Goal: Book appointment/travel/reservation

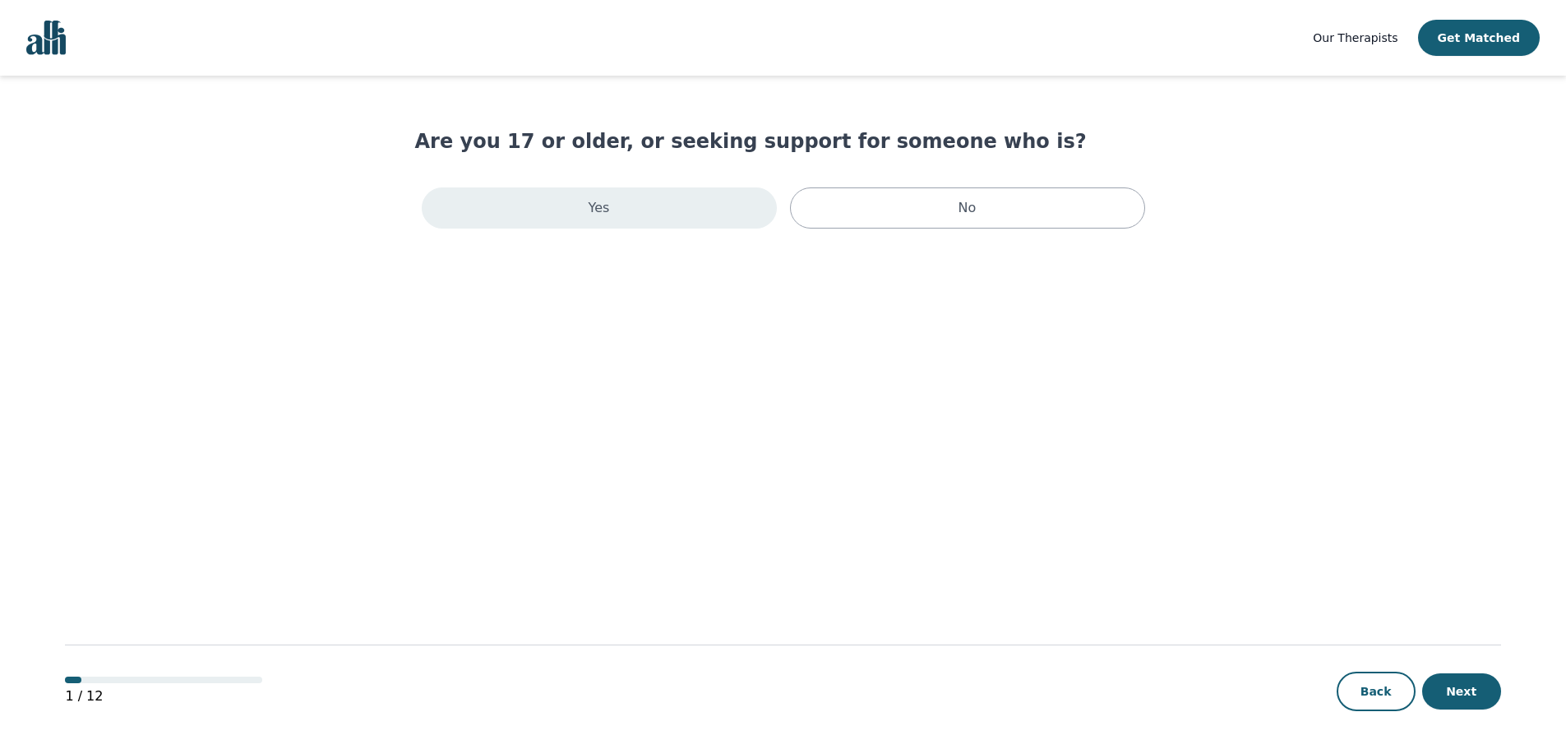
click at [566, 208] on div "Yes" at bounding box center [599, 207] width 355 height 41
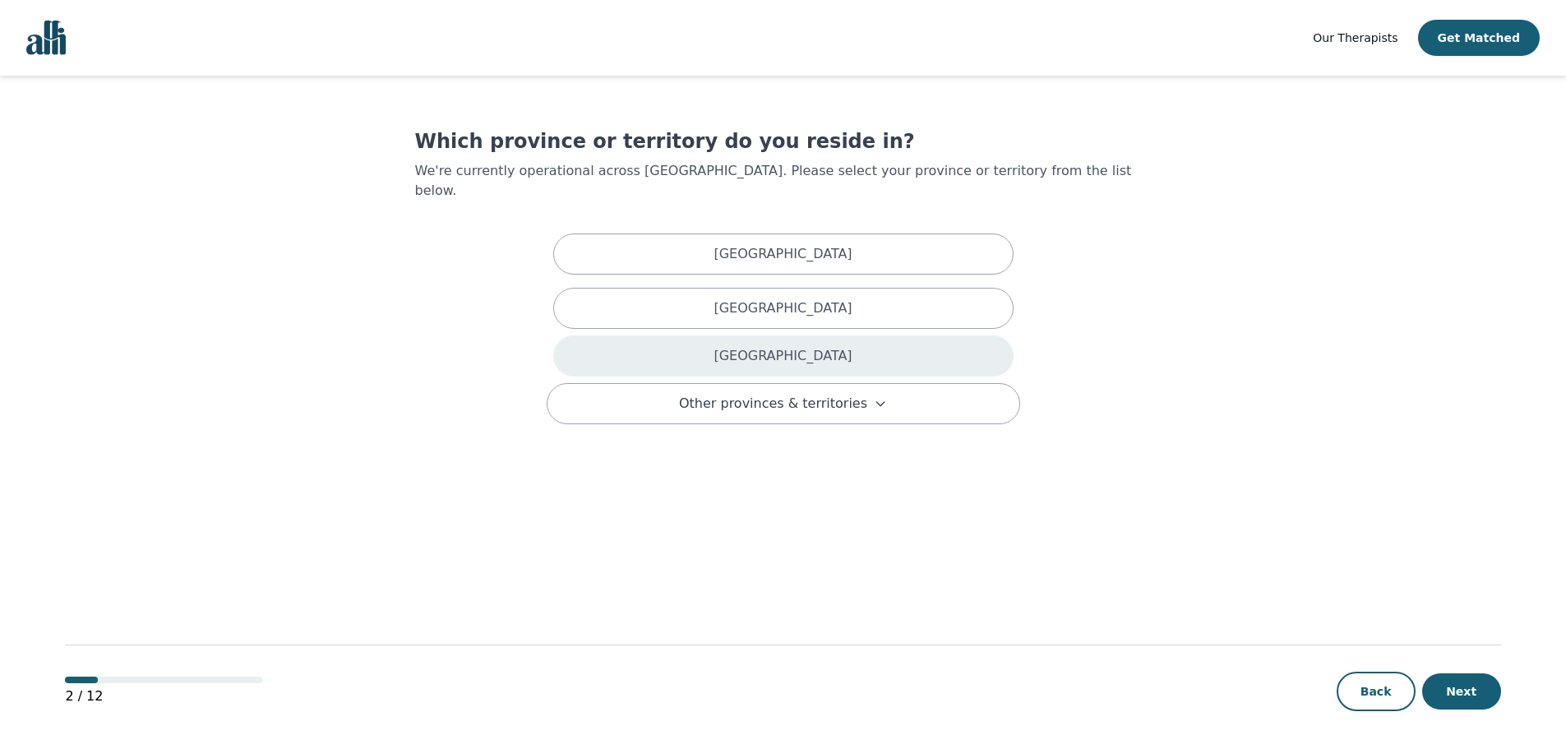
click at [751, 335] on div "[GEOGRAPHIC_DATA]" at bounding box center [783, 355] width 460 height 41
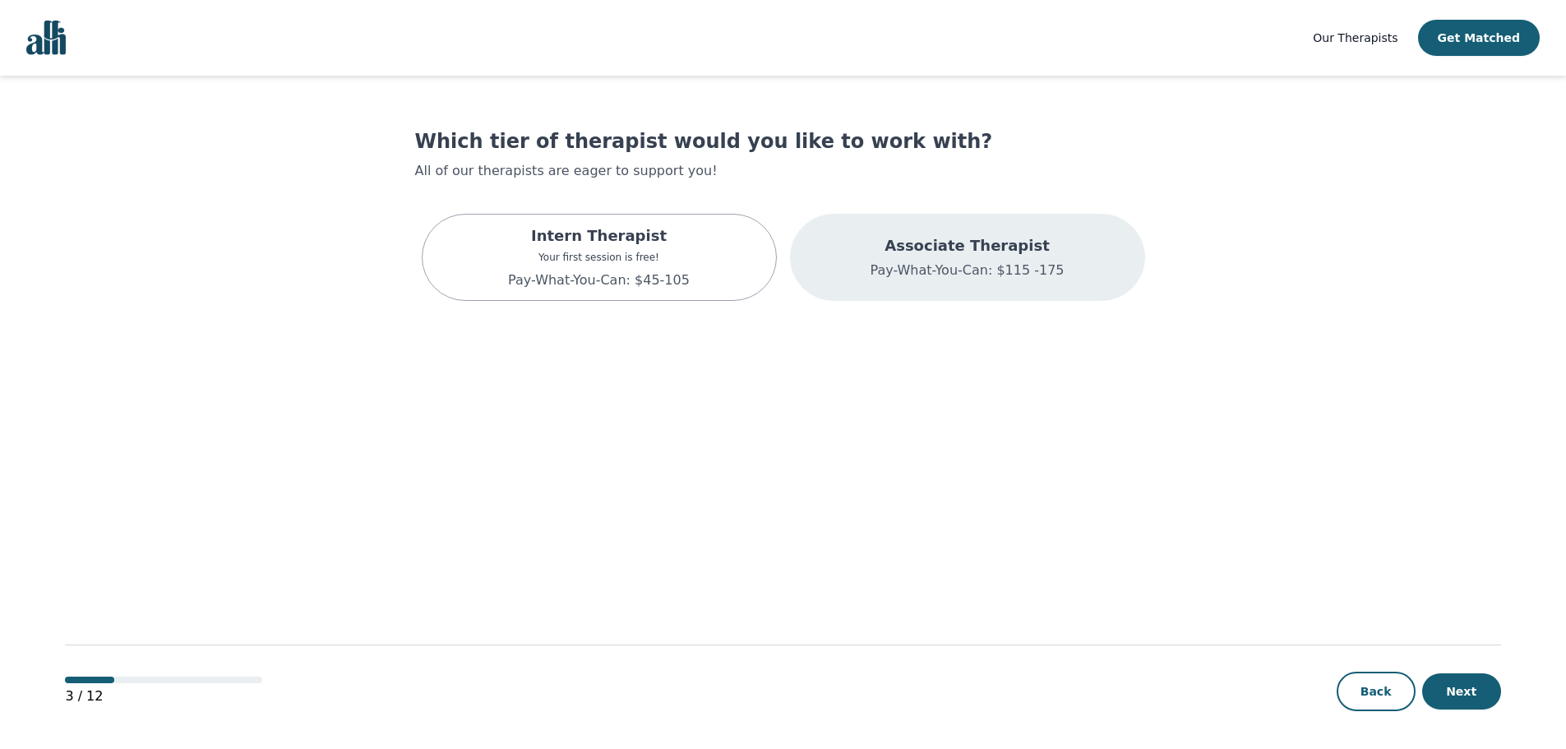
click at [953, 264] on p "Pay-What-You-Can: $115 -175" at bounding box center [967, 271] width 194 height 20
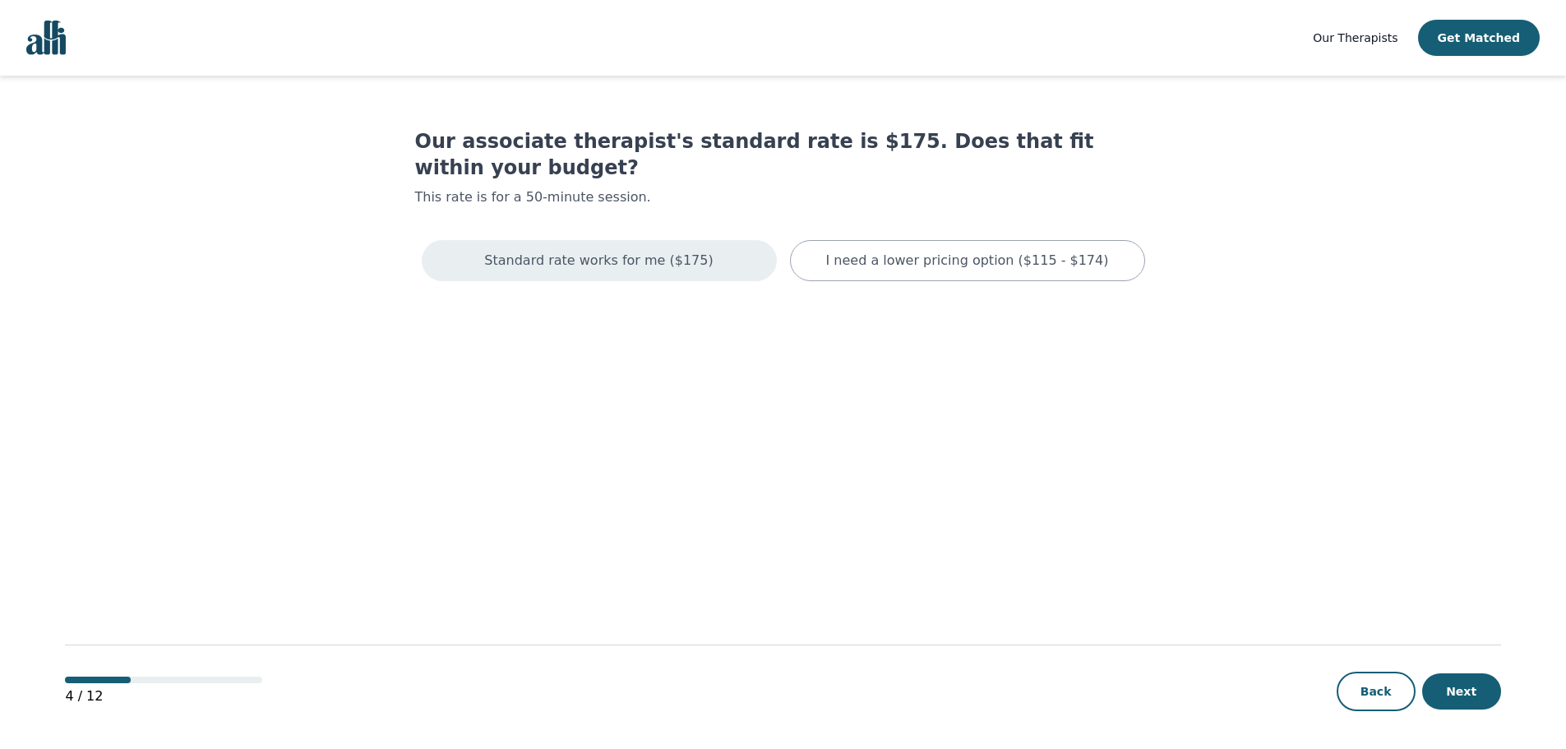
click at [630, 251] on p "Standard rate works for me ($175)" at bounding box center [598, 261] width 229 height 20
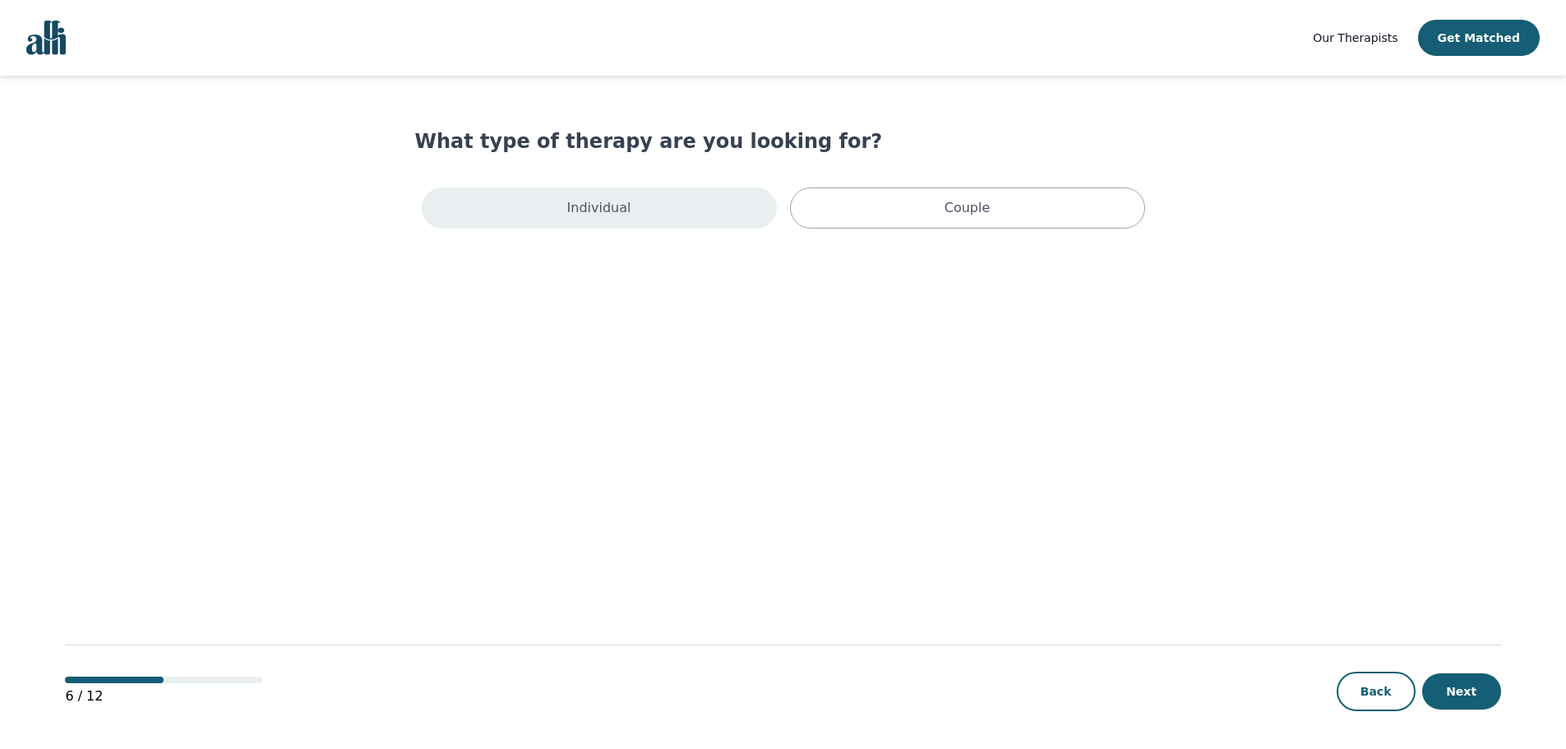
click at [598, 215] on p "Individual" at bounding box center [599, 208] width 64 height 20
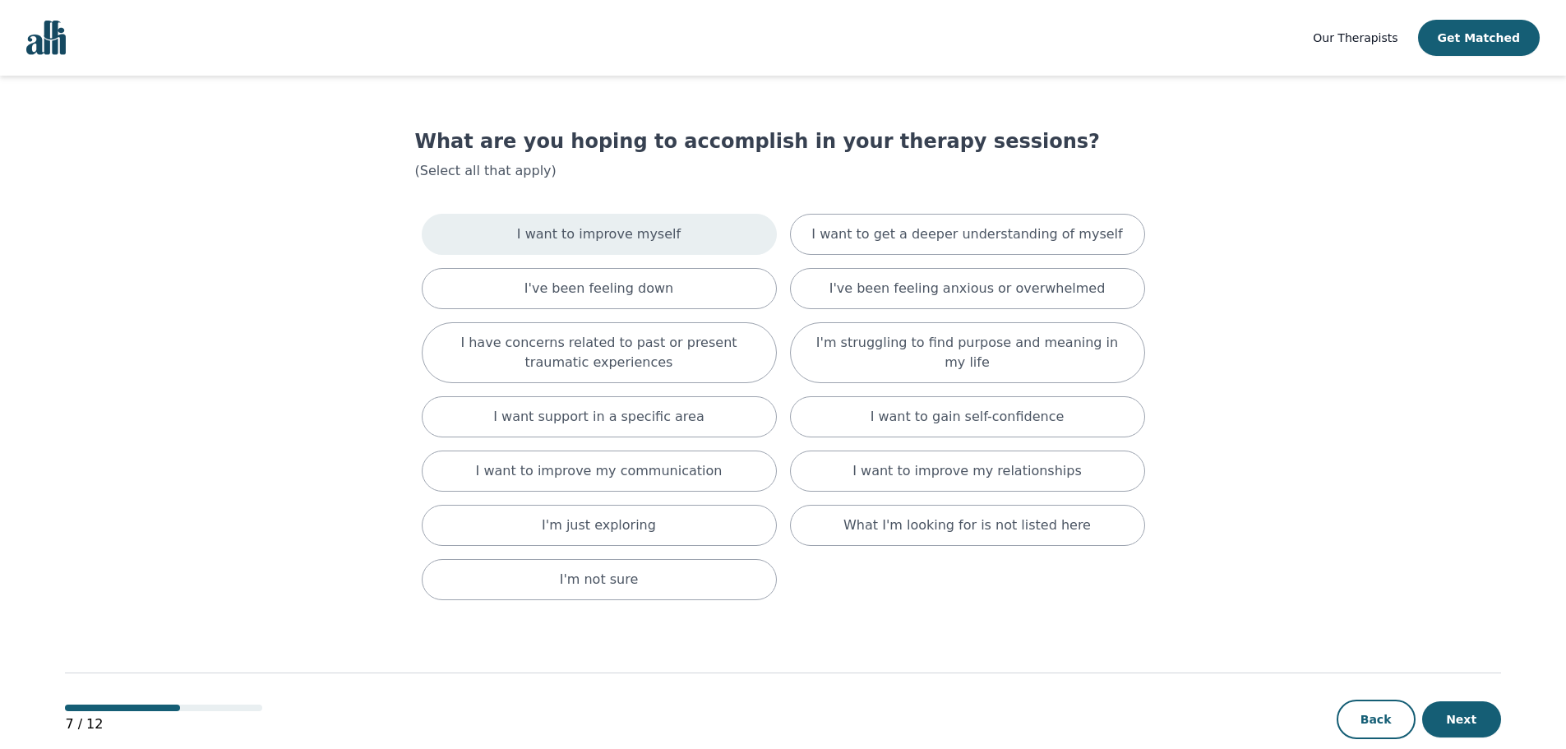
click at [599, 227] on p "I want to improve myself" at bounding box center [599, 234] width 164 height 20
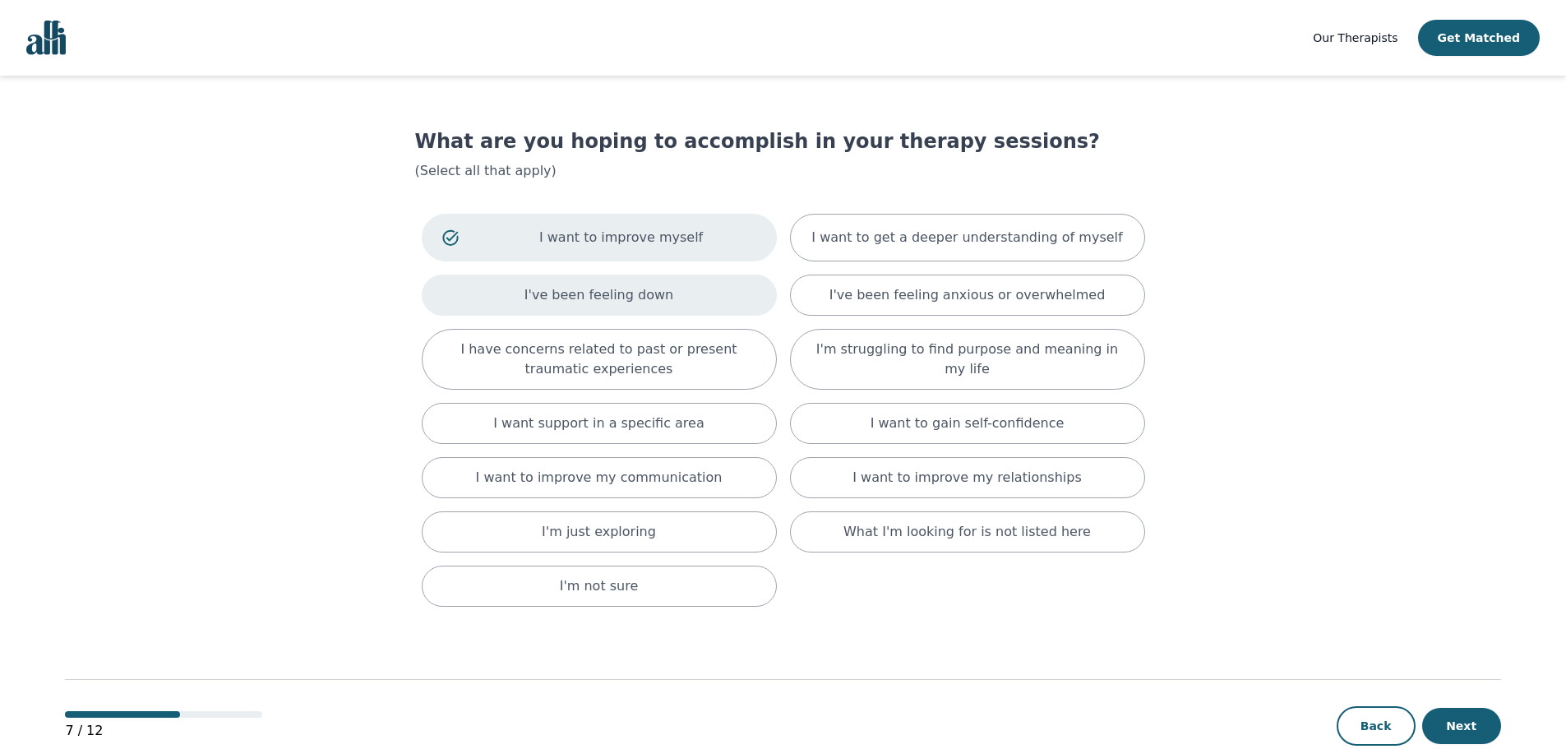
click at [602, 289] on p "I've been feeling down" at bounding box center [598, 295] width 149 height 20
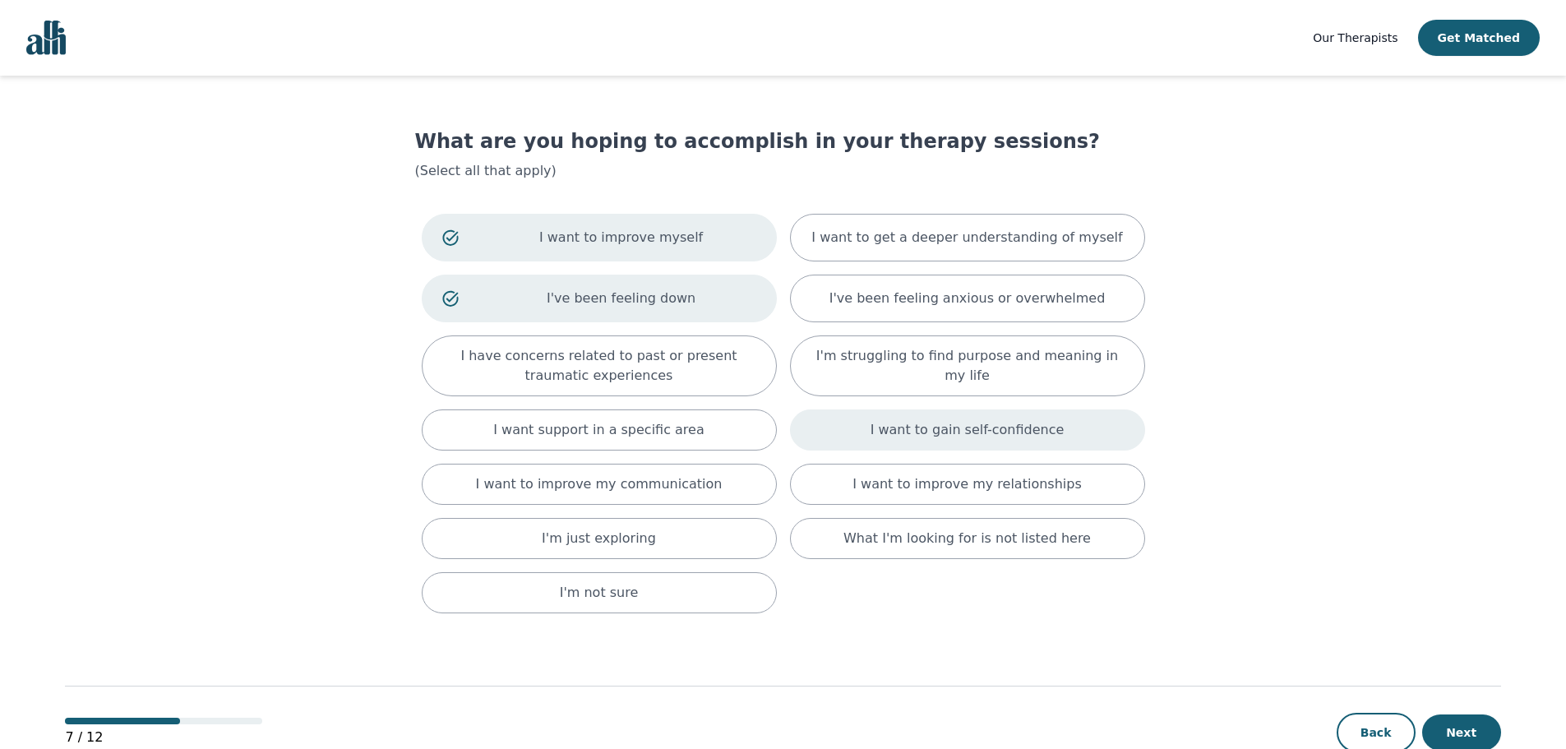
click at [971, 443] on div "I want to gain self-confidence" at bounding box center [967, 429] width 355 height 41
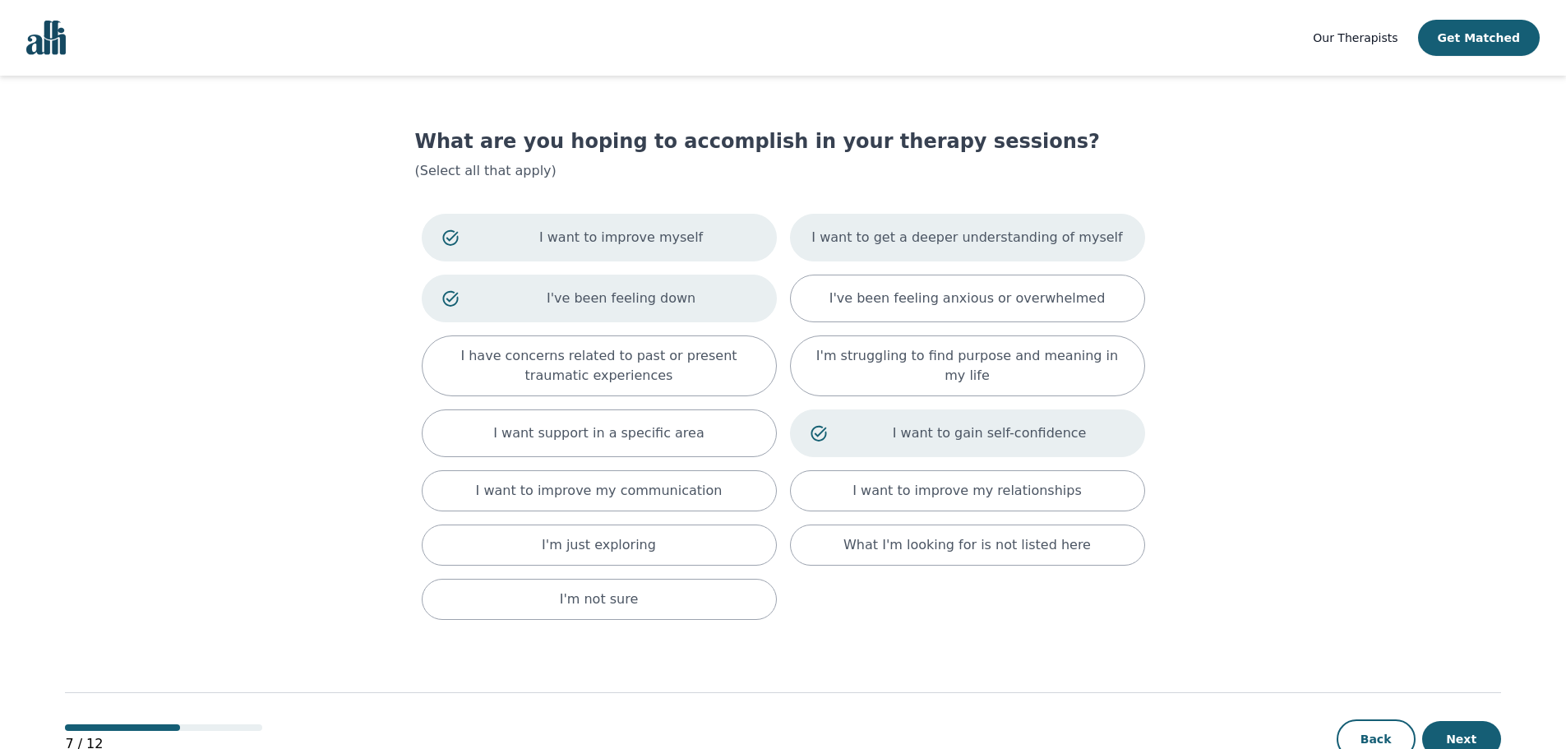
click at [925, 235] on p "I want to get a deeper understanding of myself" at bounding box center [966, 238] width 311 height 20
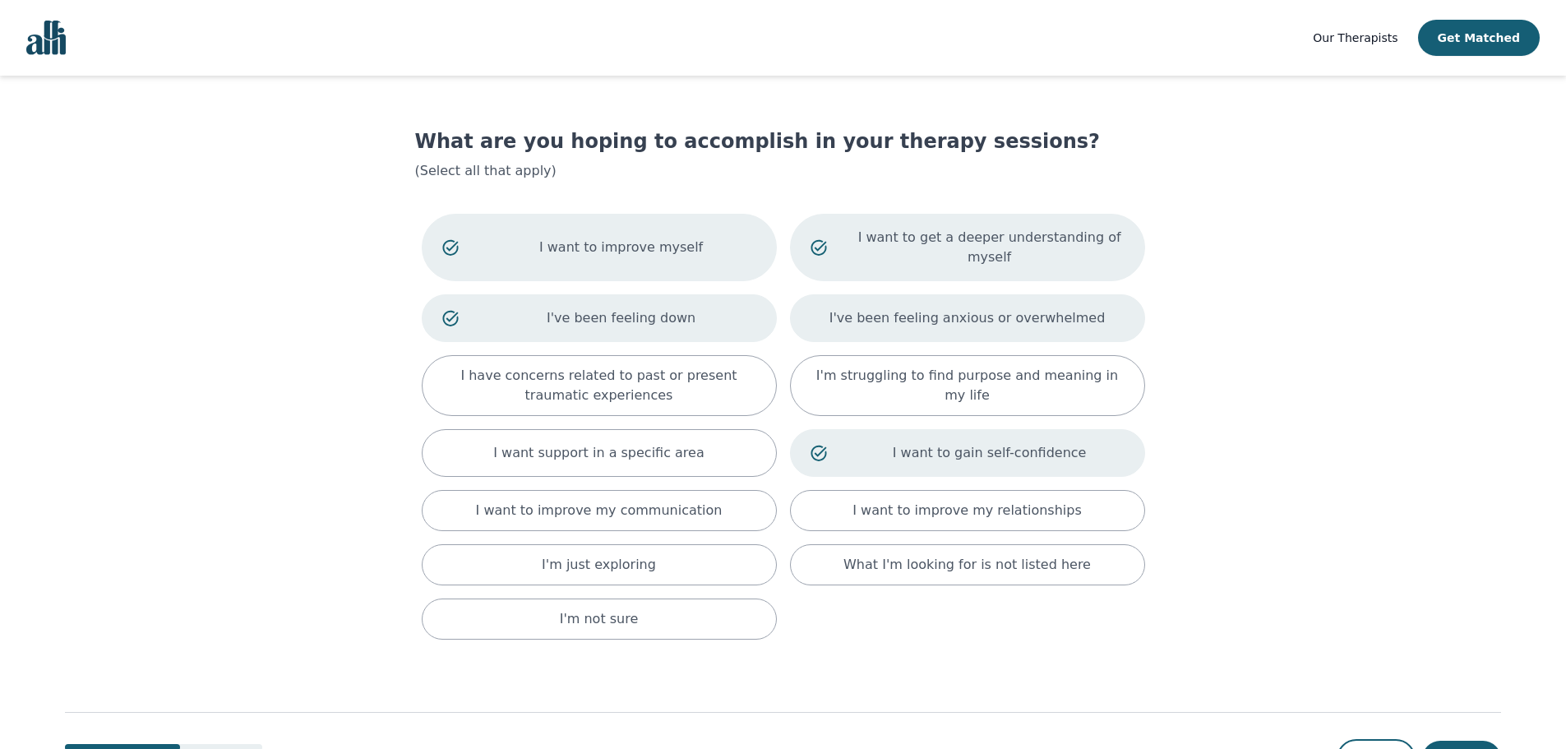
click at [933, 308] on p "I've been feeling anxious or overwhelmed" at bounding box center [967, 318] width 276 height 20
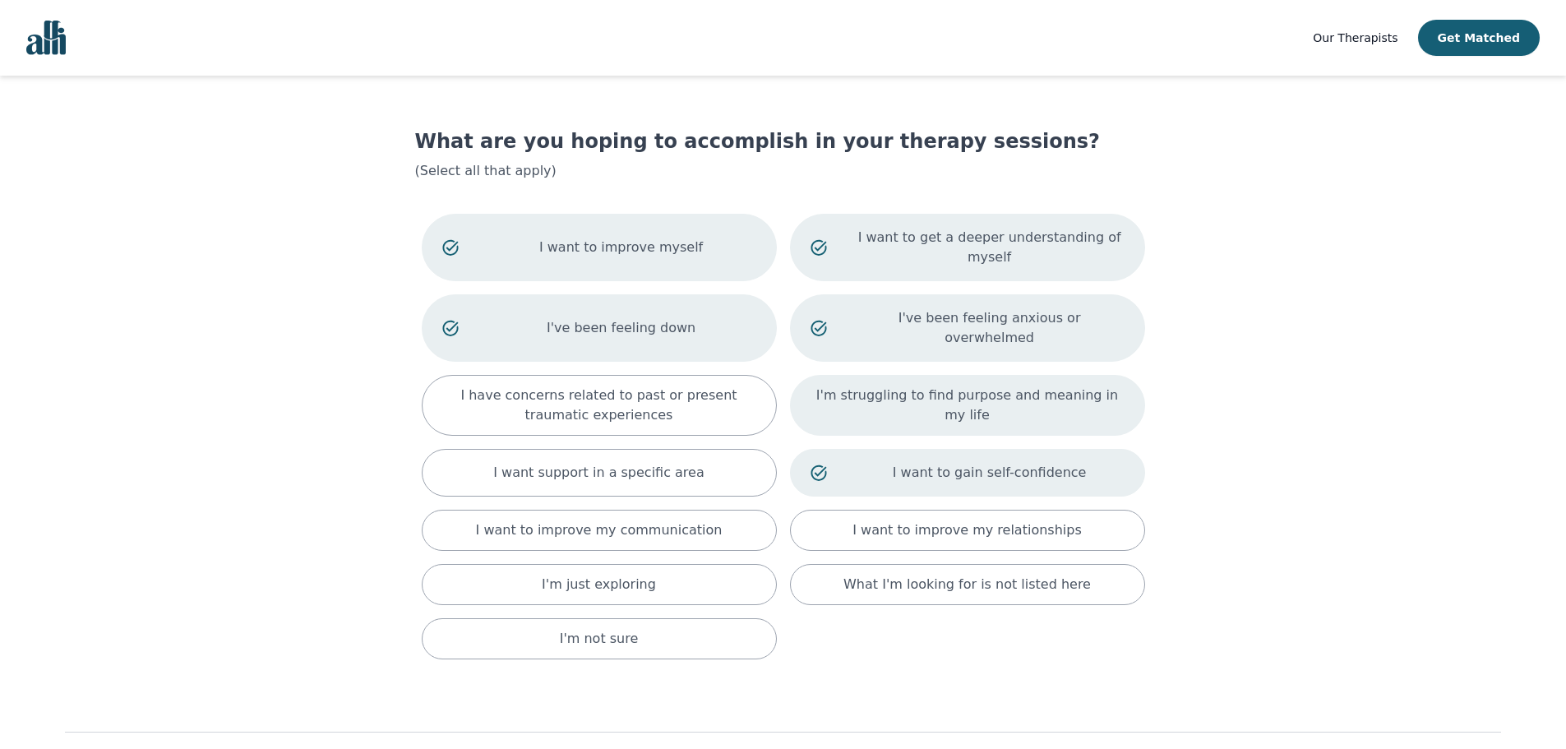
click at [965, 386] on p "I'm struggling to find purpose and meaning in my life" at bounding box center [968, 405] width 314 height 39
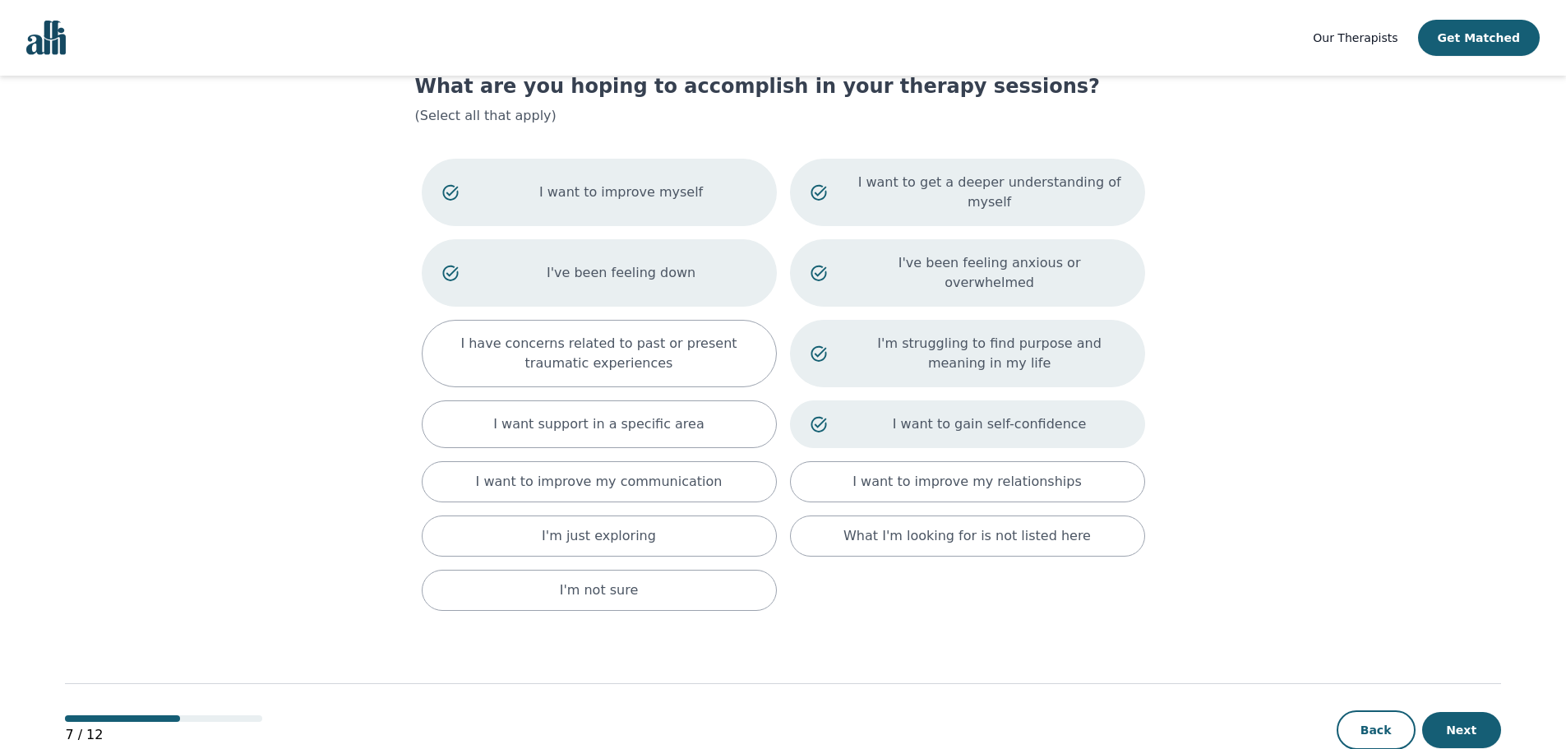
scroll to position [56, 0]
click at [1464, 711] on button "Next" at bounding box center [1461, 729] width 79 height 36
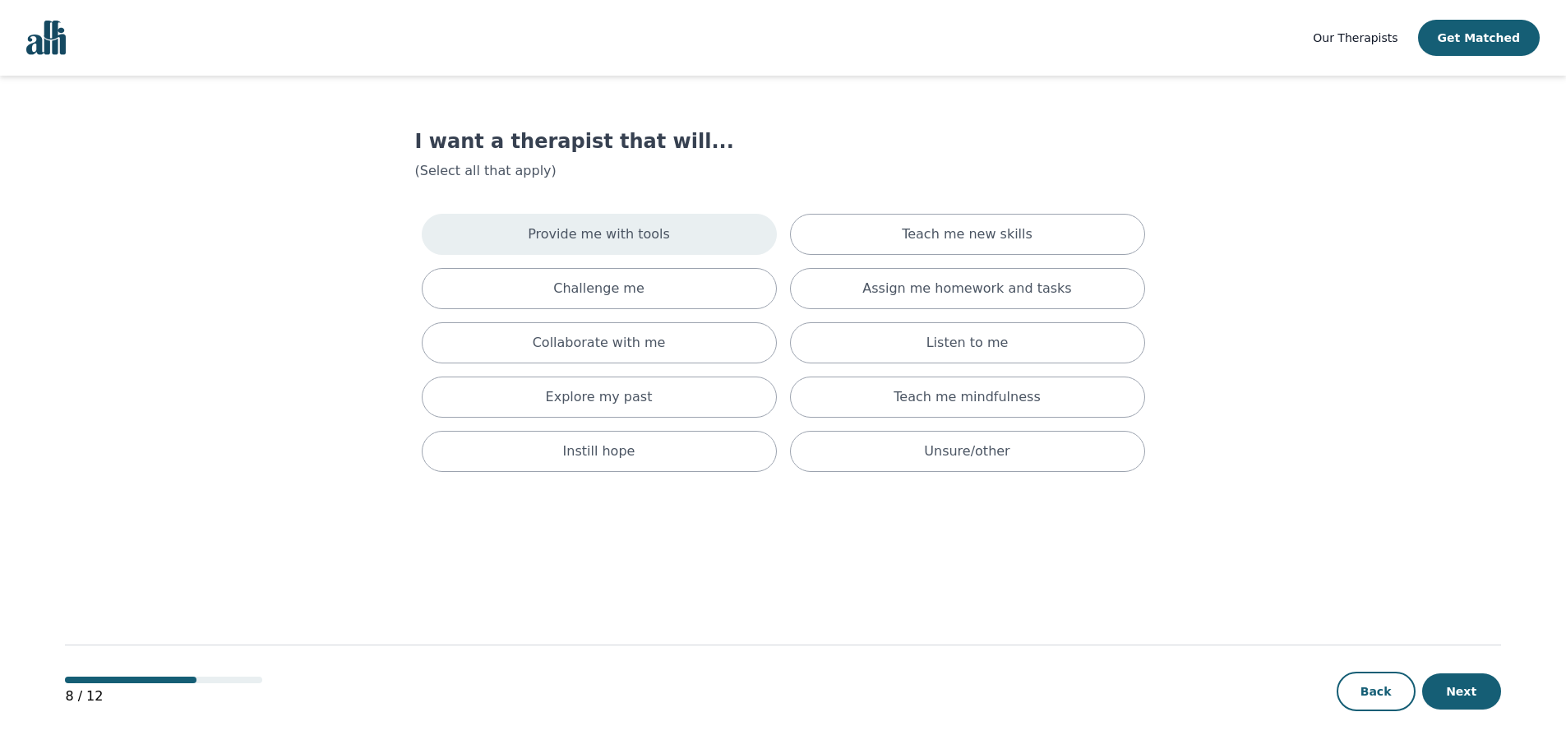
click at [629, 238] on p "Provide me with tools" at bounding box center [599, 234] width 142 height 20
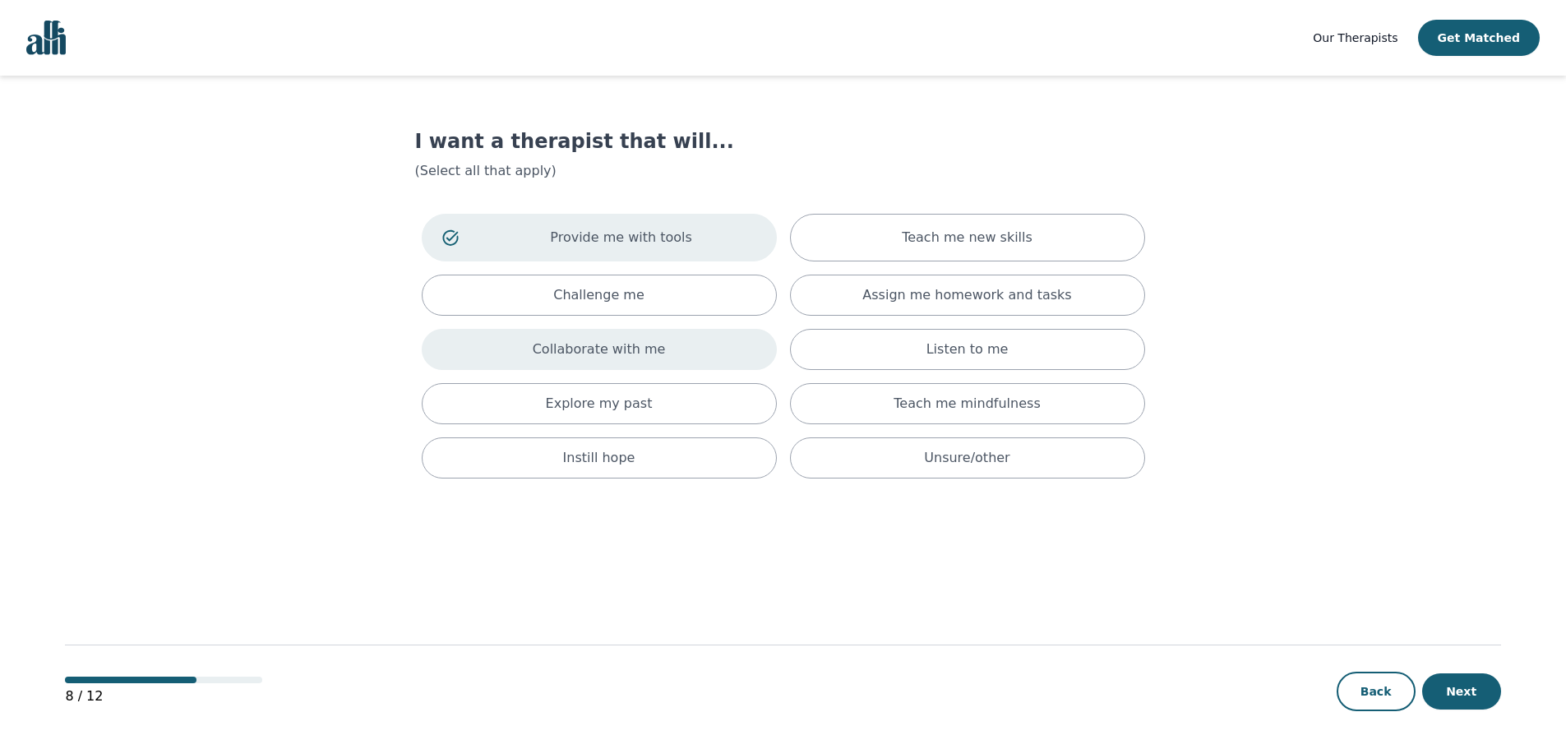
click at [649, 353] on p "Collaborate with me" at bounding box center [599, 350] width 133 height 20
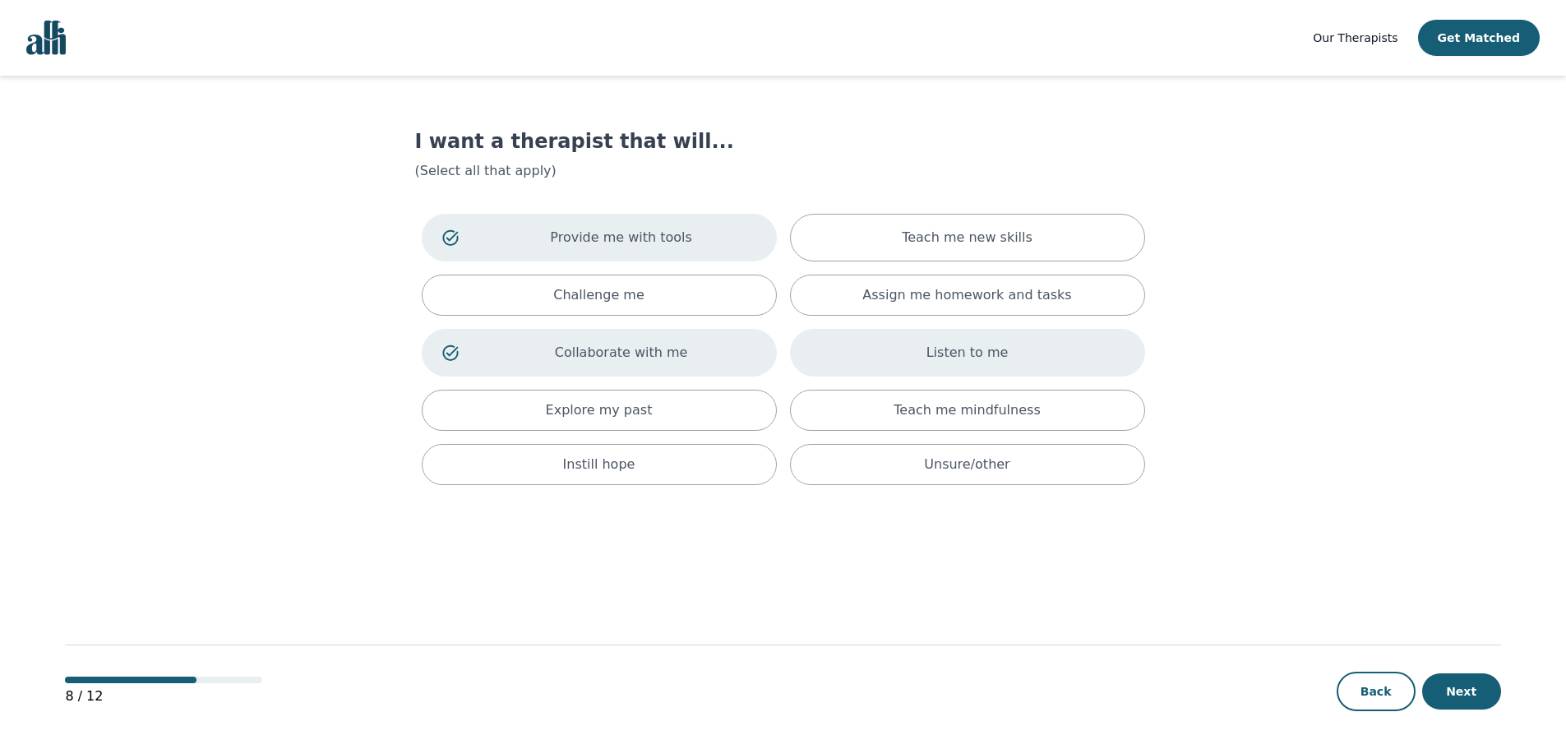
click at [947, 346] on p "Listen to me" at bounding box center [967, 353] width 82 height 20
click at [908, 413] on p "Teach me mindfulness" at bounding box center [967, 410] width 146 height 20
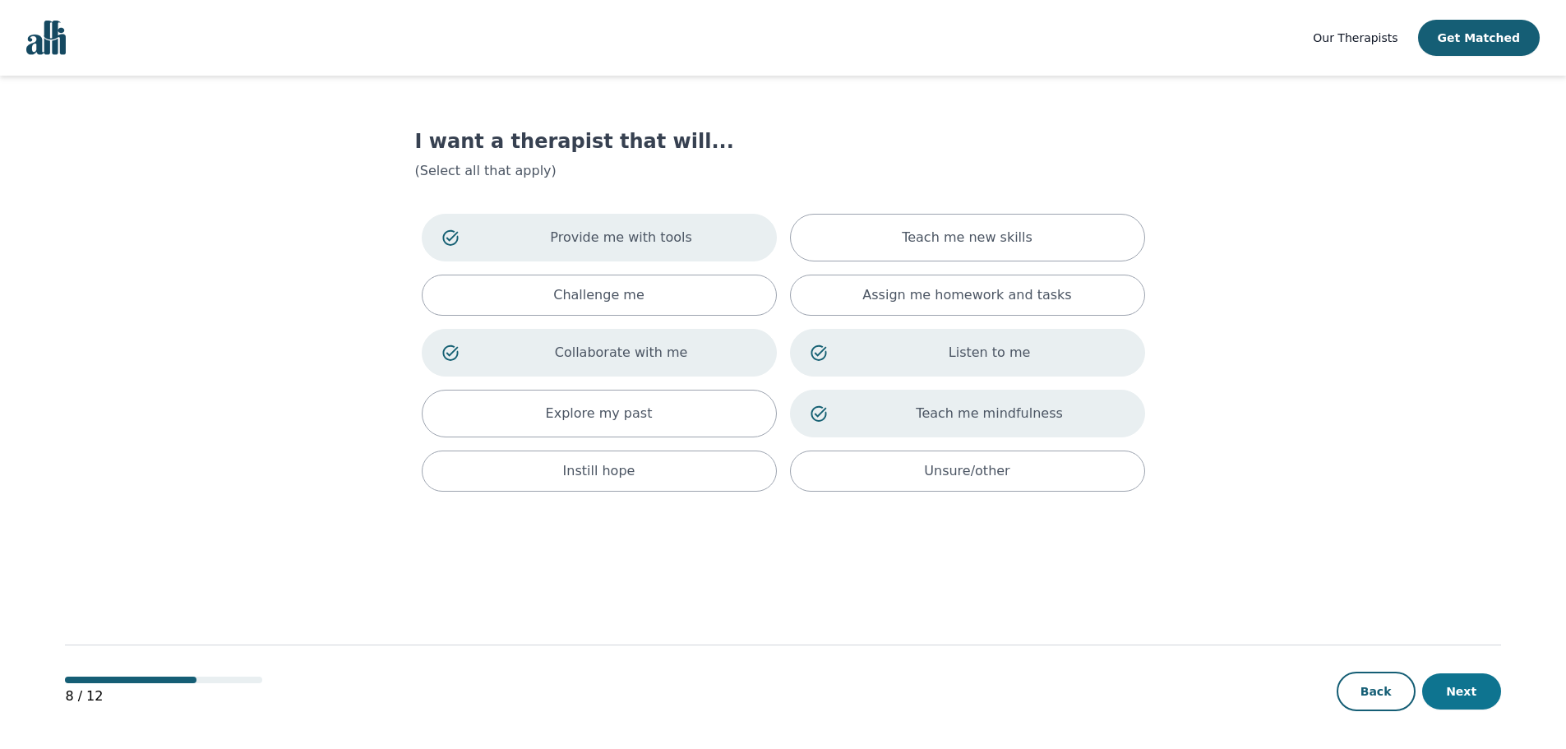
click at [1466, 695] on button "Next" at bounding box center [1461, 691] width 79 height 36
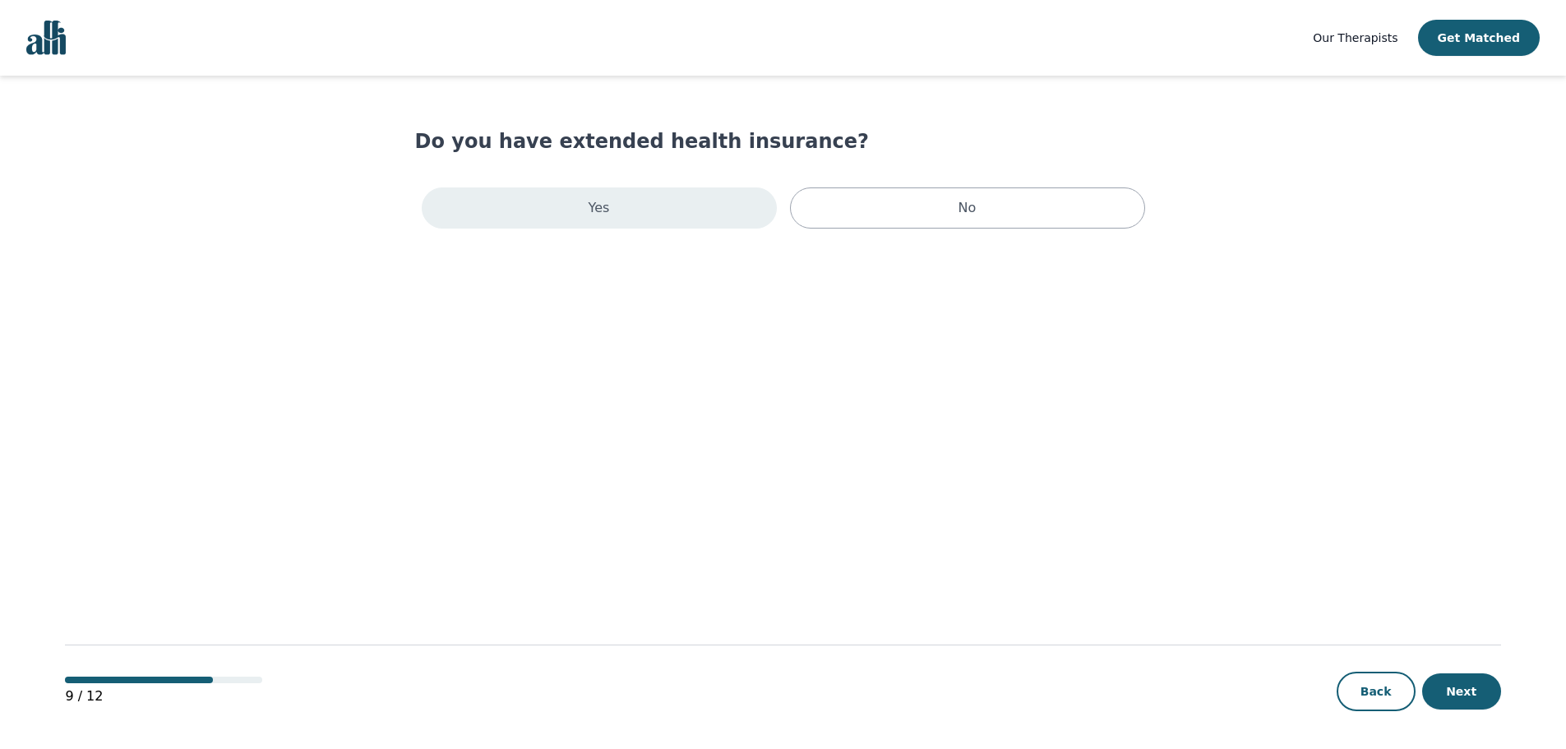
click at [596, 206] on p "Yes" at bounding box center [599, 208] width 21 height 20
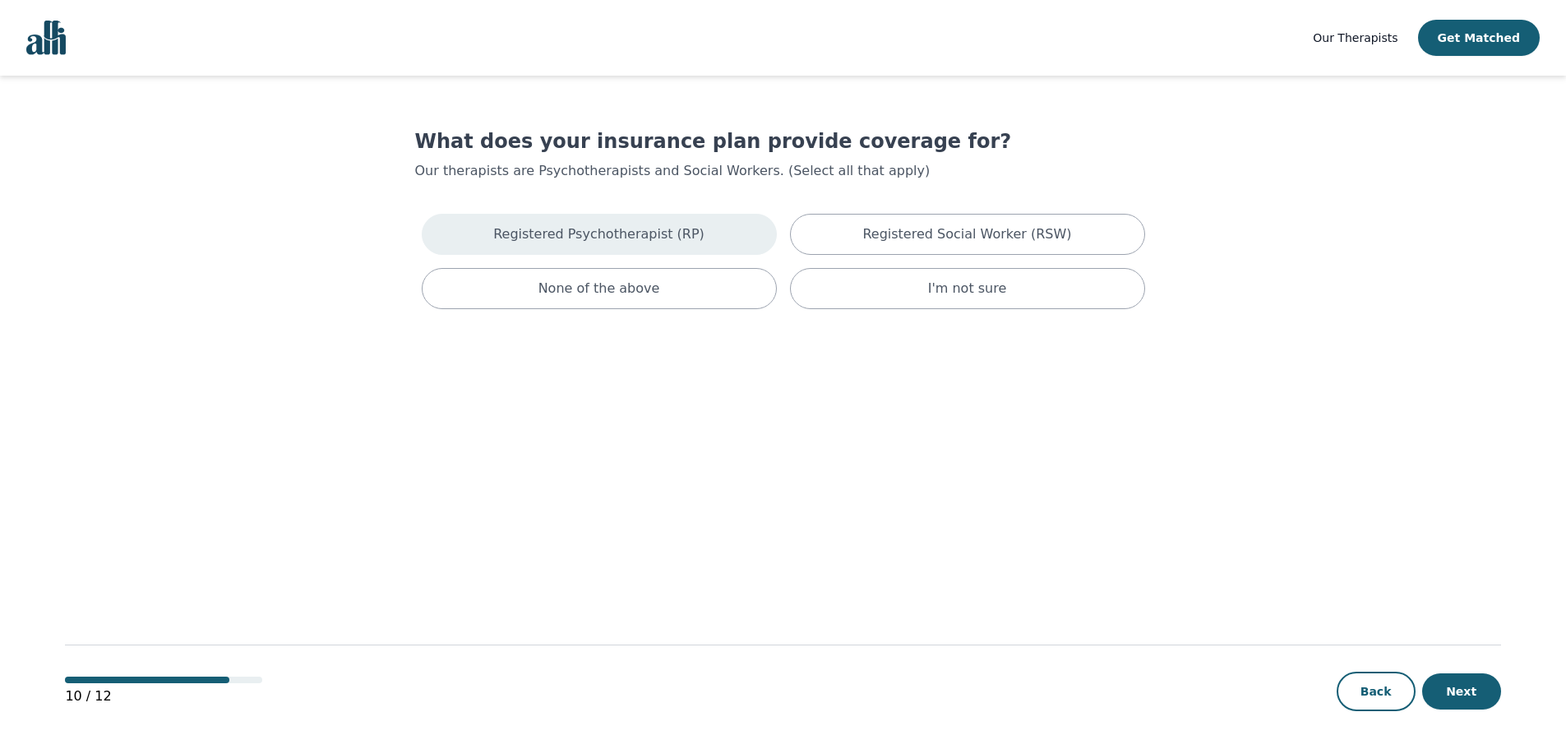
click at [556, 238] on p "Registered Psychotherapist (RP)" at bounding box center [598, 234] width 211 height 20
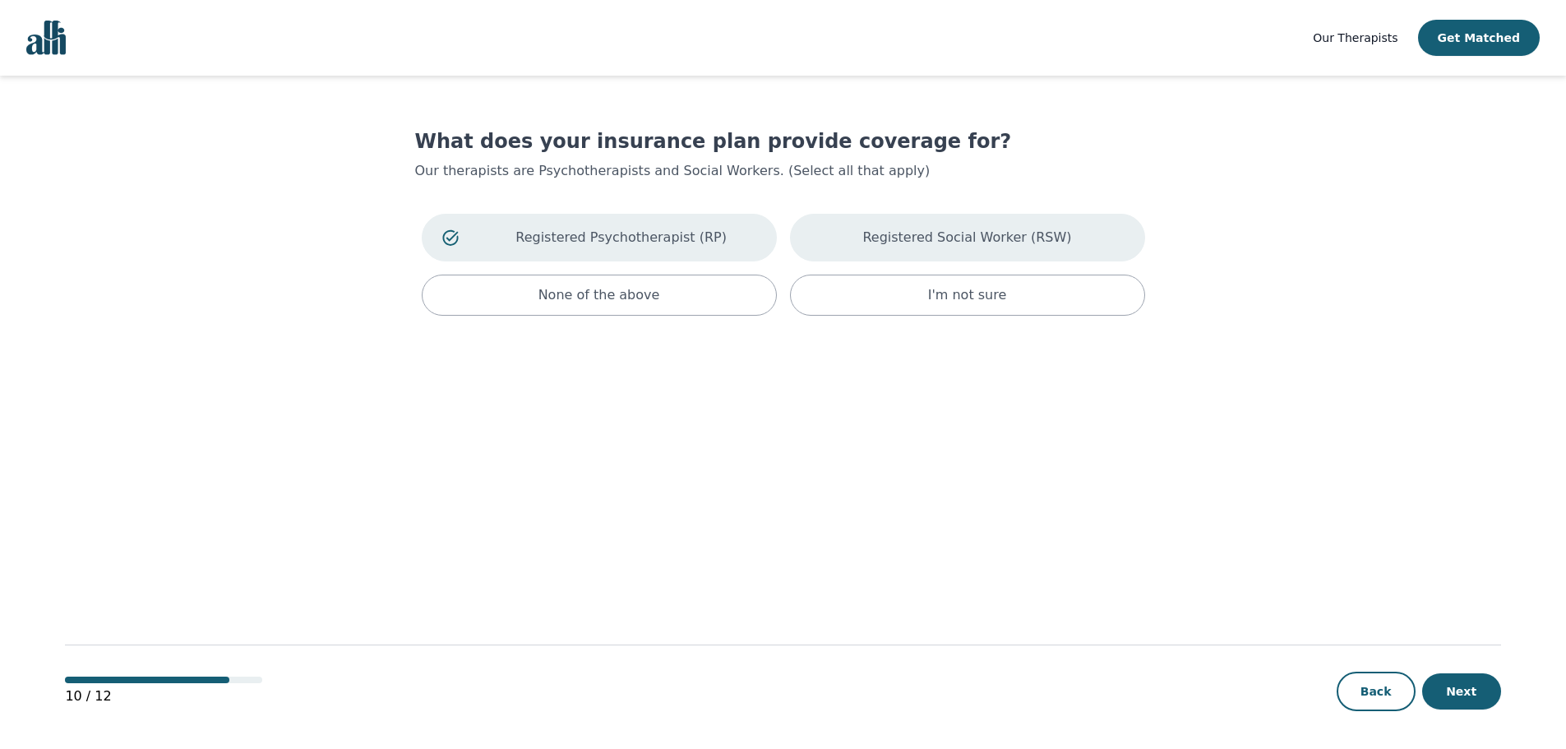
click at [885, 252] on div "Registered Social Worker (RSW)" at bounding box center [967, 238] width 355 height 48
click at [1458, 696] on button "Next" at bounding box center [1461, 691] width 79 height 36
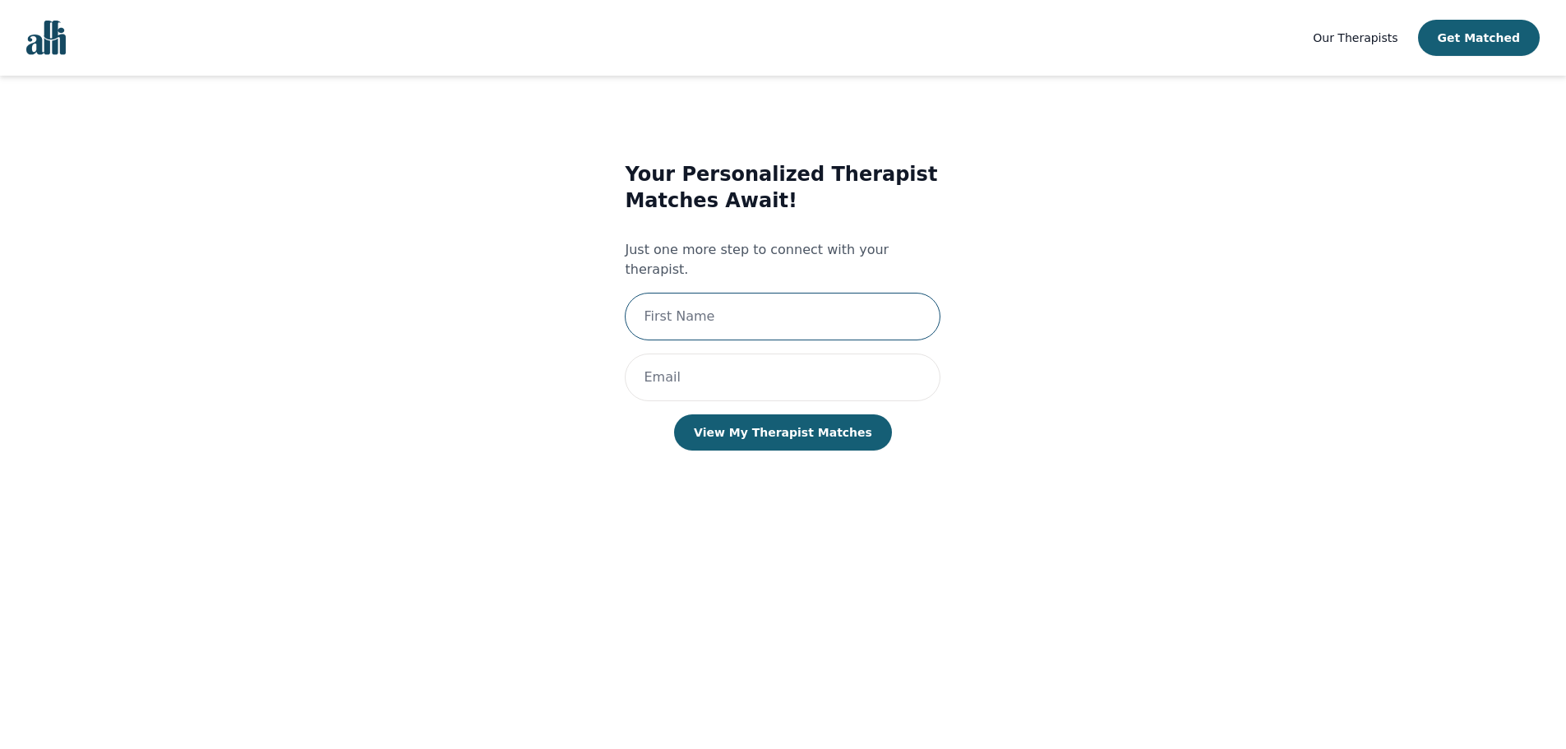
click at [701, 296] on input "text" at bounding box center [783, 317] width 316 height 48
type input "[PERSON_NAME]"
click at [702, 353] on input "email" at bounding box center [783, 377] width 316 height 48
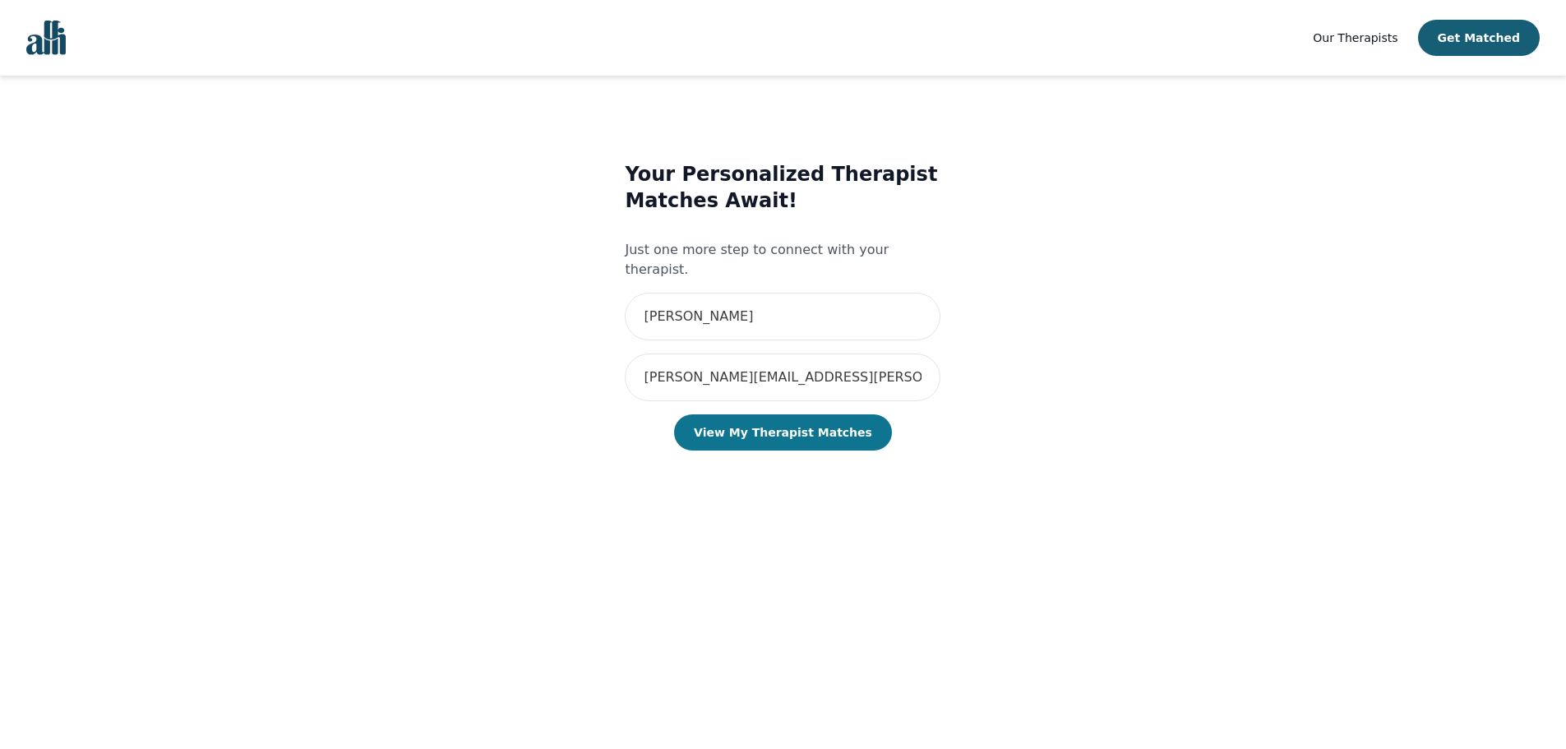
click at [793, 414] on button "View My Therapist Matches" at bounding box center [783, 432] width 218 height 36
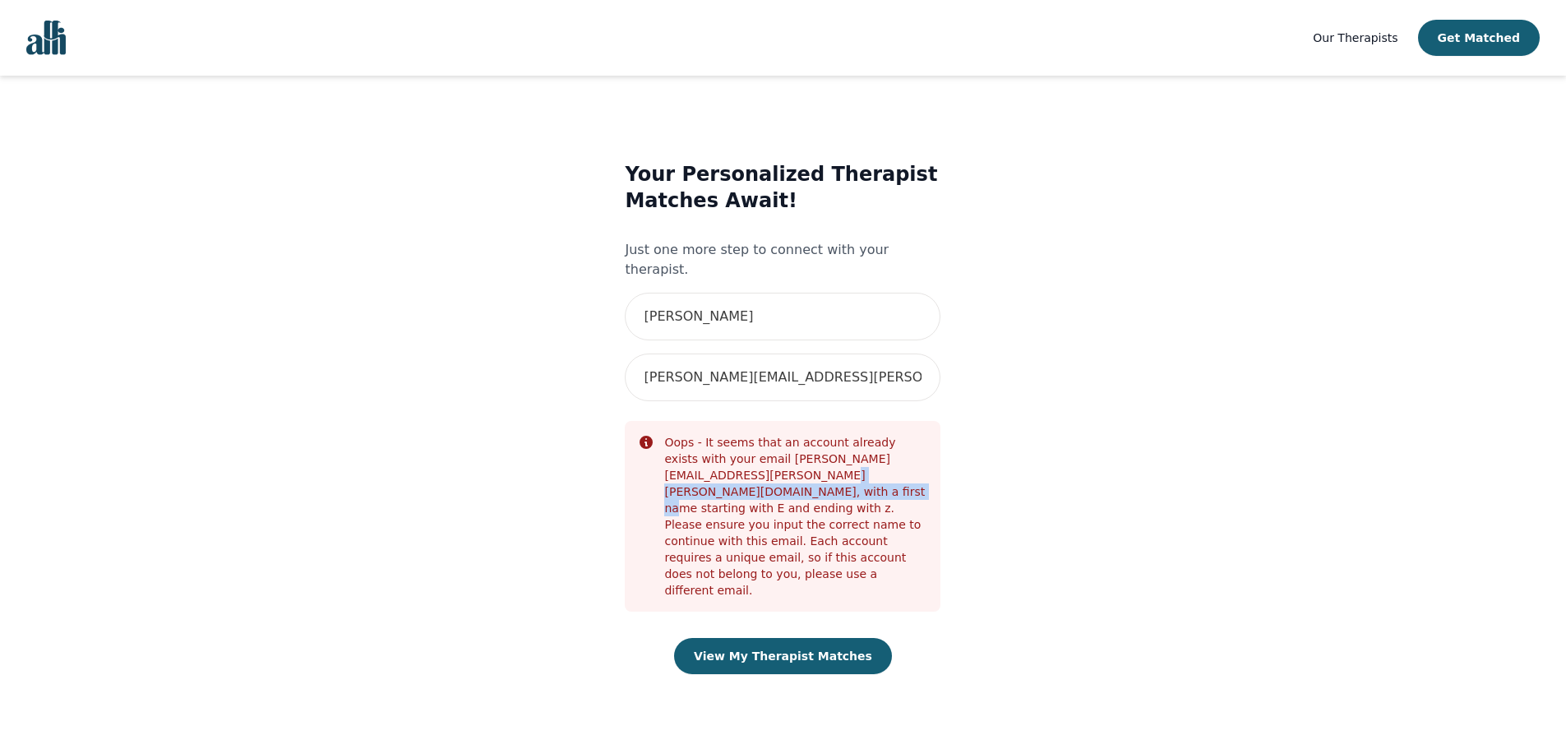
drag, startPoint x: 670, startPoint y: 460, endPoint x: 890, endPoint y: 460, distance: 220.3
click at [890, 460] on div "Oops - It seems that an account already exists with your email [PERSON_NAME][EM…" at bounding box center [795, 516] width 263 height 164
drag, startPoint x: 737, startPoint y: 474, endPoint x: 871, endPoint y: 470, distance: 134.9
click at [871, 470] on div "Oops - It seems that an account already exists with your email [PERSON_NAME][EM…" at bounding box center [795, 516] width 263 height 164
drag, startPoint x: 701, startPoint y: 492, endPoint x: 803, endPoint y: 489, distance: 102.0
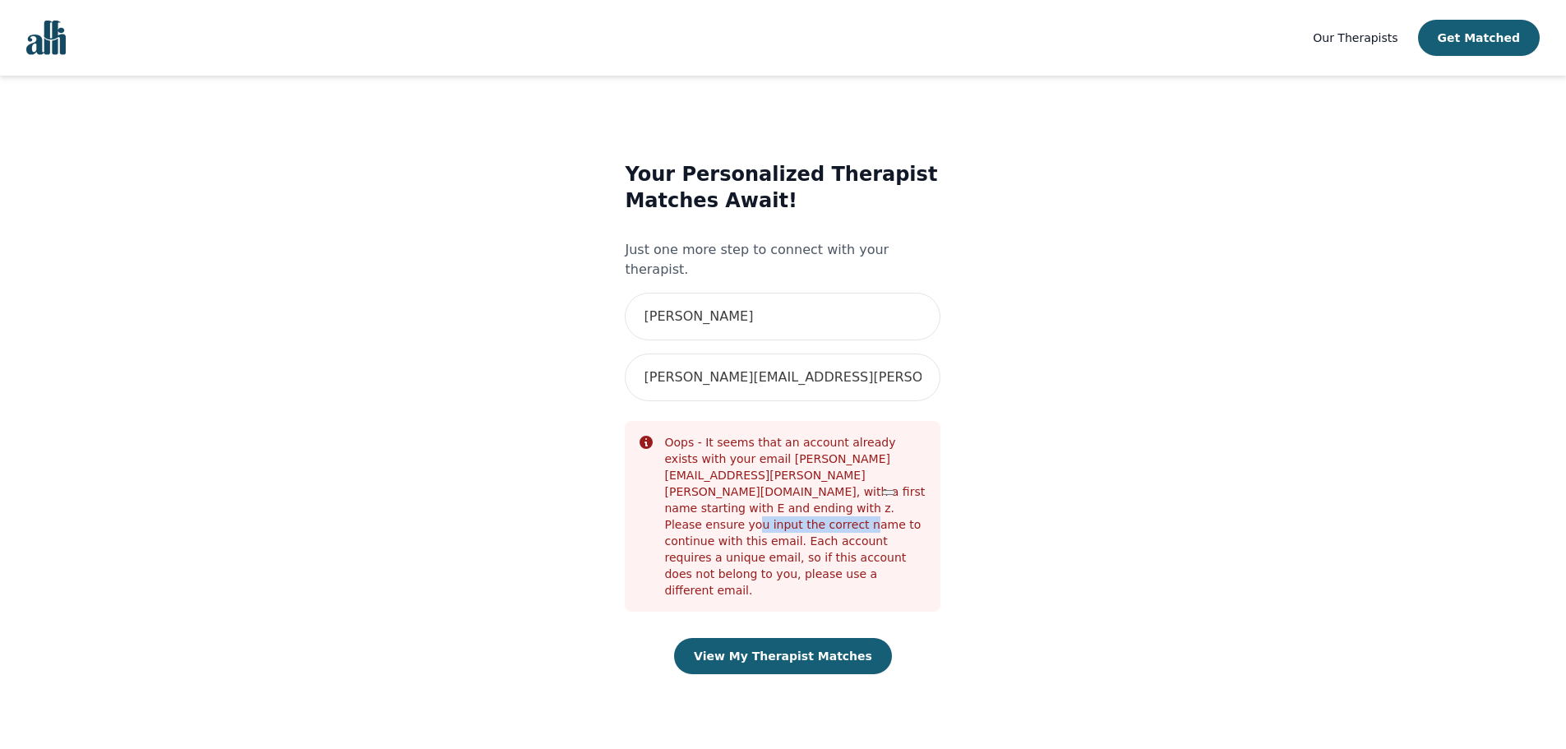
click at [803, 489] on div "Oops - It seems that an account already exists with your email [PERSON_NAME][EM…" at bounding box center [795, 516] width 263 height 164
click at [816, 487] on div "Oops - It seems that an account already exists with your email [PERSON_NAME][EM…" at bounding box center [795, 516] width 263 height 164
click at [40, 40] on img "Global" at bounding box center [45, 38] width 39 height 35
drag, startPoint x: 774, startPoint y: 360, endPoint x: 575, endPoint y: 338, distance: 199.4
click at [575, 338] on div "Your Personalized Therapist Matches Await! Just one more step to connect with y…" at bounding box center [783, 434] width 675 height 598
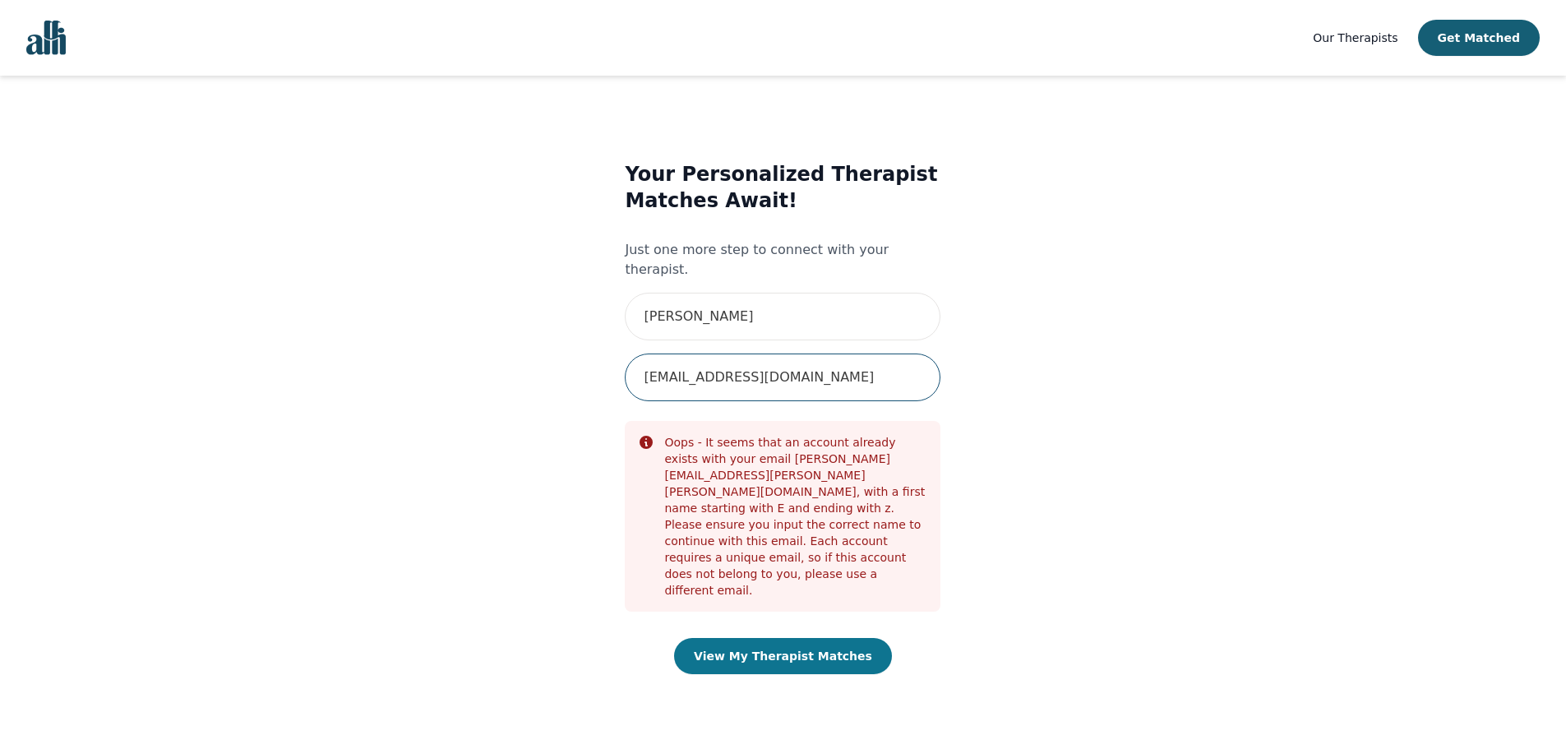
type input "[EMAIL_ADDRESS][DOMAIN_NAME]"
click at [812, 638] on button "View My Therapist Matches" at bounding box center [783, 656] width 218 height 36
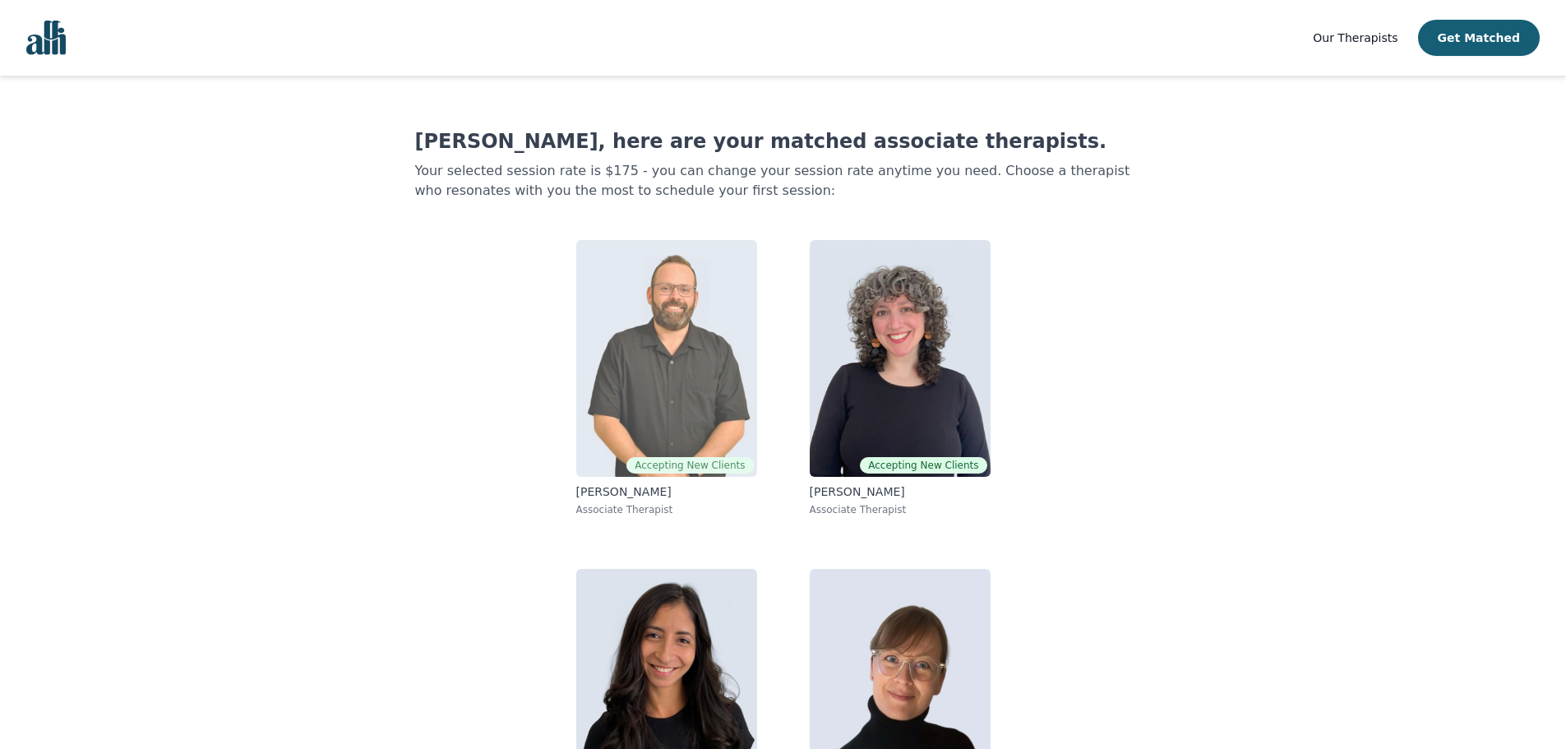
click at [706, 329] on img at bounding box center [666, 358] width 181 height 237
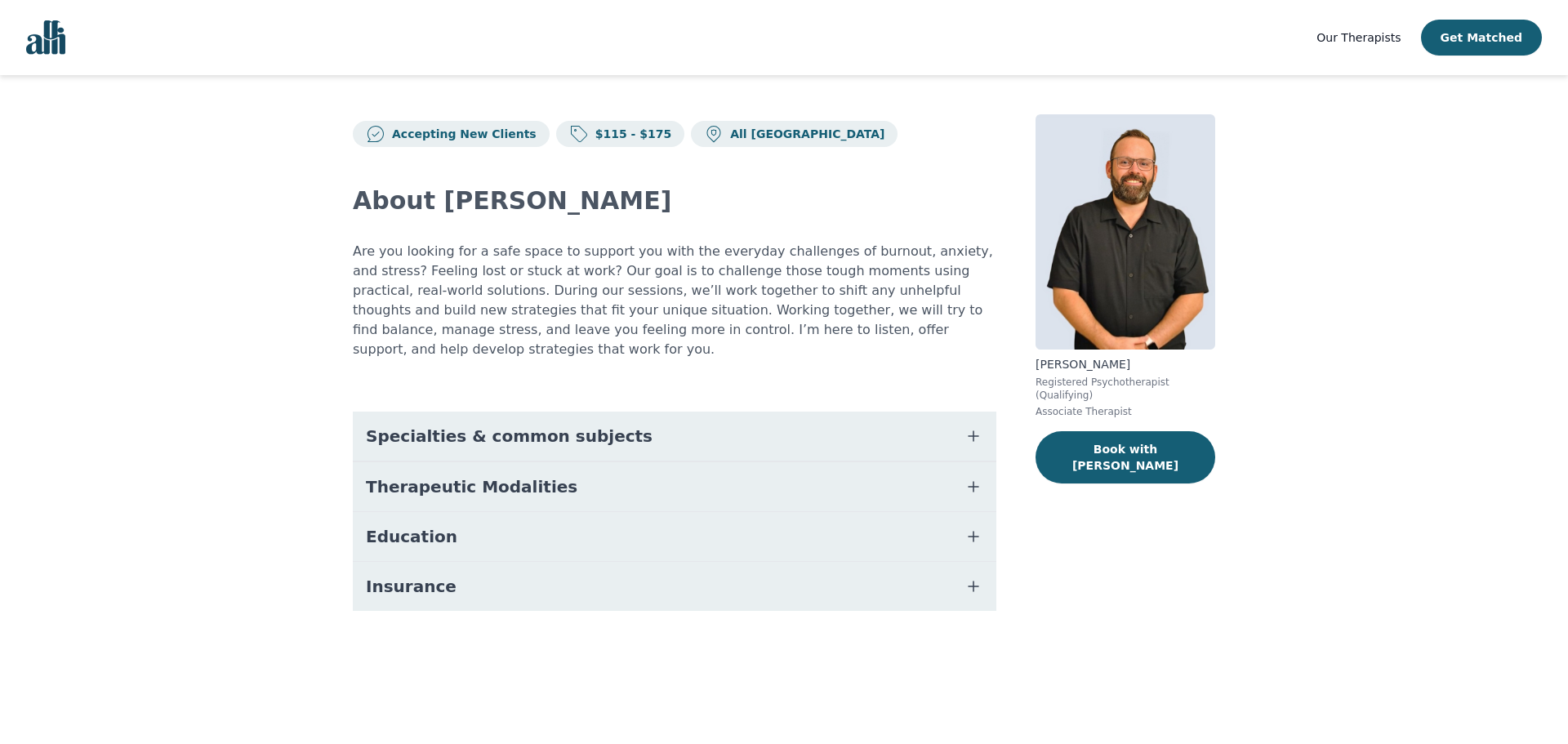
click at [486, 475] on span "Therapeutic Modalities" at bounding box center [471, 486] width 212 height 23
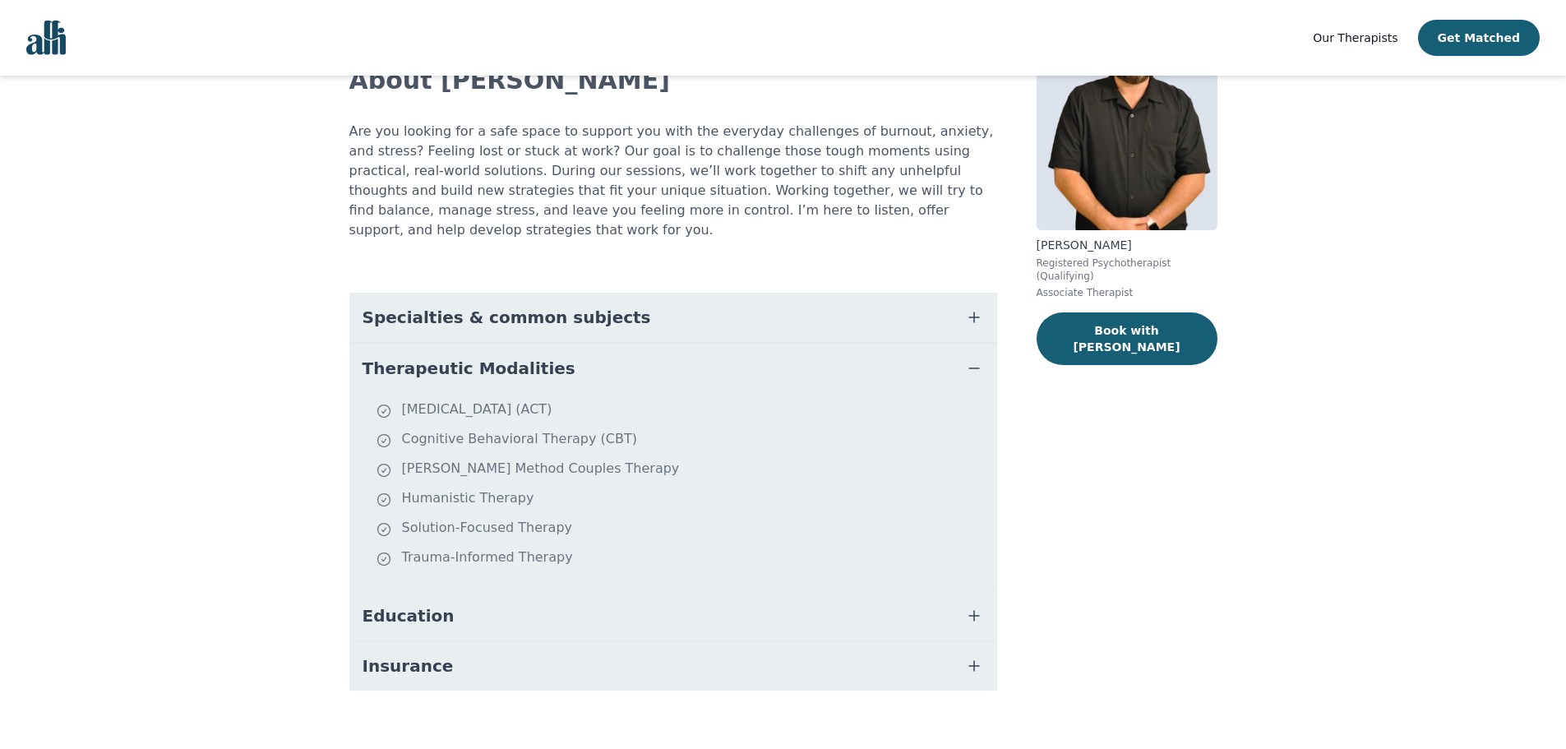
scroll to position [122, 0]
click at [423, 603] on span "Education" at bounding box center [409, 614] width 92 height 23
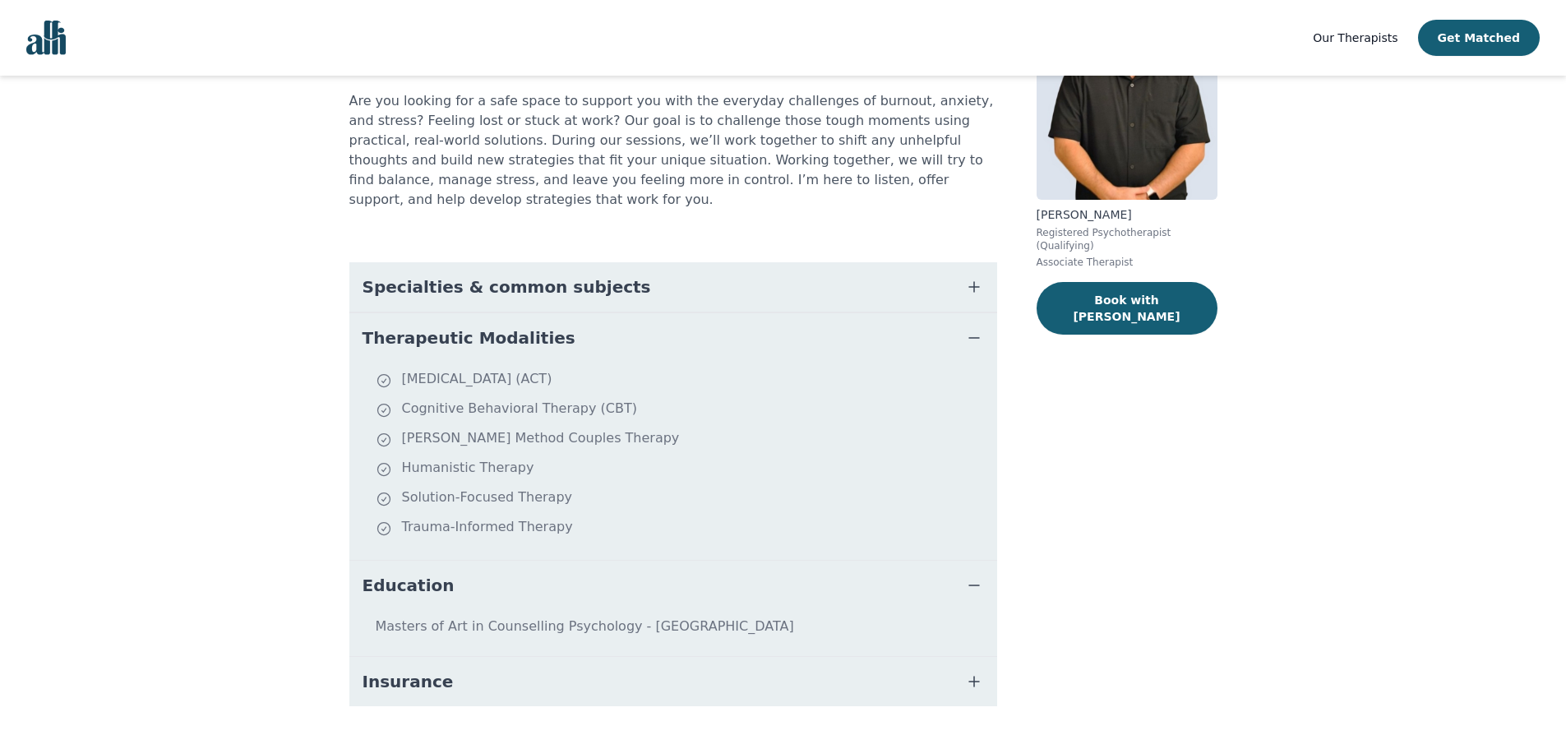
scroll to position [169, 0]
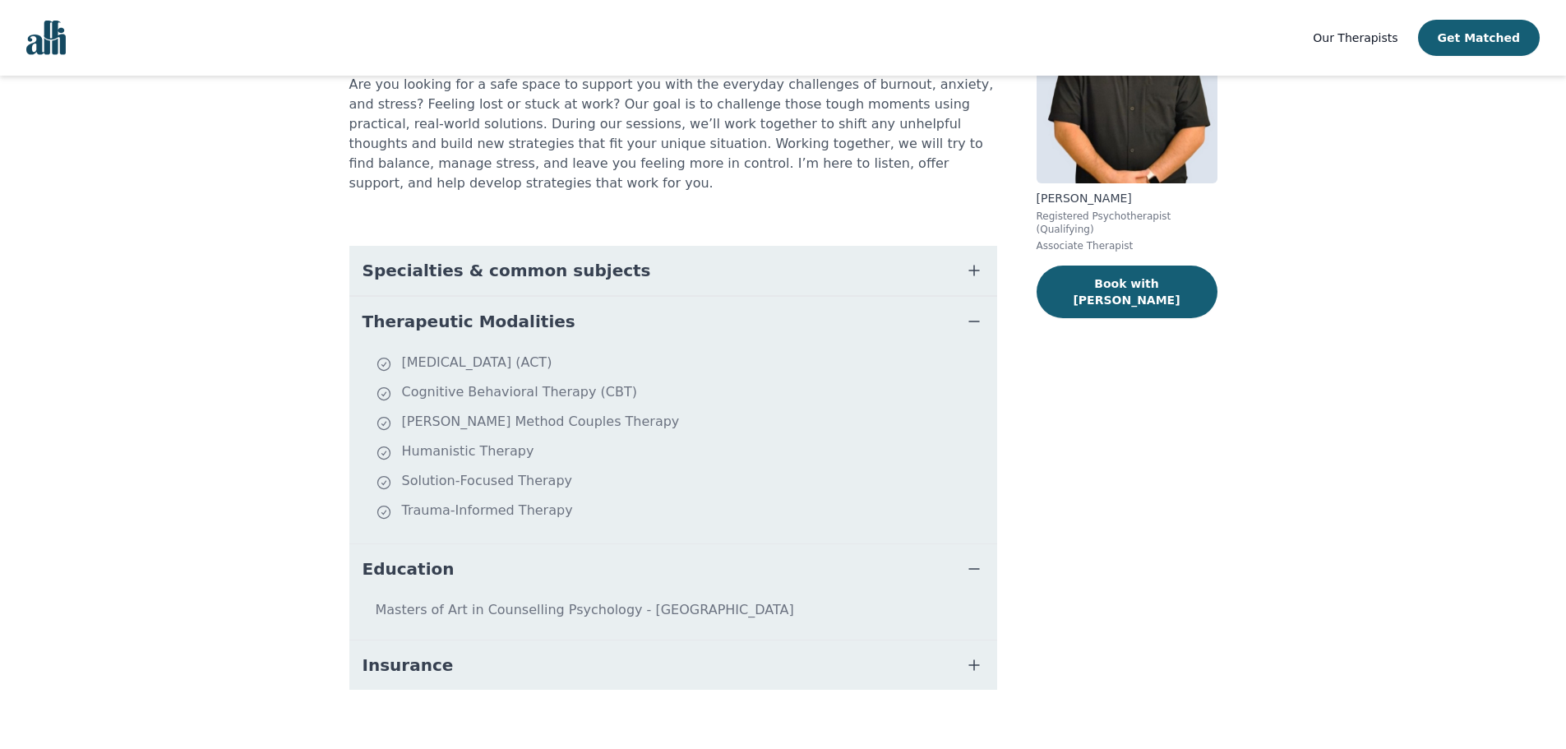
click at [424, 654] on span "Insurance" at bounding box center [408, 665] width 91 height 23
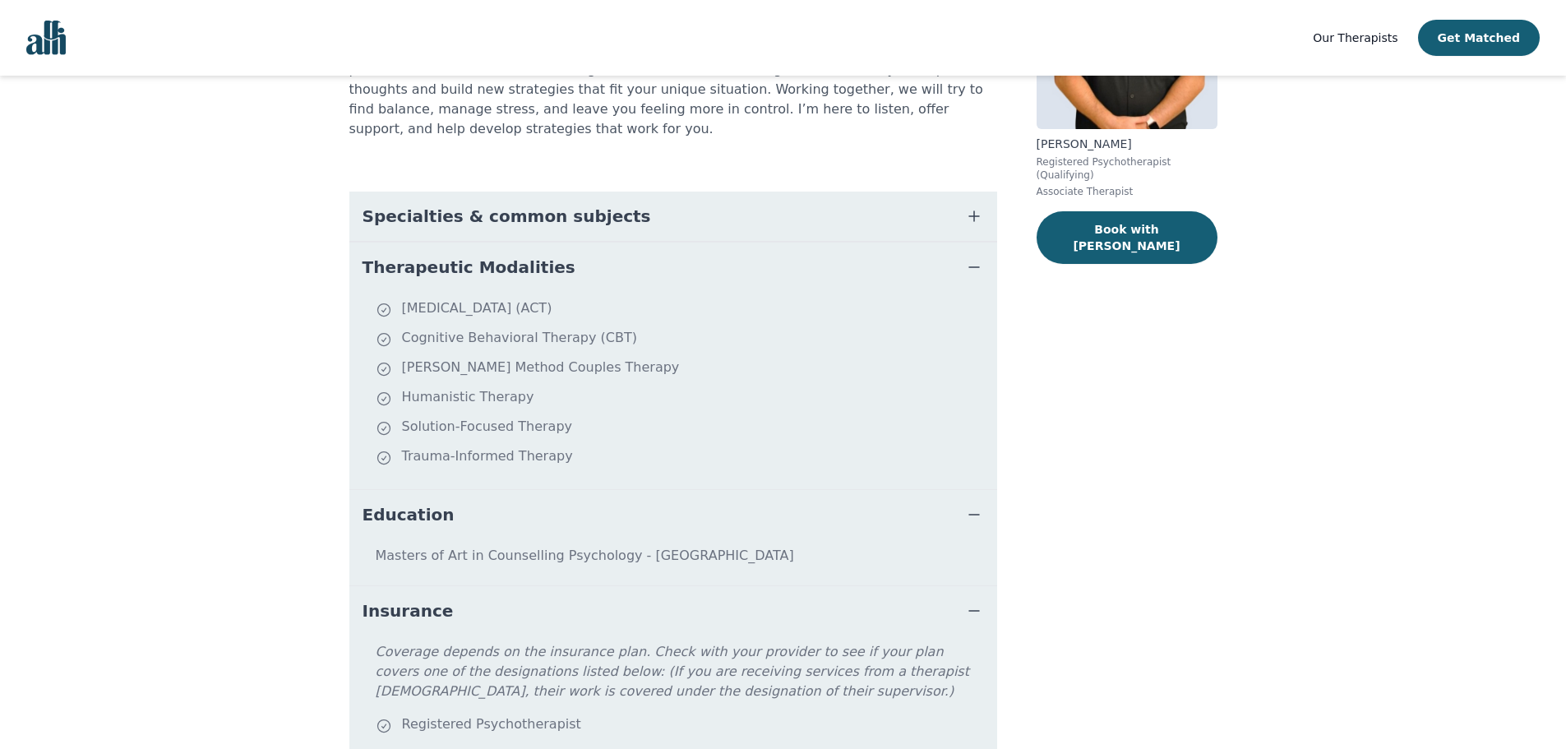
scroll to position [290, 0]
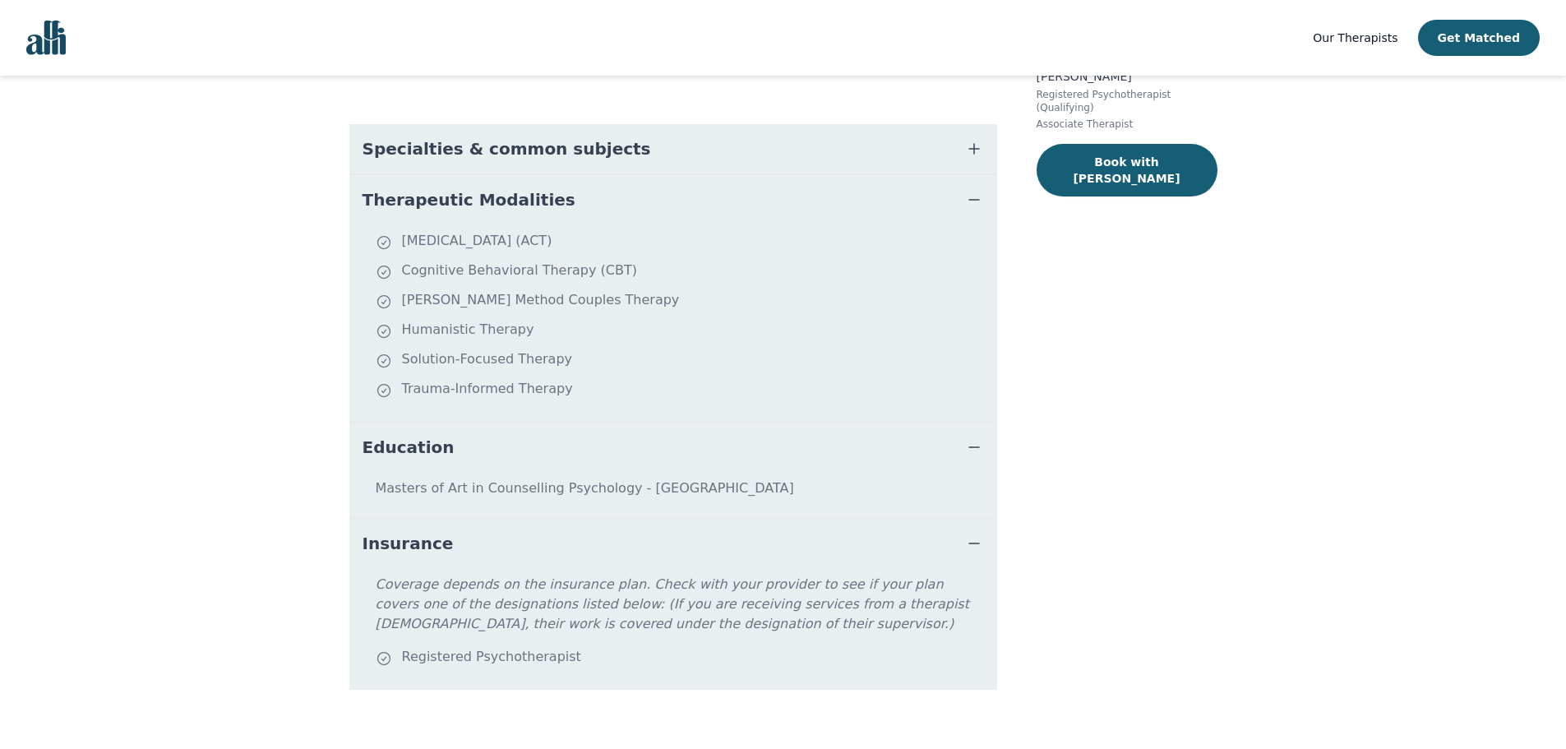
click at [444, 137] on span "Specialties & common subjects" at bounding box center [507, 148] width 289 height 23
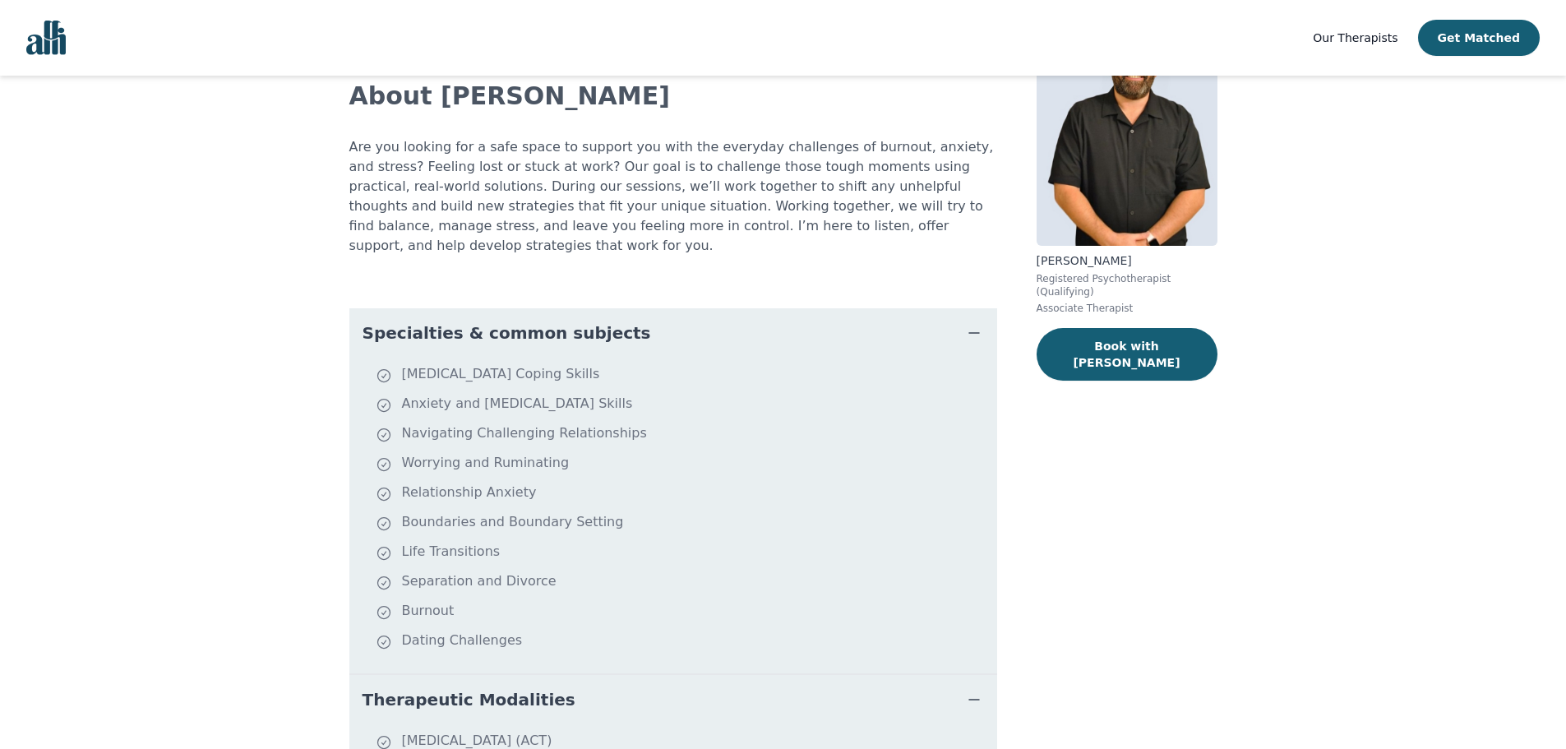
scroll to position [0, 0]
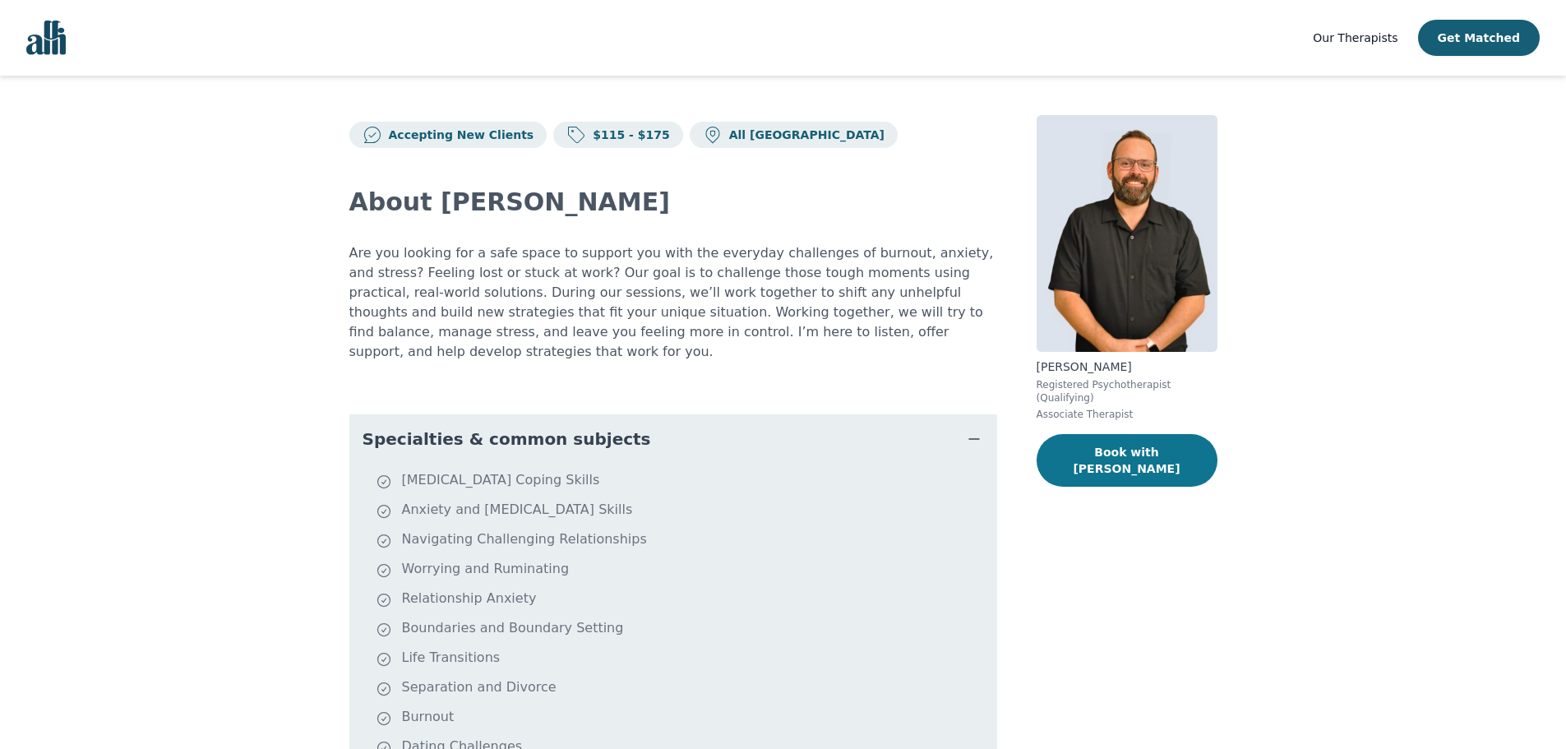
click at [1125, 438] on button "Book with [PERSON_NAME]" at bounding box center [1127, 460] width 181 height 53
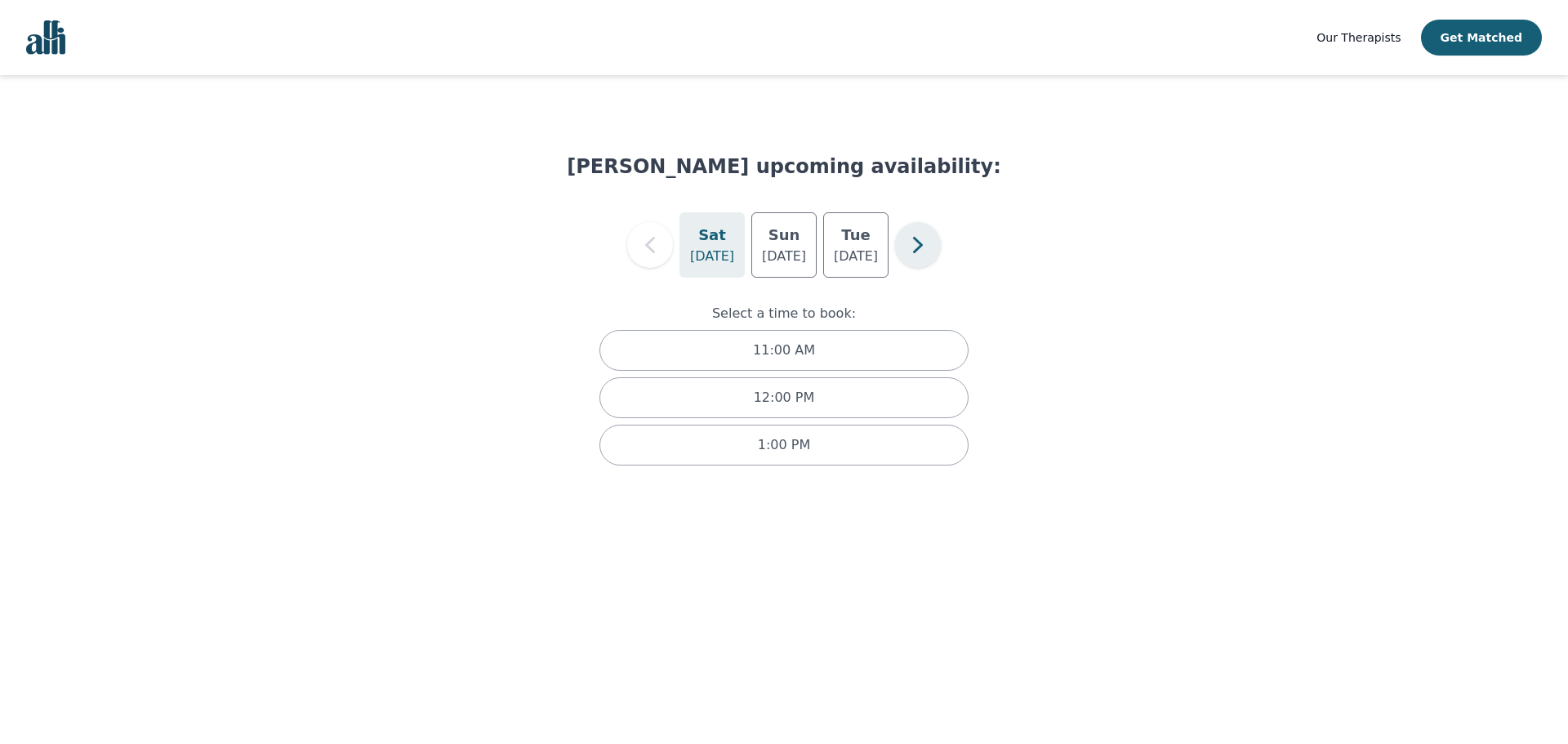
click at [918, 253] on icon "button" at bounding box center [918, 244] width 33 height 33
click at [847, 245] on h5 "Wed" at bounding box center [856, 234] width 36 height 23
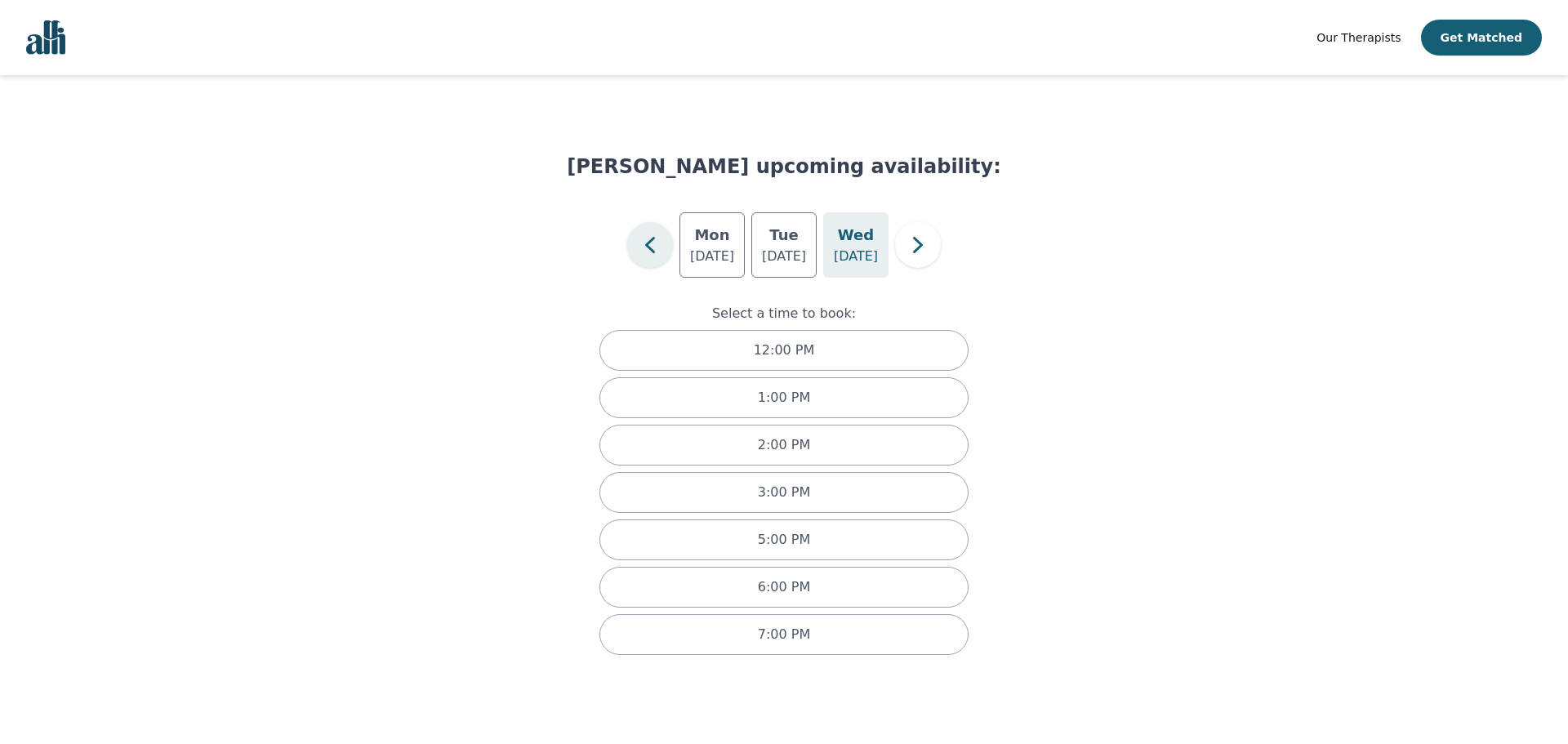
click at [654, 252] on icon "button" at bounding box center [650, 244] width 10 height 16
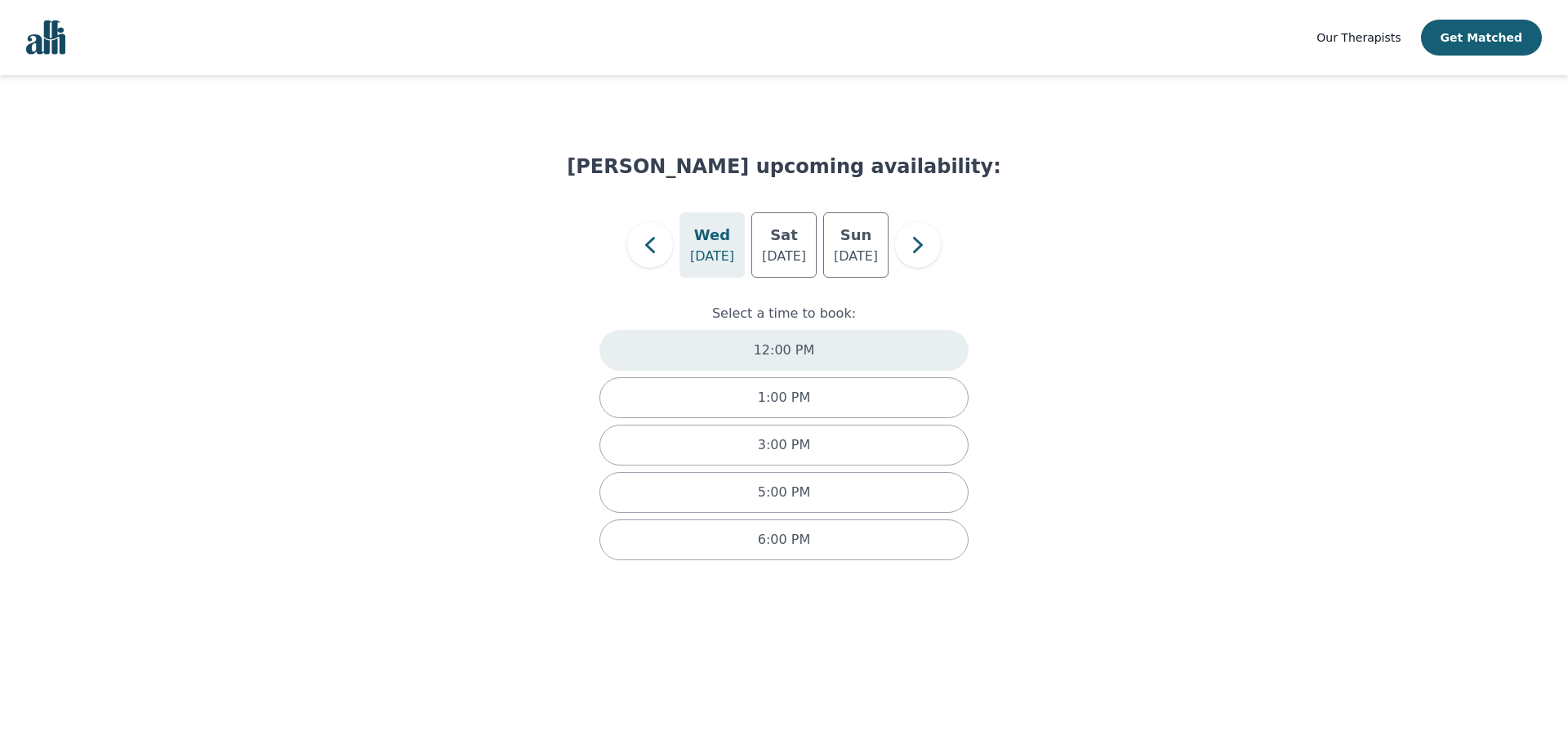
click at [788, 354] on p "12:00 PM" at bounding box center [785, 351] width 62 height 20
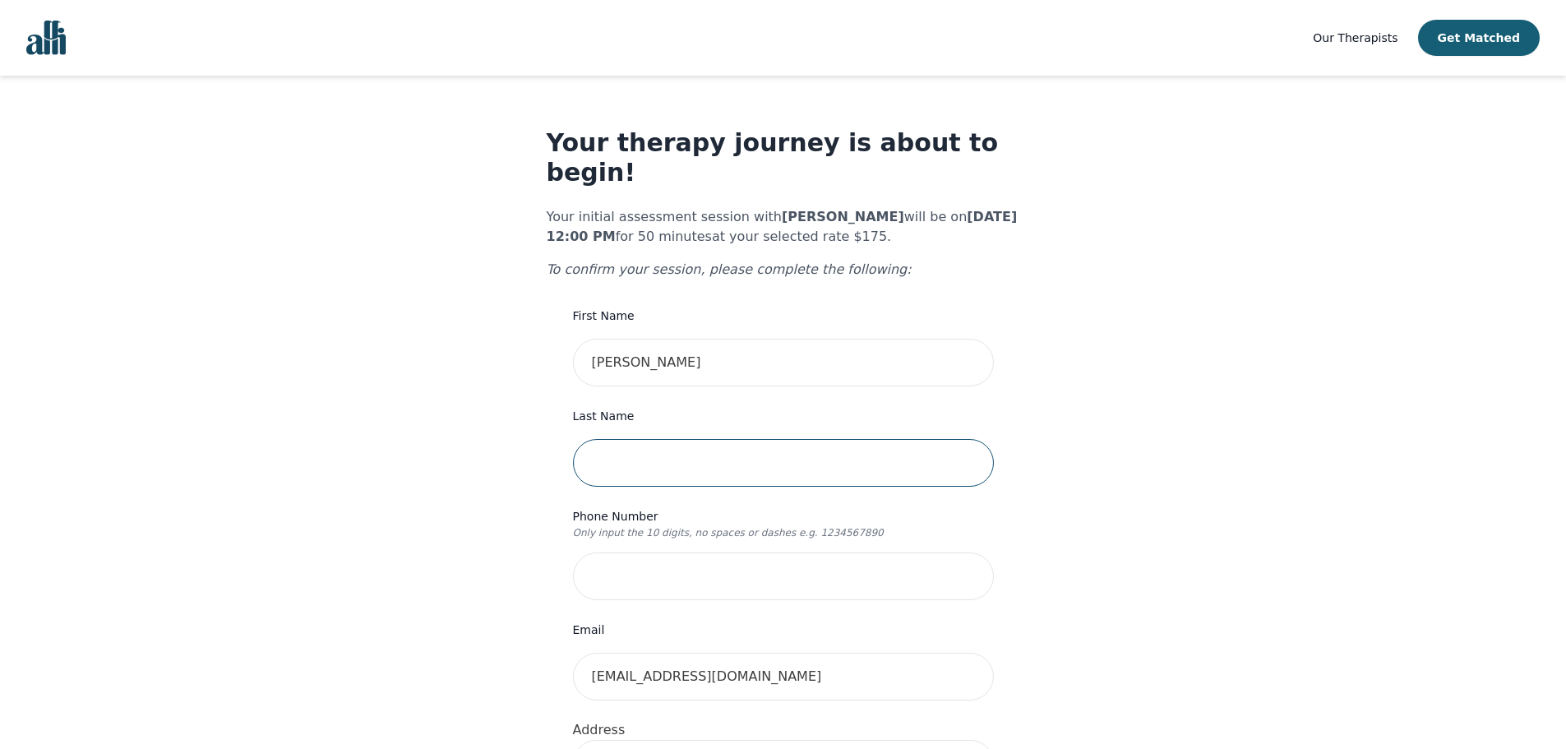
click at [612, 439] on input "text" at bounding box center [783, 463] width 421 height 48
type input "[PERSON_NAME]"
type input "6473907823"
type input "1640 Gerrard [GEOGRAPHIC_DATA]"
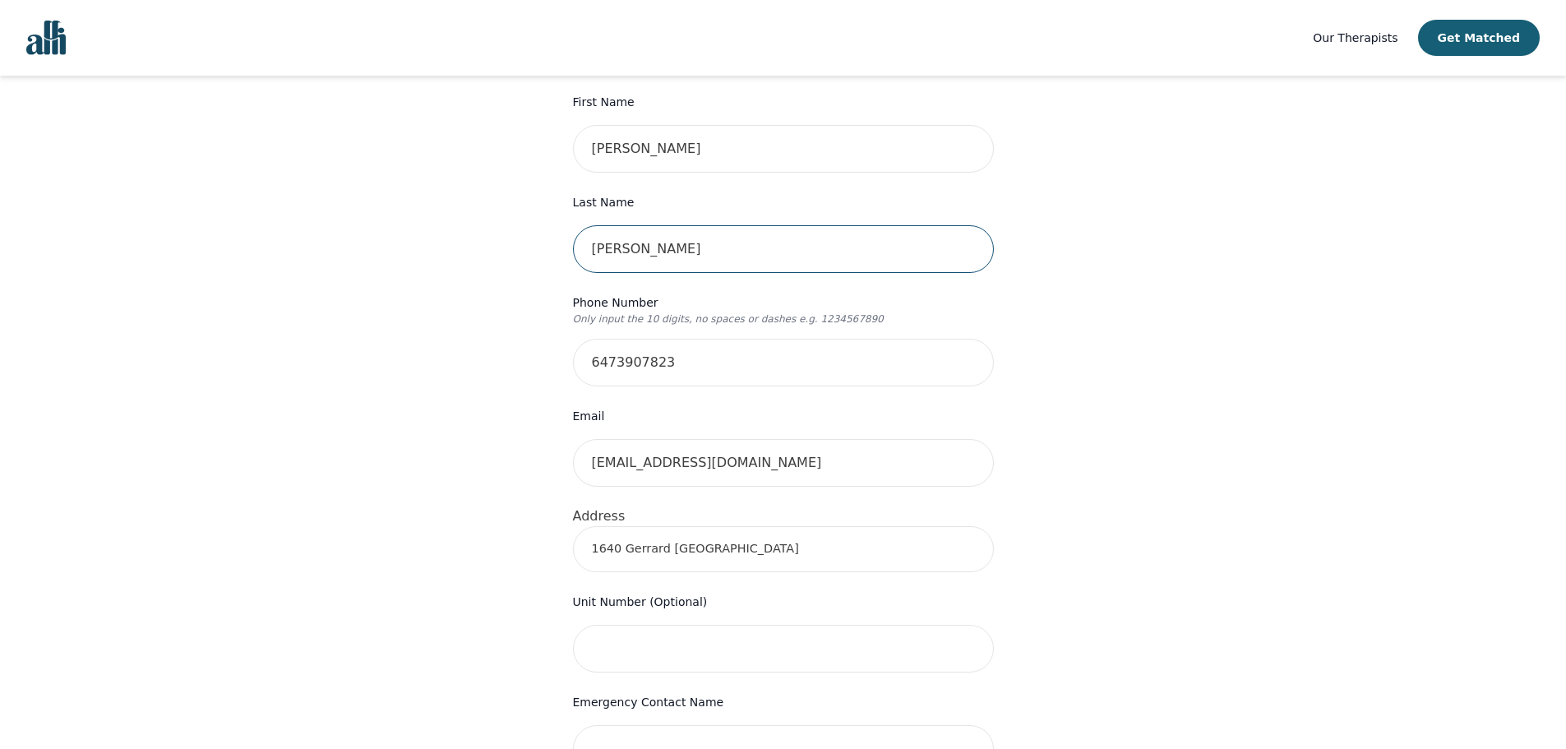
scroll to position [247, 0]
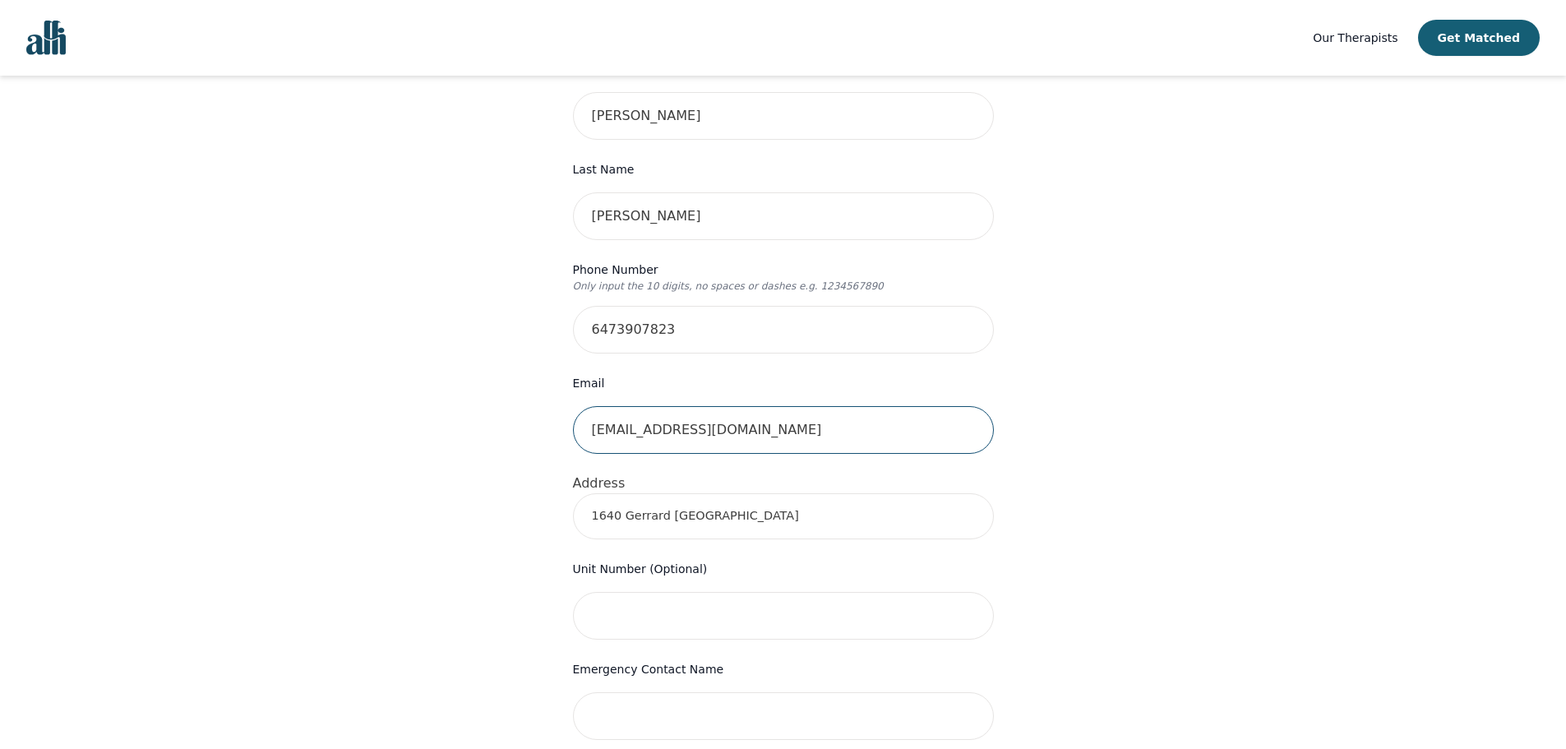
click at [783, 406] on input "[EMAIL_ADDRESS][DOMAIN_NAME]" at bounding box center [783, 430] width 421 height 48
type input "[PERSON_NAME][EMAIL_ADDRESS][PERSON_NAME][PERSON_NAME][DOMAIN_NAME]"
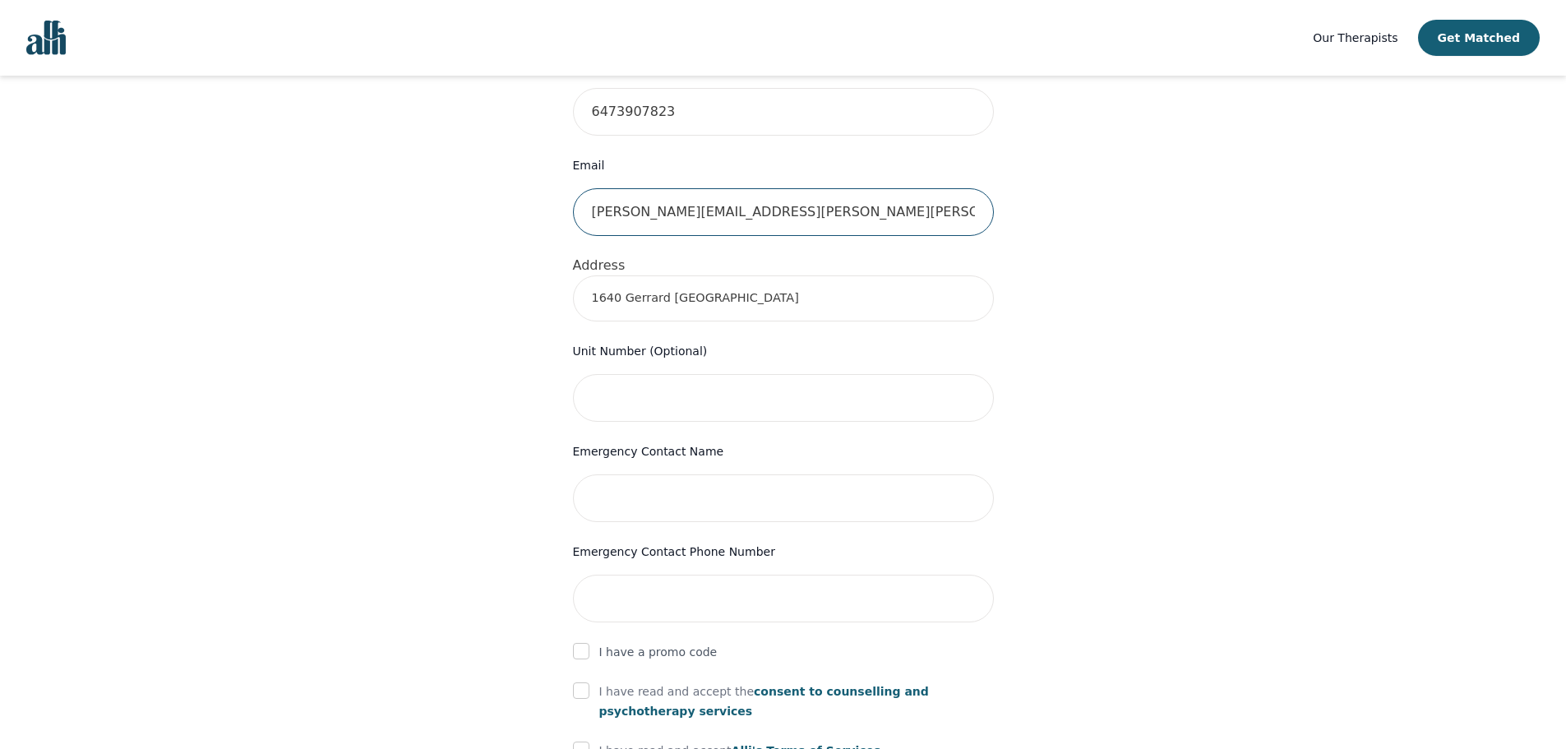
scroll to position [575, 0]
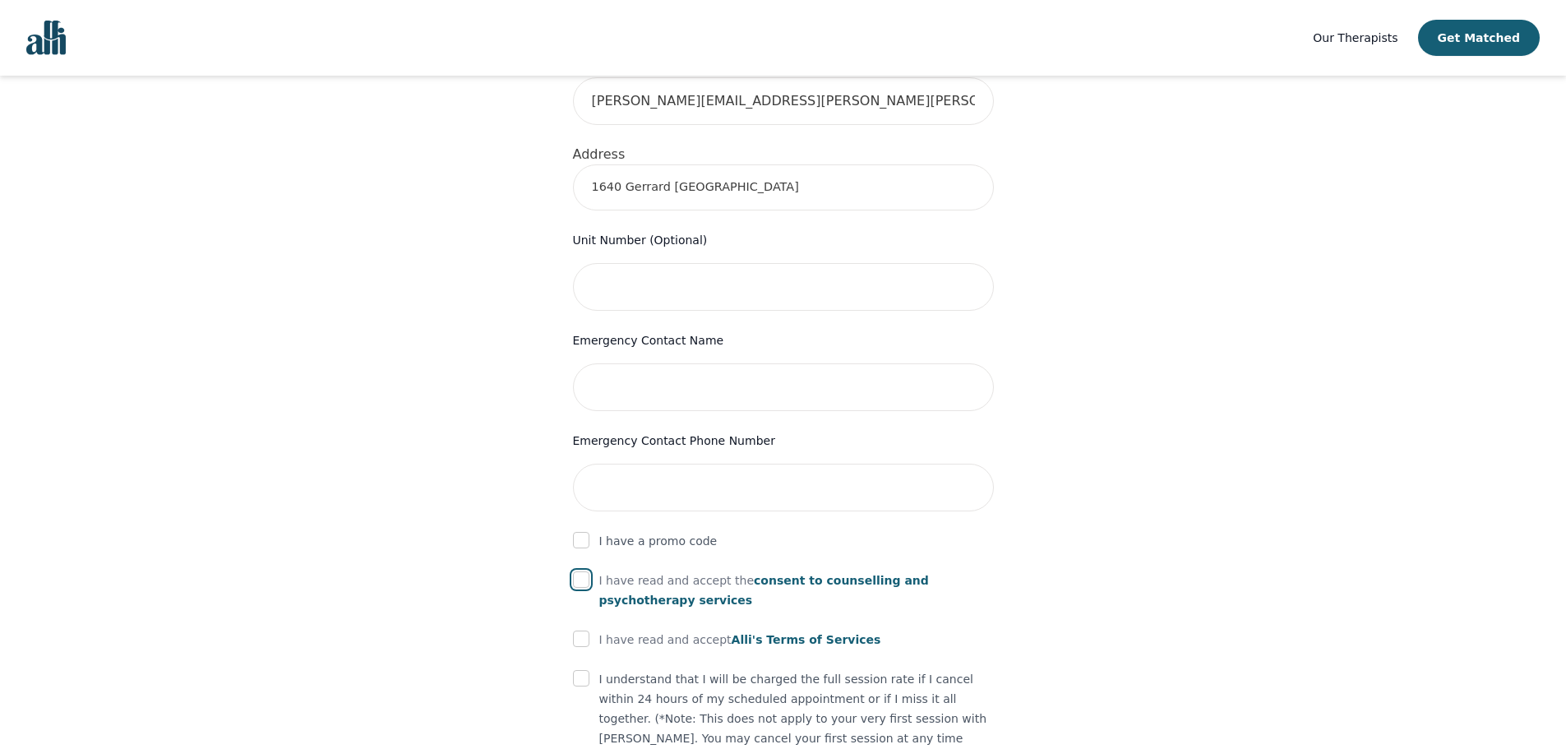
click at [582, 571] on input "checkbox" at bounding box center [581, 579] width 16 height 16
checkbox input "true"
click at [584, 631] on input "checkbox" at bounding box center [581, 639] width 16 height 16
checkbox input "true"
click at [581, 670] on input "checkbox" at bounding box center [581, 678] width 16 height 16
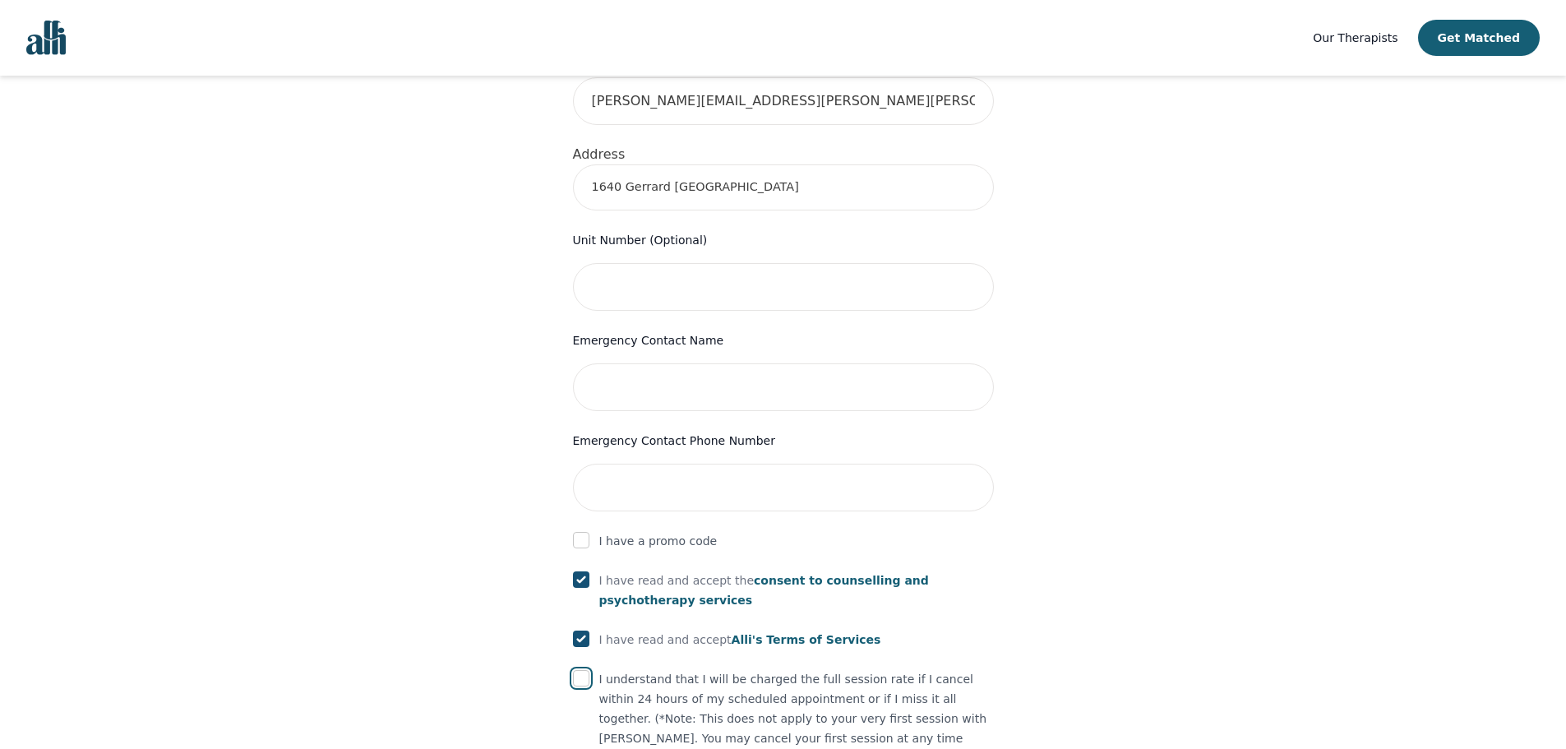
checkbox input "true"
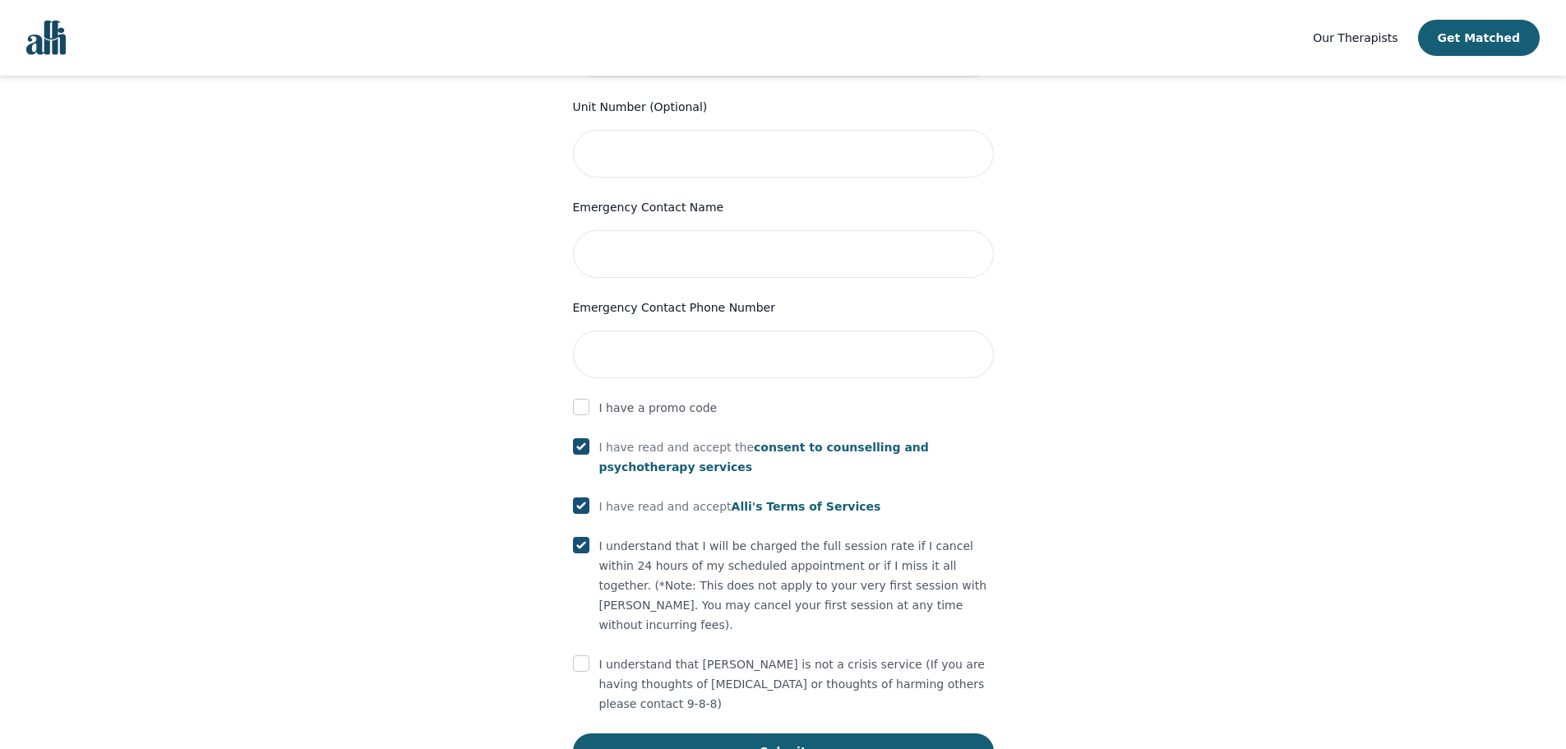
scroll to position [713, 0]
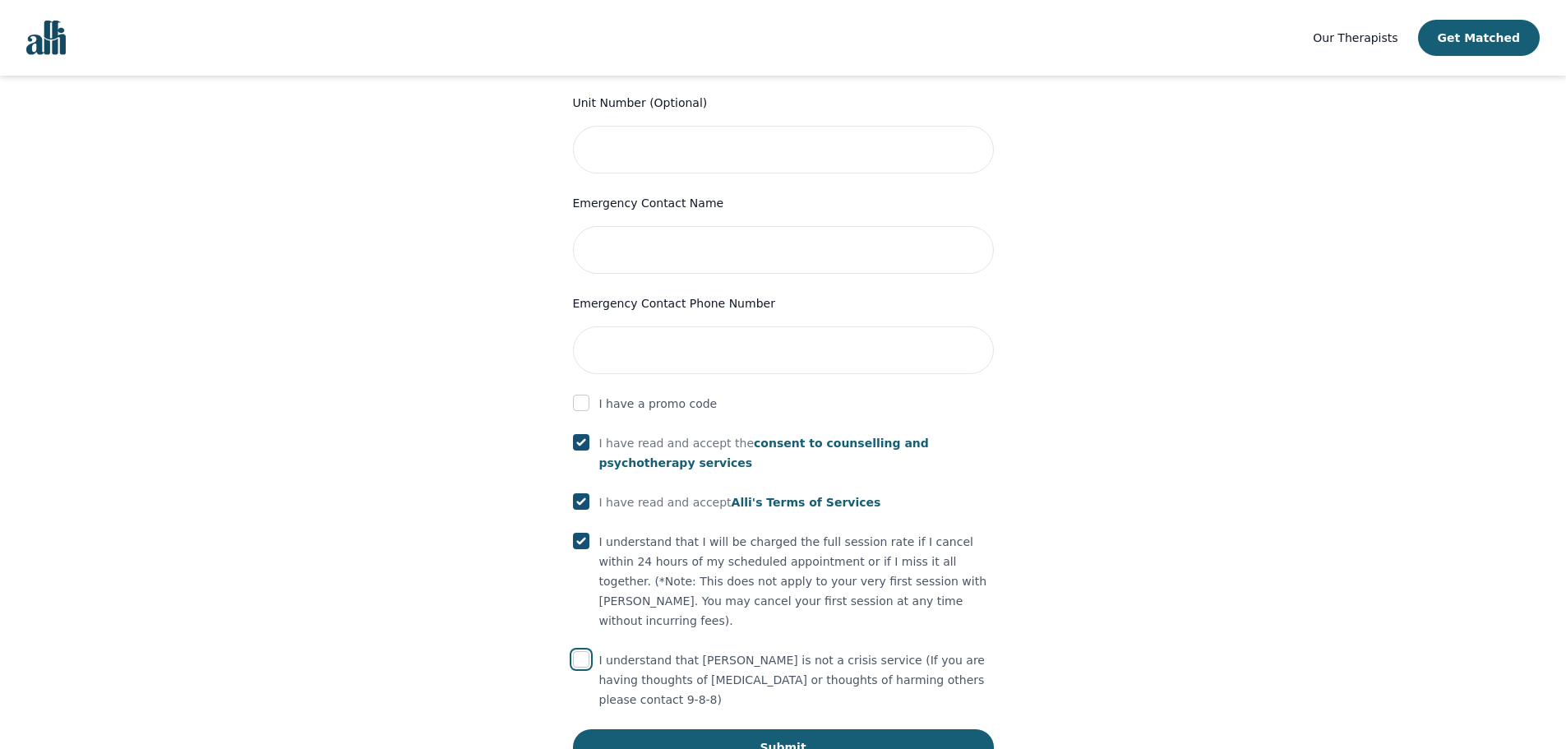
click at [578, 651] on input "checkbox" at bounding box center [581, 659] width 16 height 16
checkbox input "true"
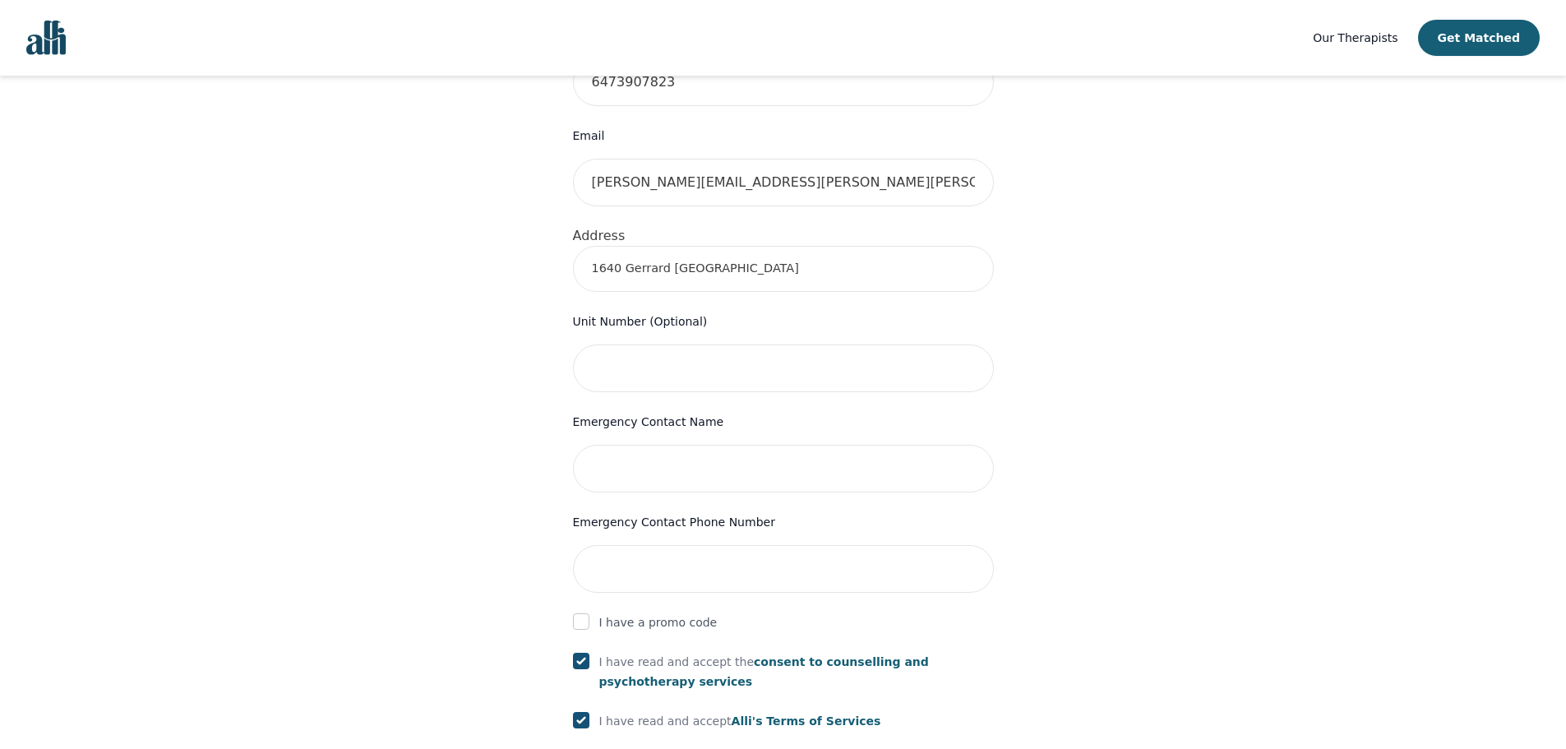
scroll to position [466, 0]
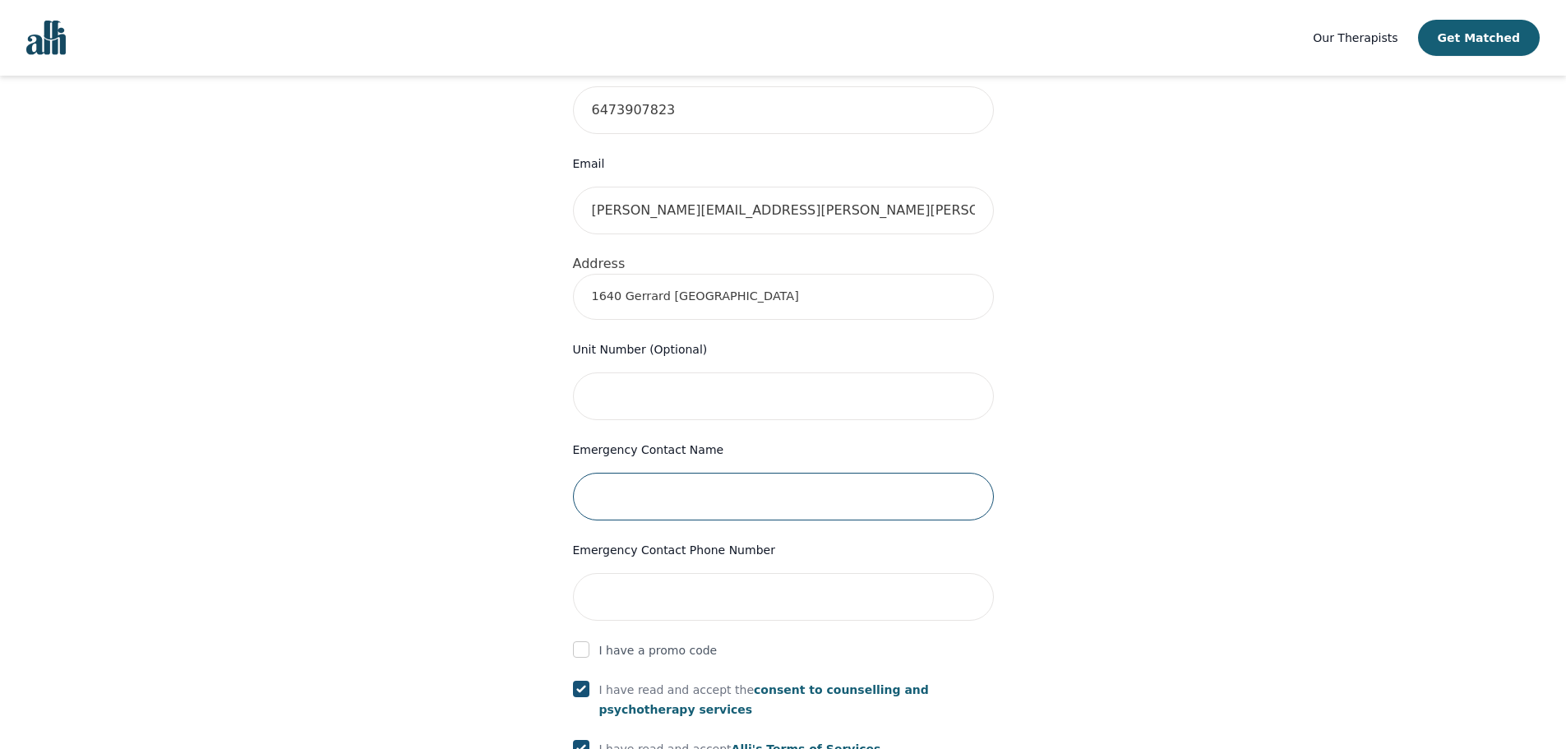
click at [674, 473] on input "text" at bounding box center [783, 497] width 421 height 48
click at [703, 473] on input "text" at bounding box center [783, 497] width 421 height 48
type input "[PERSON_NAME]"
type input "4168053909"
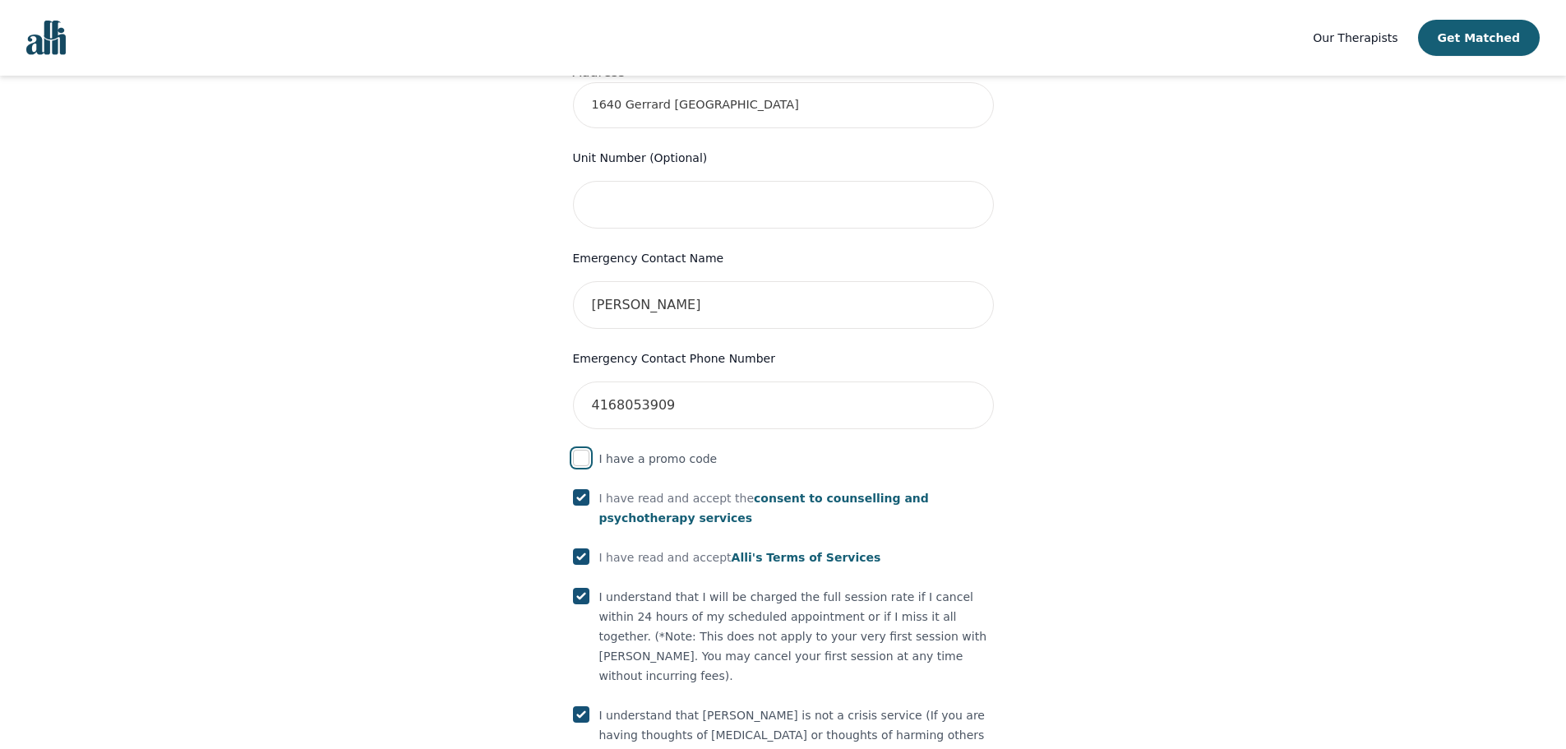
scroll to position [713, 0]
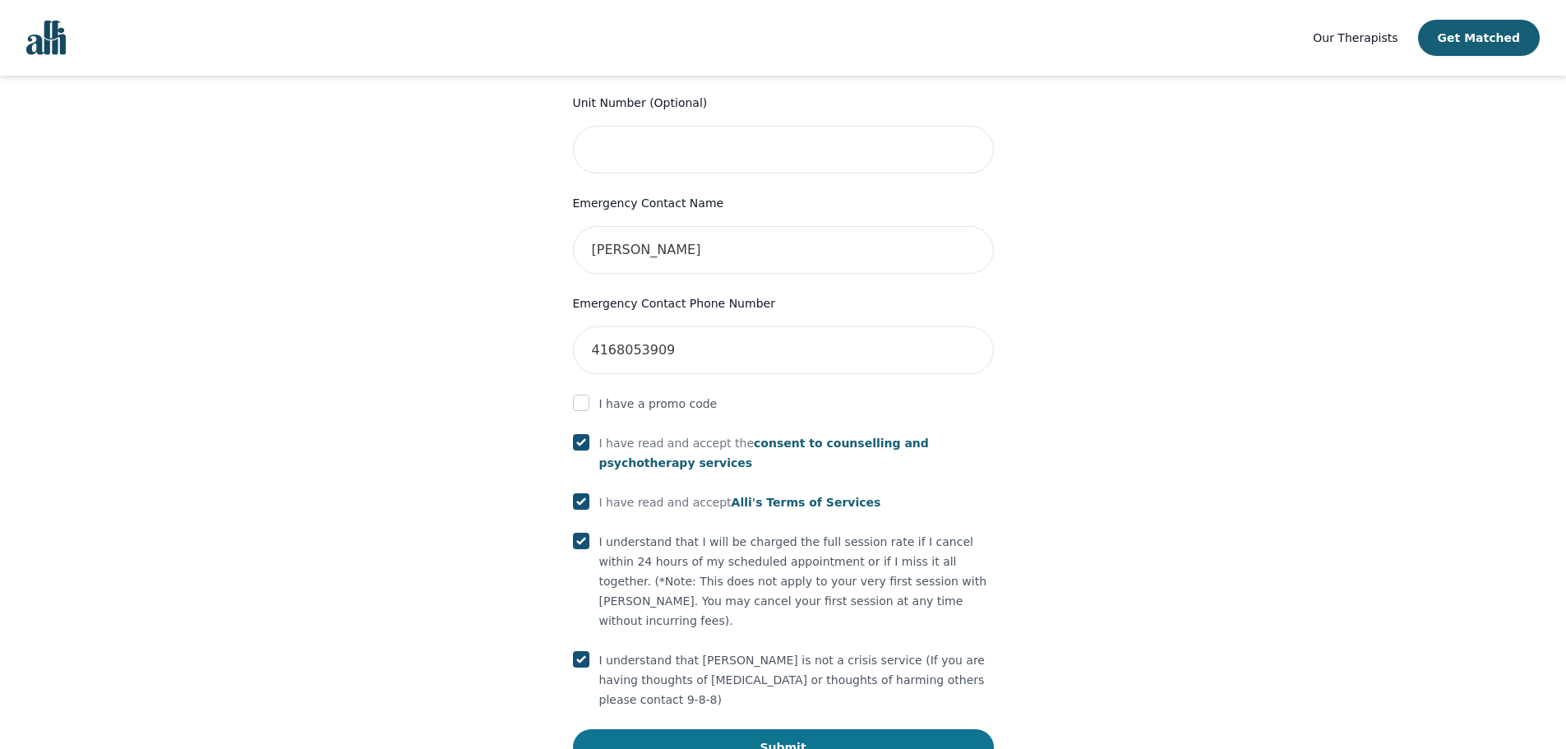
click at [761, 729] on button "Submit" at bounding box center [783, 747] width 421 height 36
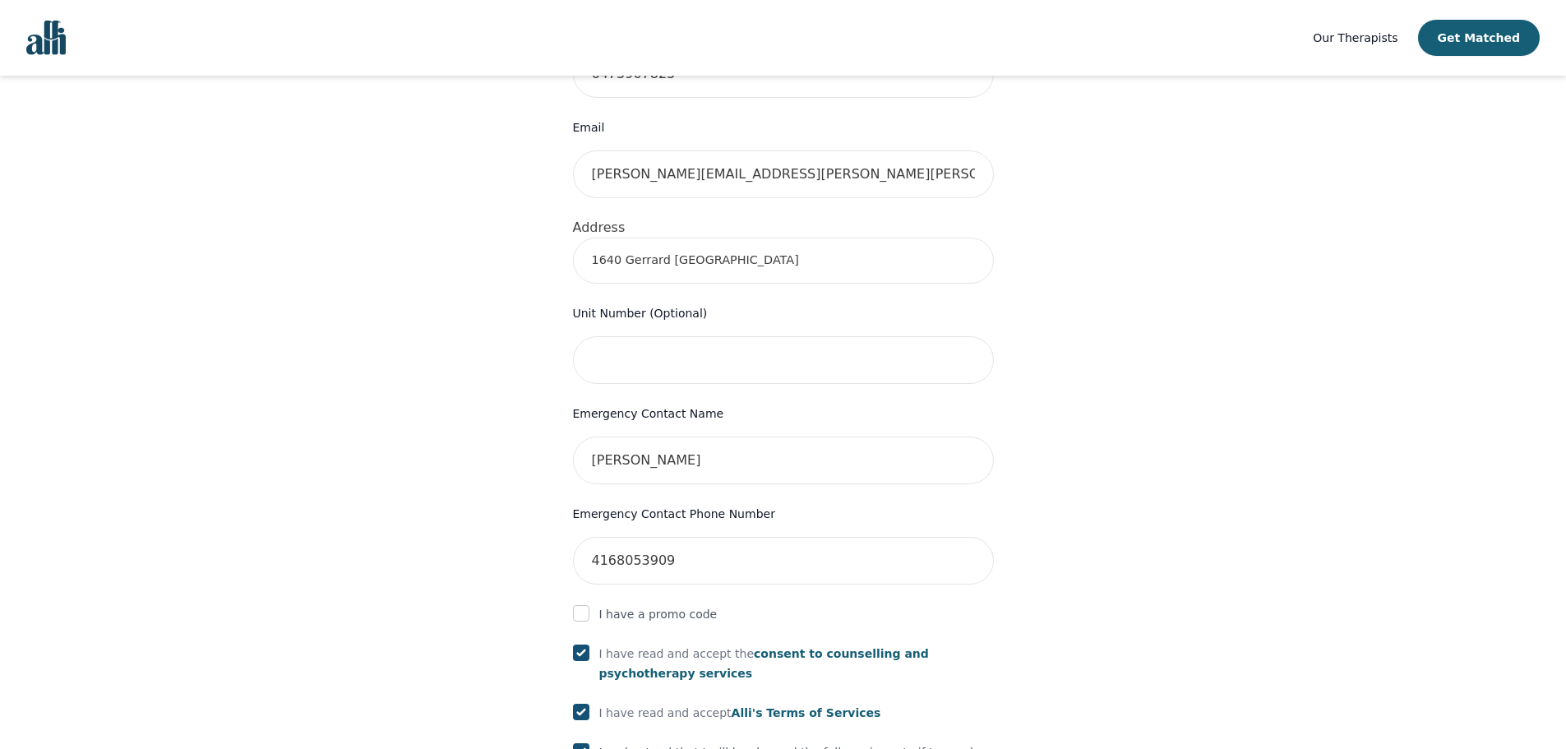
scroll to position [466, 0]
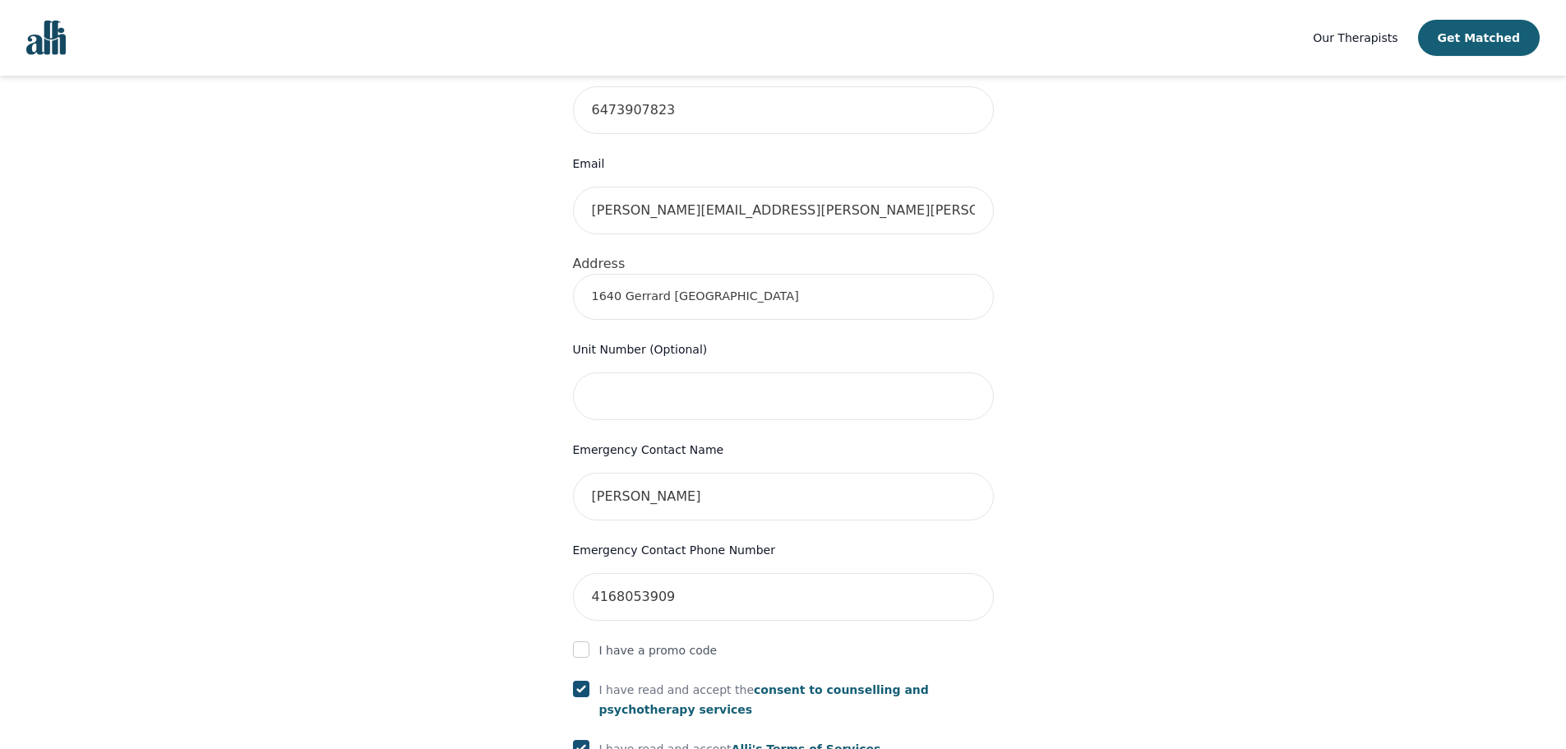
click at [832, 280] on input "1640 Gerrard [GEOGRAPHIC_DATA]" at bounding box center [783, 297] width 421 height 46
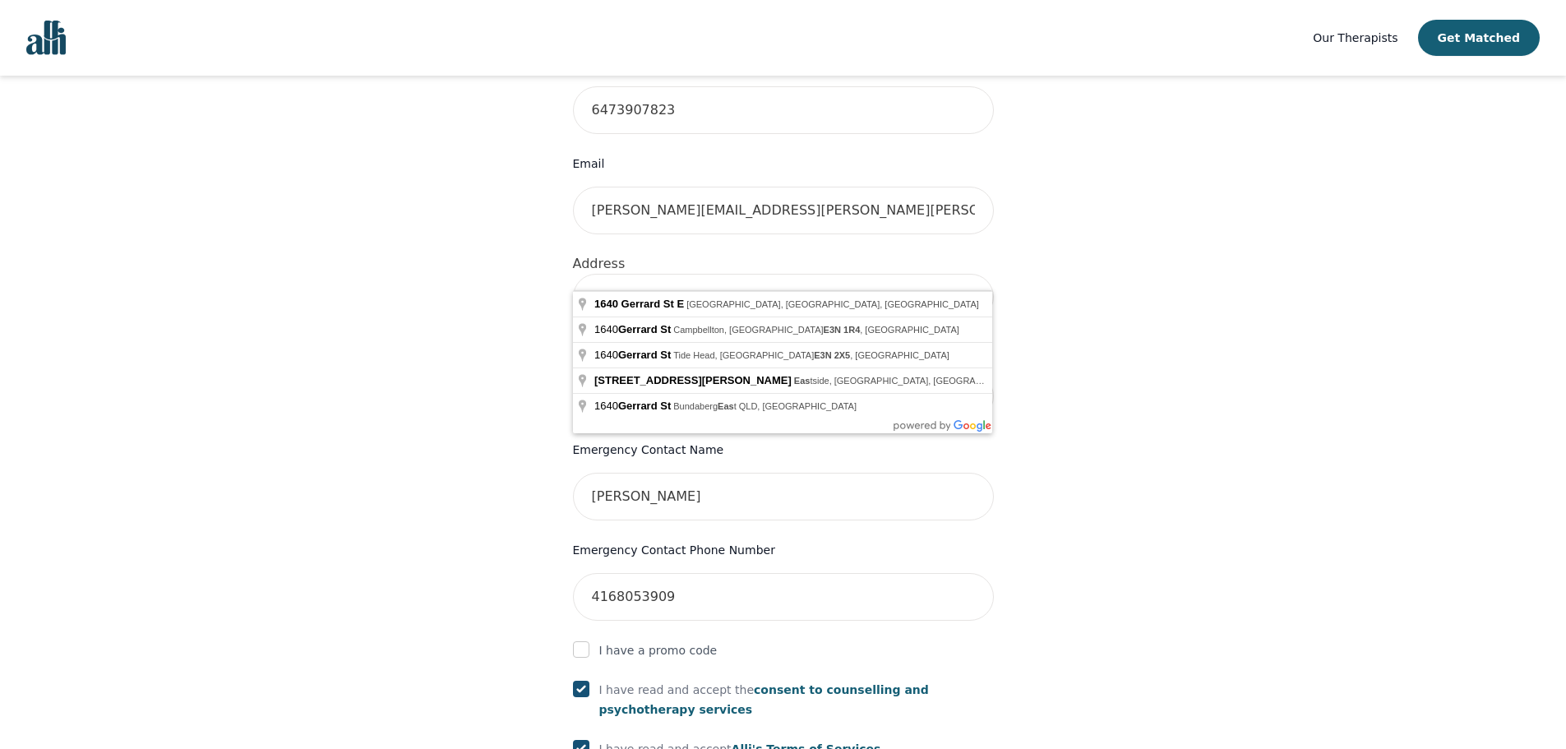
click at [396, 316] on div "Your therapy journey is about to begin! Your initial assessment session with [P…" at bounding box center [783, 369] width 1527 height 1518
click at [709, 274] on input "1640 Gerrard St Eas" at bounding box center [783, 297] width 421 height 46
click at [791, 274] on input "1640 Gerrard St" at bounding box center [783, 297] width 421 height 46
click at [1104, 257] on div "Your therapy journey is about to begin! Your initial assessment session with [P…" at bounding box center [783, 369] width 1527 height 1518
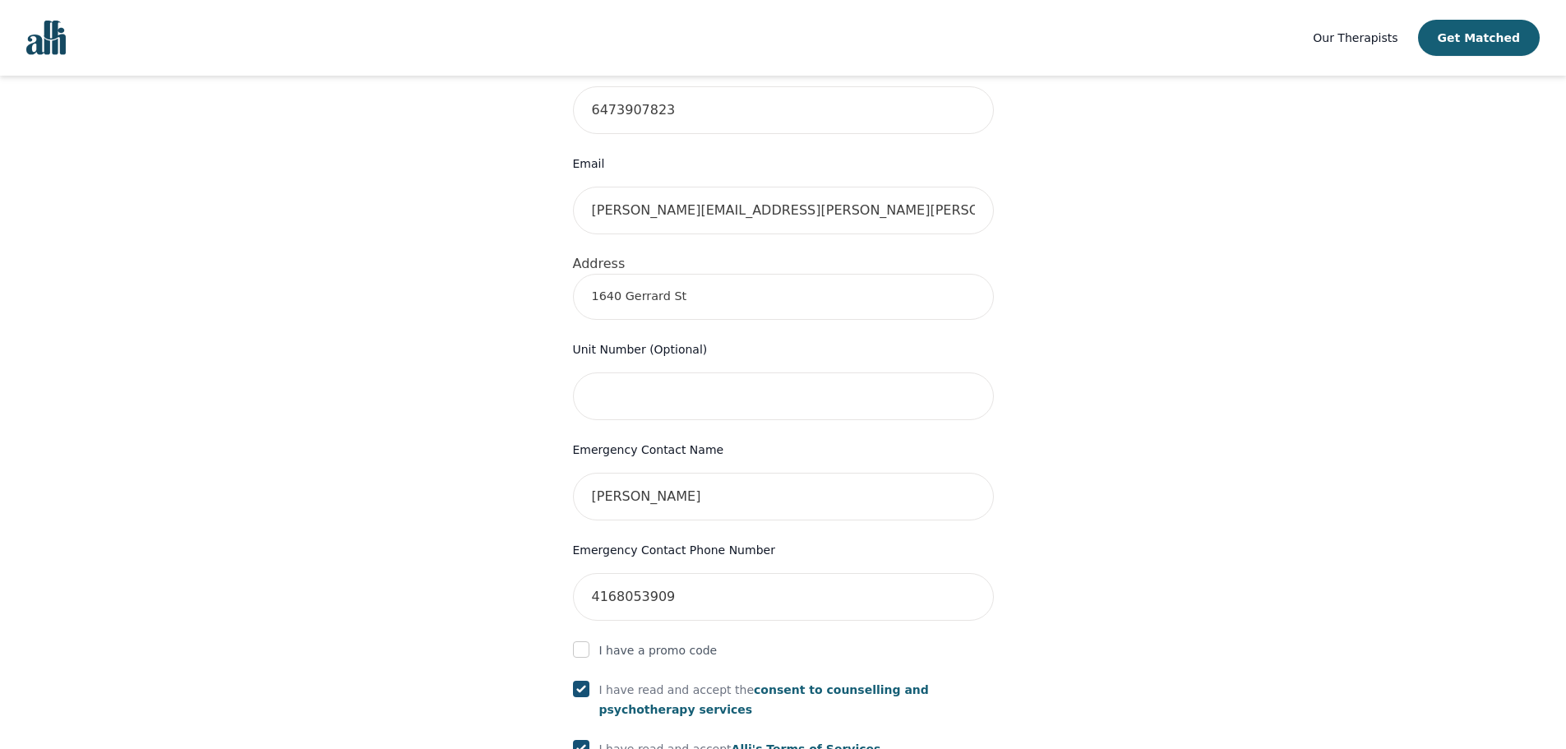
click at [764, 274] on input "1640 Gerrard St" at bounding box center [783, 297] width 421 height 46
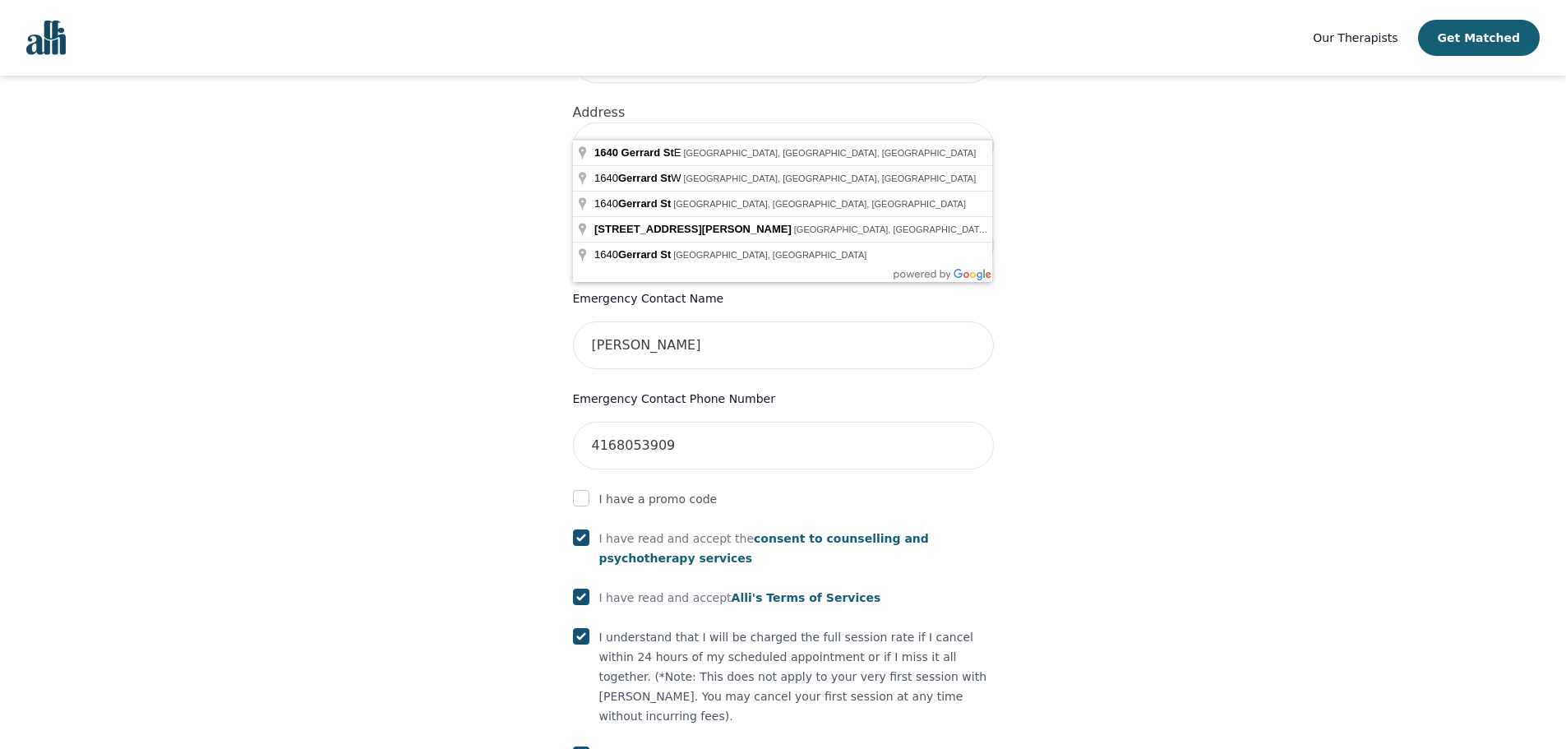
scroll to position [631, 0]
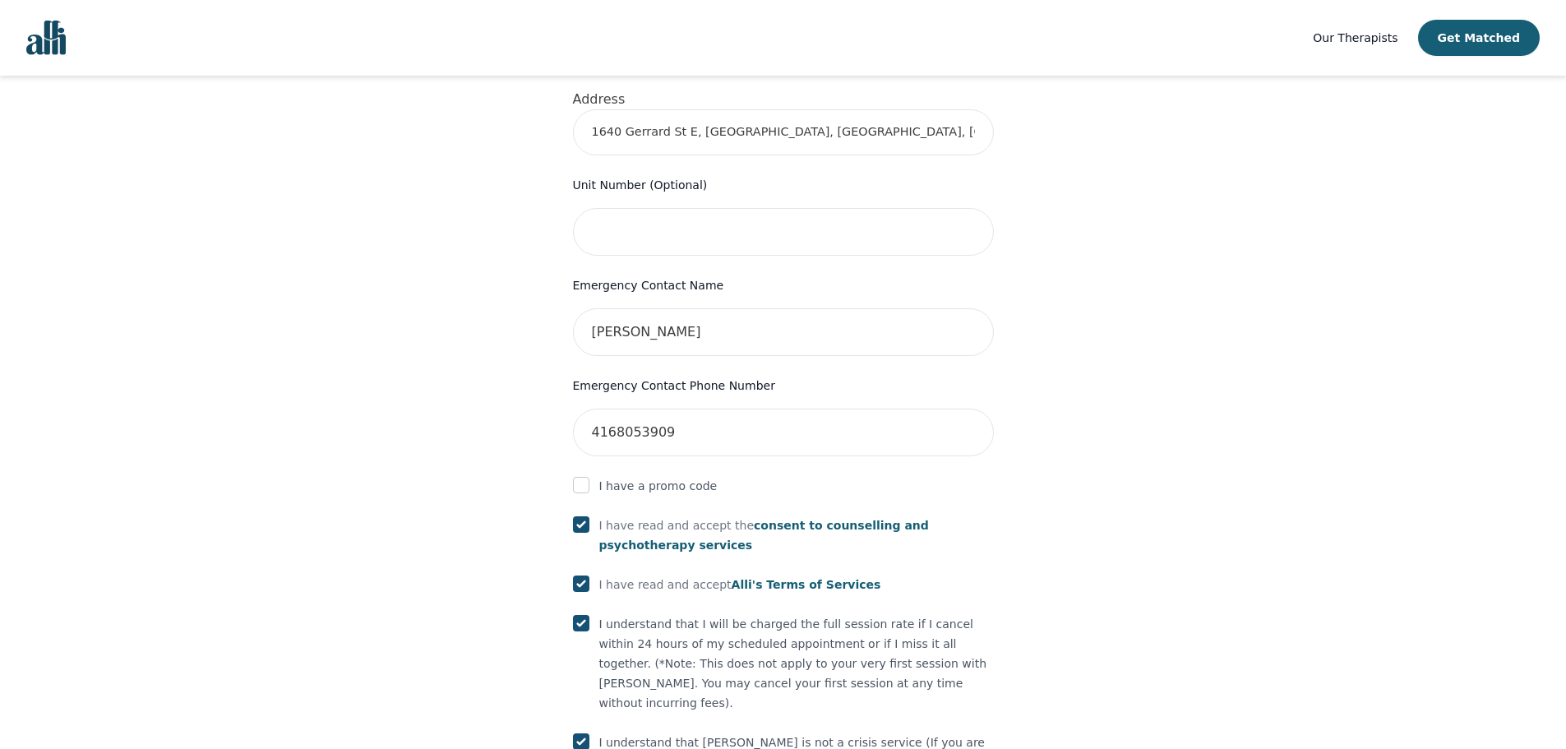
type input "[STREET_ADDRESS]"
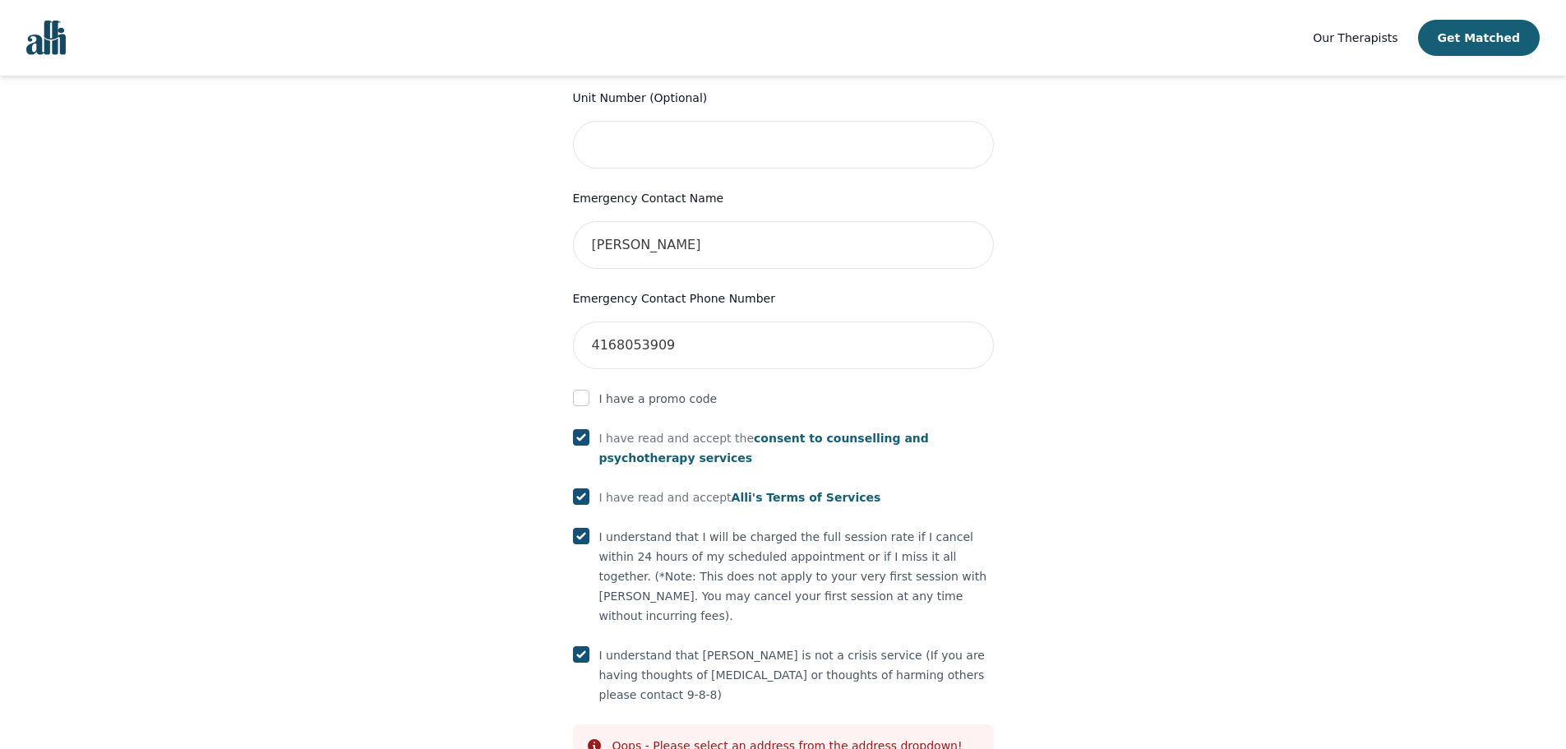
scroll to position [775, 0]
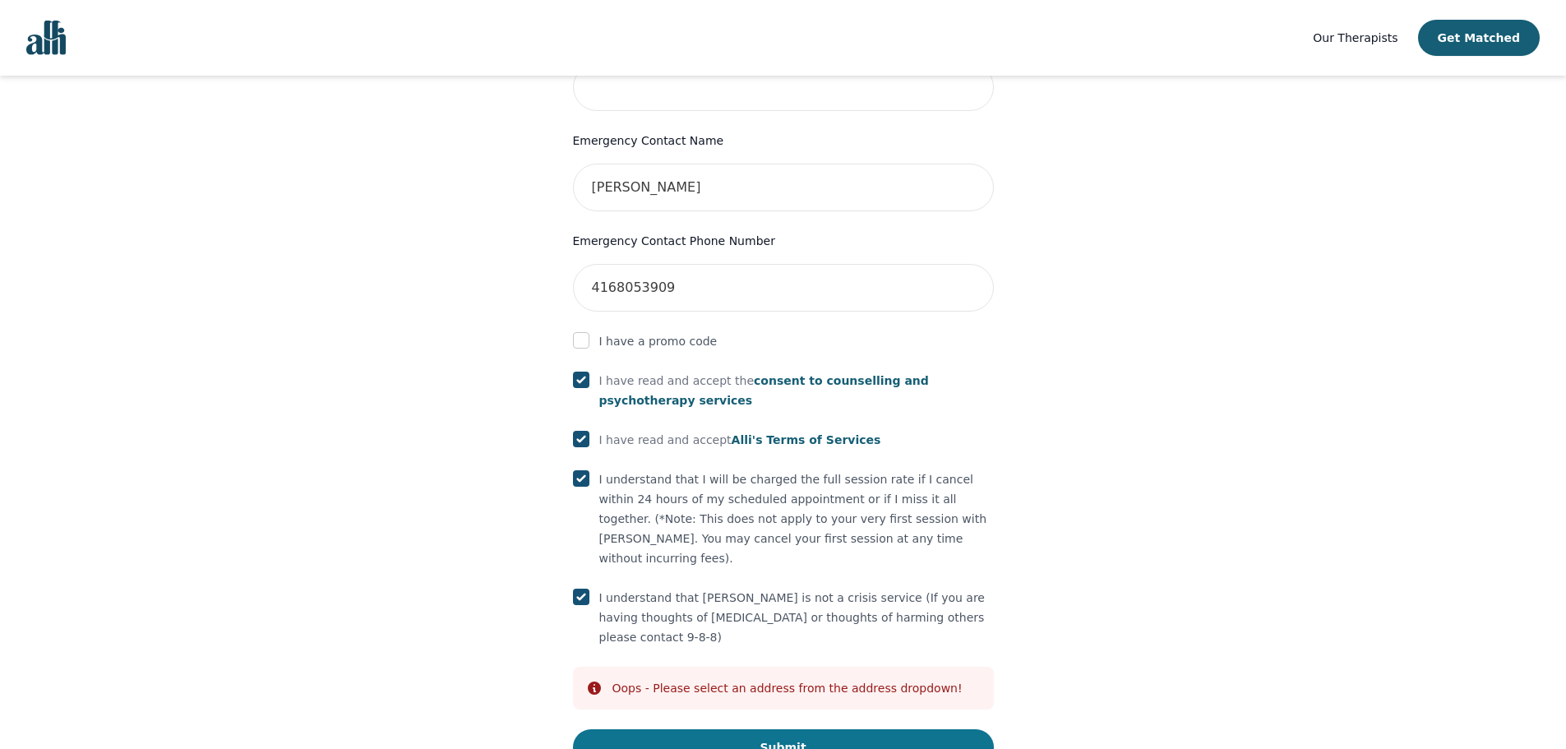
click at [753, 729] on button "Submit" at bounding box center [783, 747] width 421 height 36
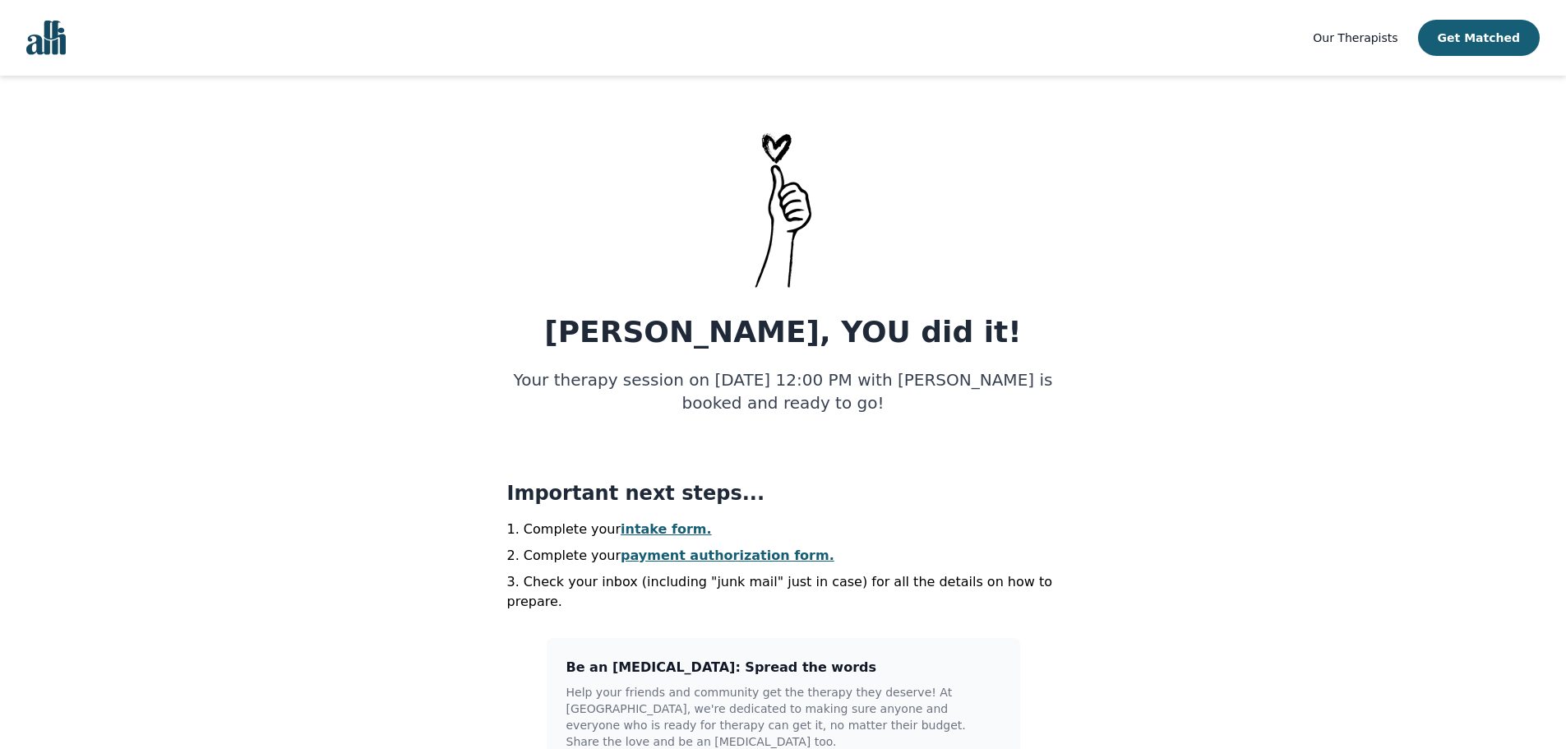
click at [652, 530] on link "intake form." at bounding box center [666, 529] width 91 height 16
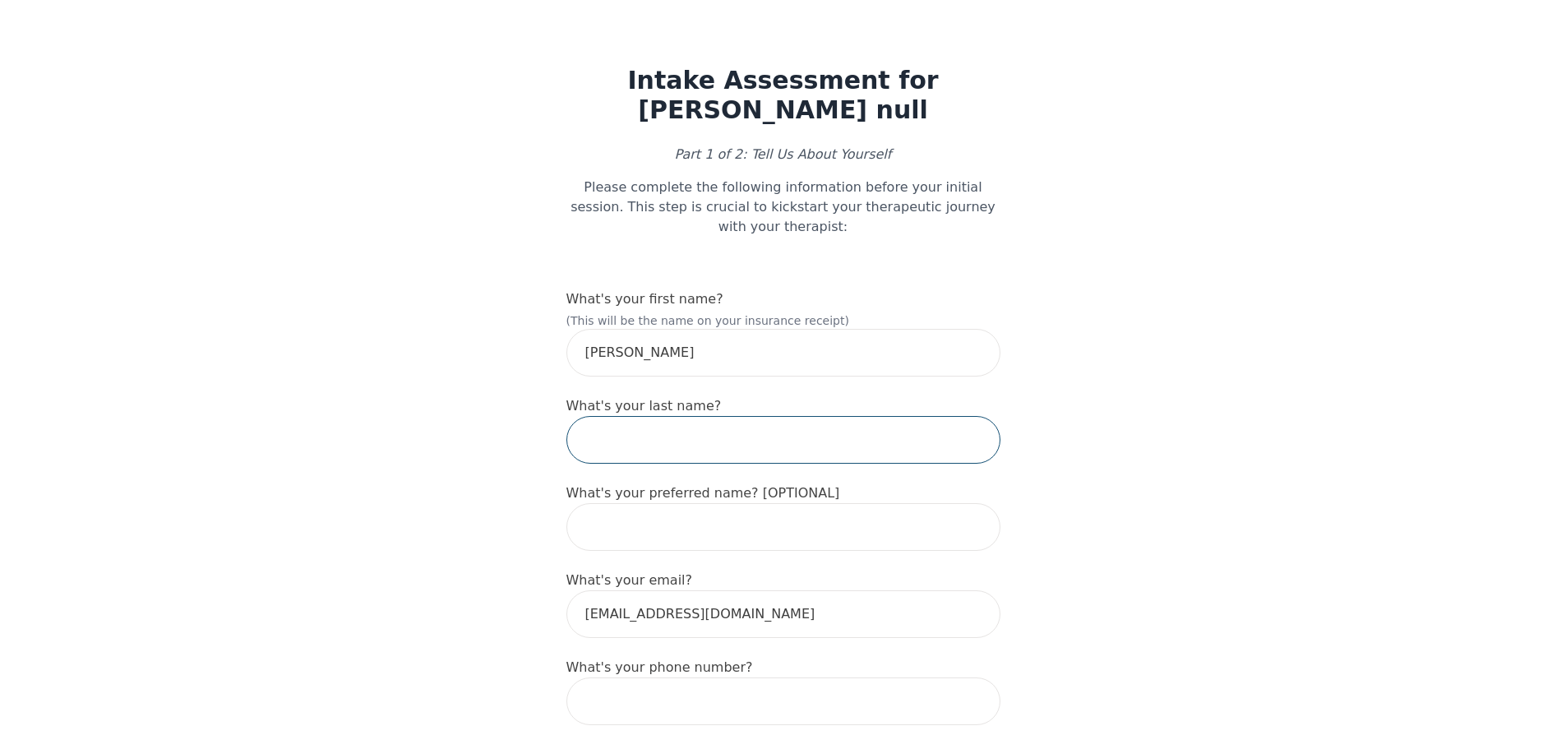
click at [668, 416] on input "text" at bounding box center [783, 440] width 434 height 48
type input "[PERSON_NAME]"
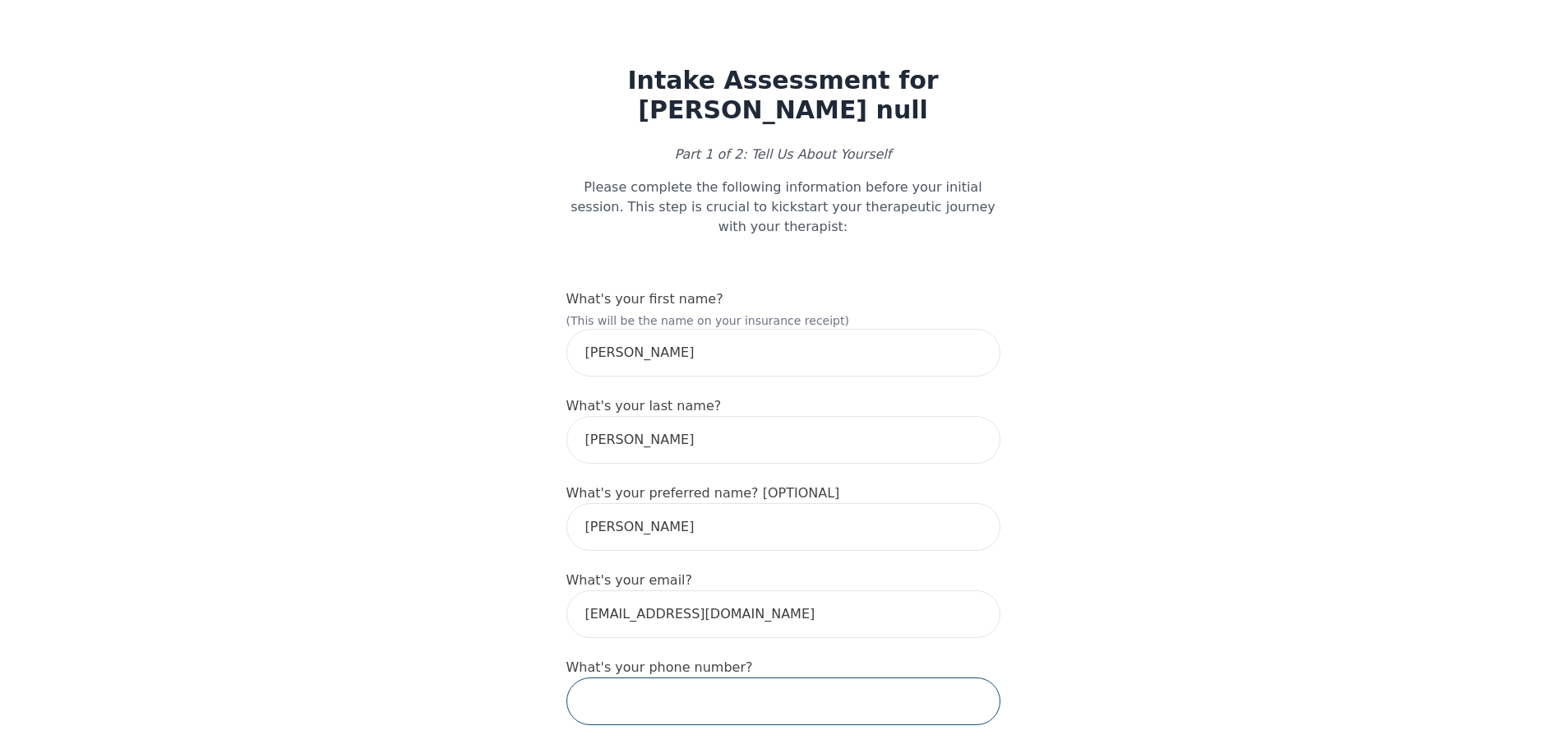
type input "6473907823"
type input "1640 Gerrard [GEOGRAPHIC_DATA]"
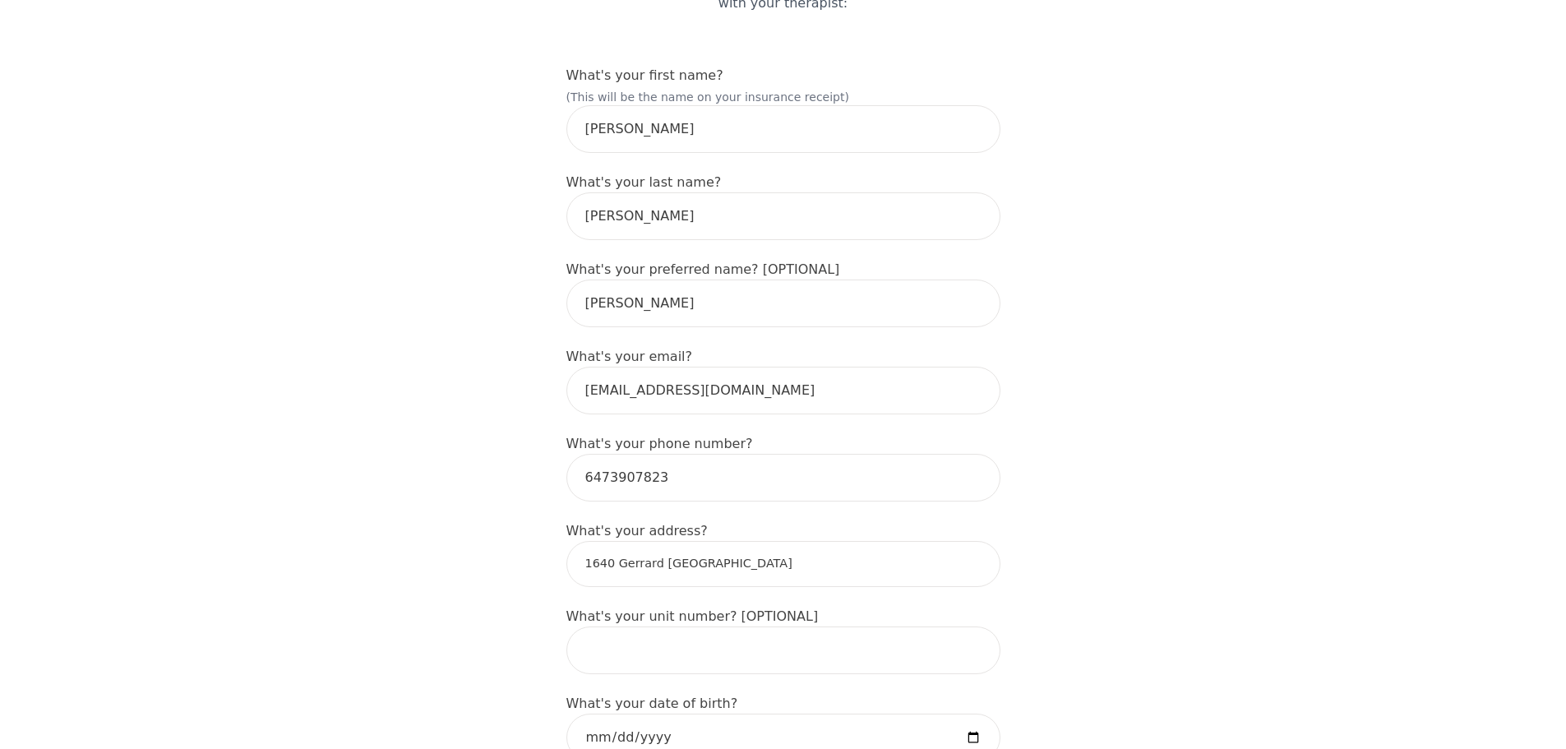
scroll to position [247, 0]
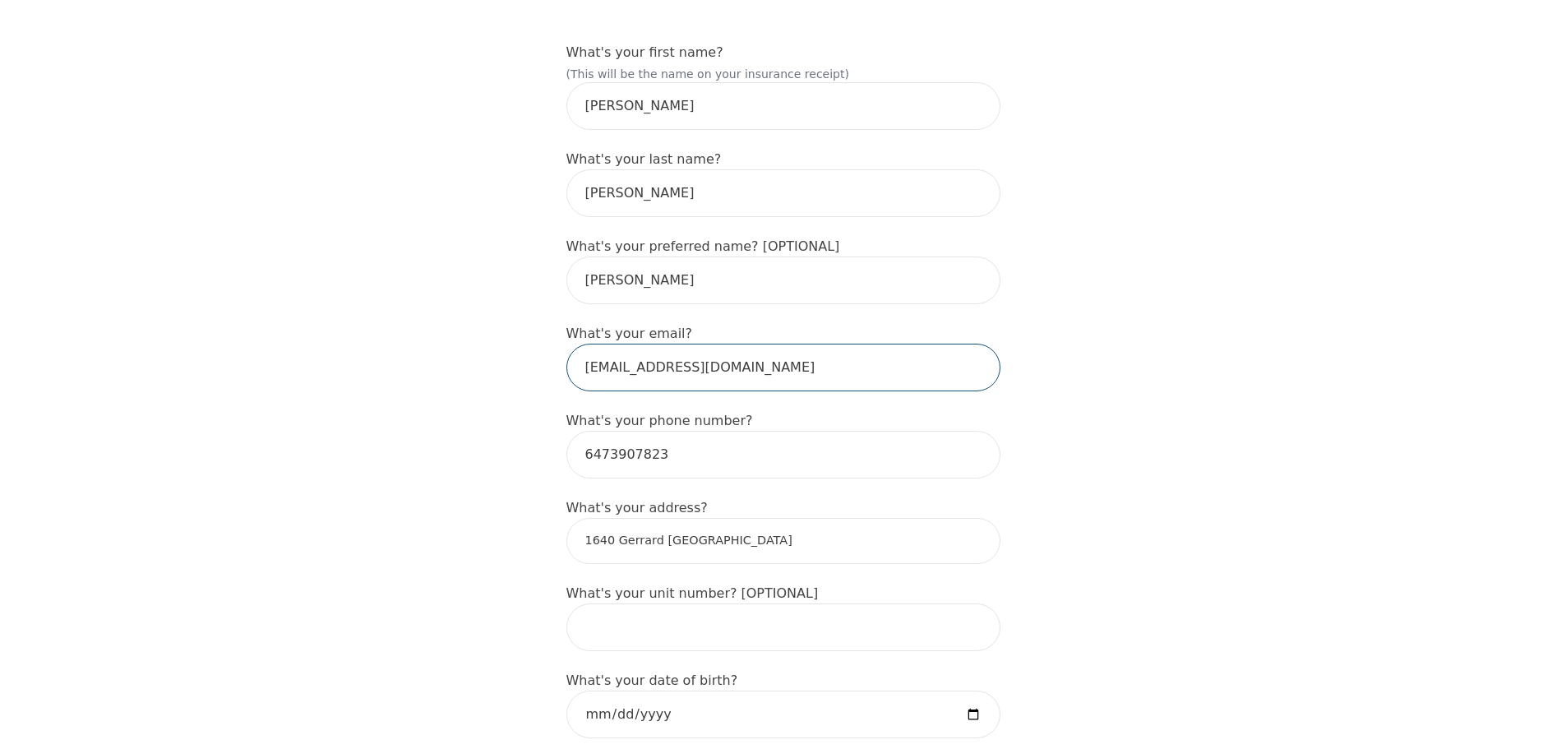
click at [746, 344] on input "[EMAIL_ADDRESS][DOMAIN_NAME]" at bounding box center [783, 368] width 434 height 48
type input "[PERSON_NAME][EMAIL_ADDRESS][PERSON_NAME][PERSON_NAME][DOMAIN_NAME]"
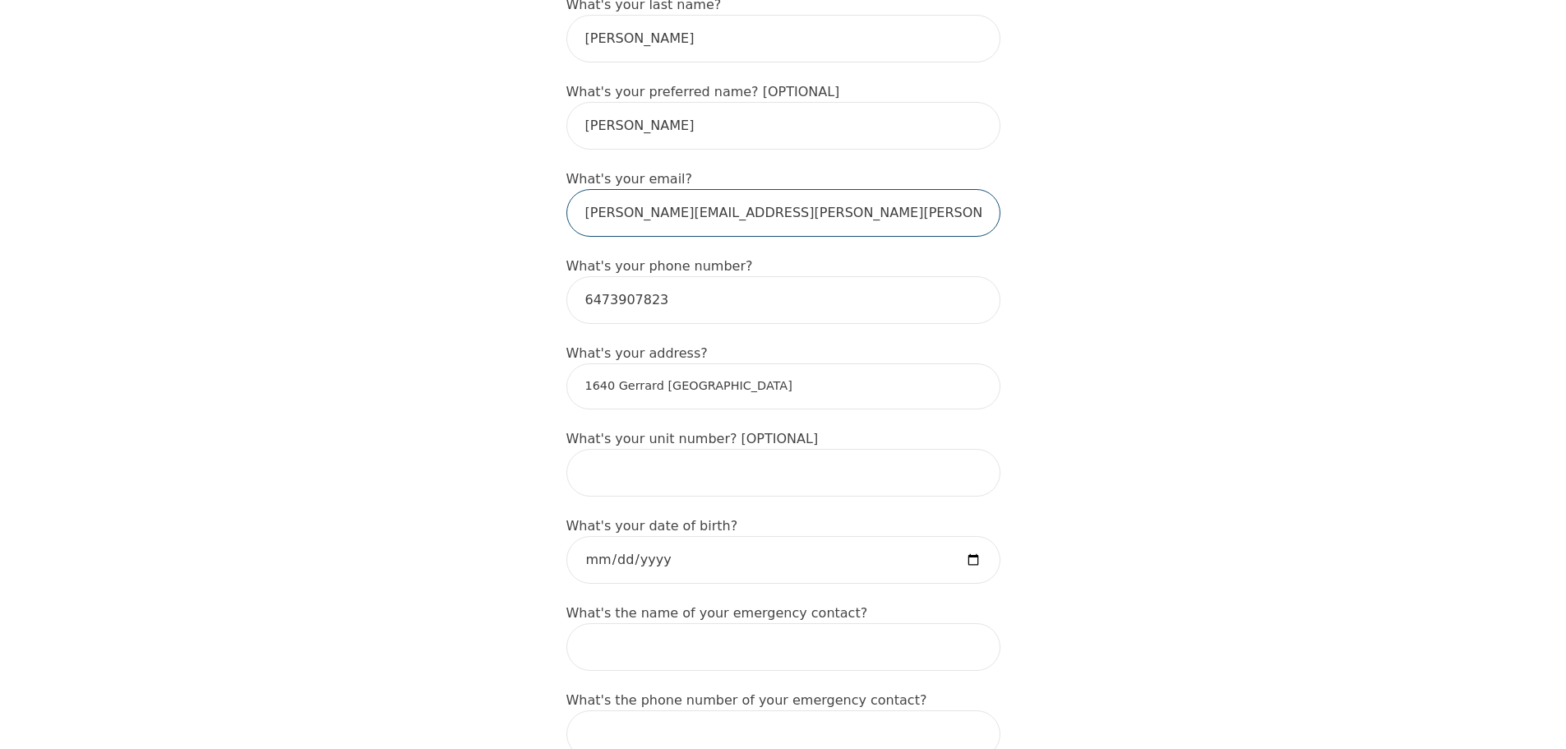
scroll to position [411, 0]
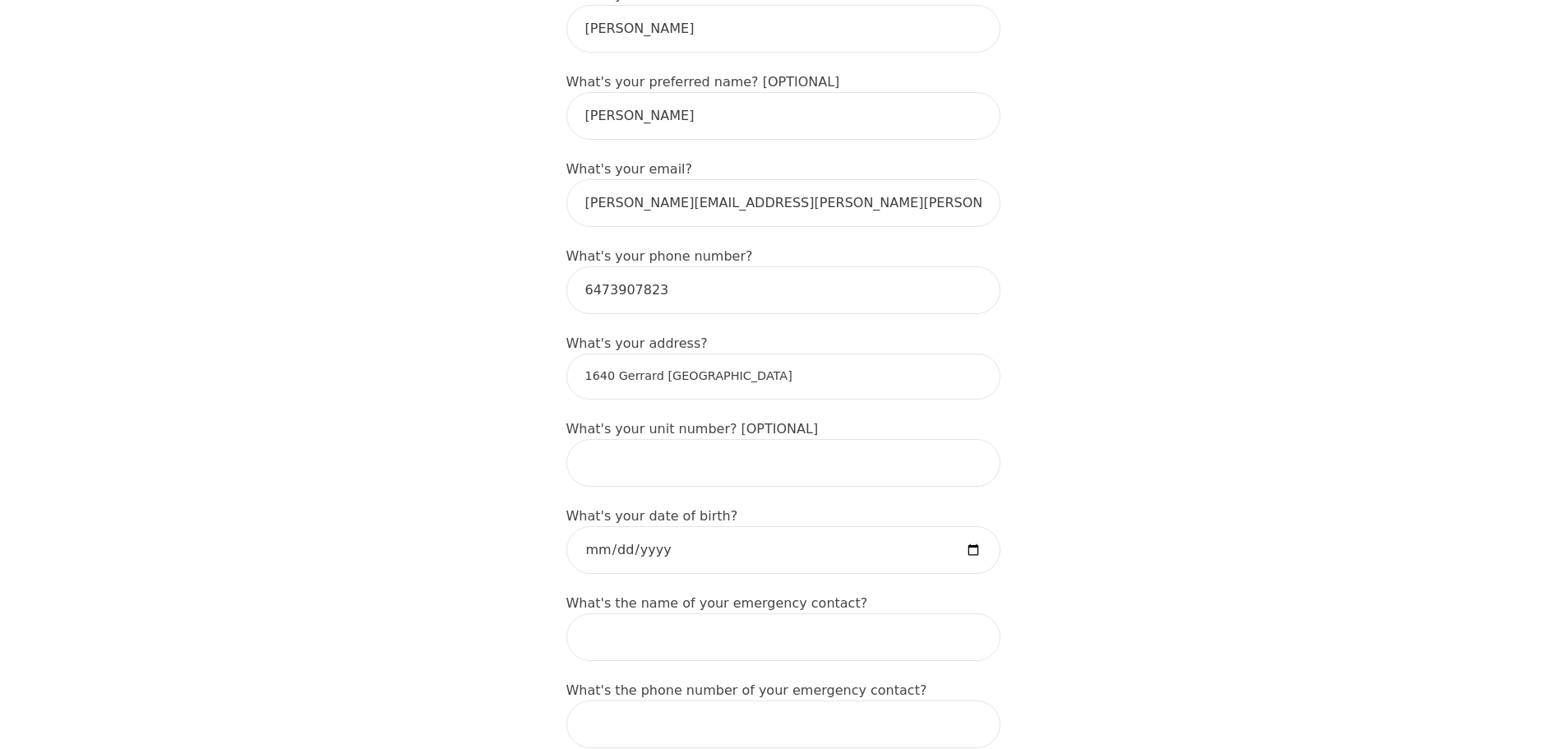
click at [721, 353] on input "1640 Gerrard [GEOGRAPHIC_DATA]" at bounding box center [783, 376] width 434 height 46
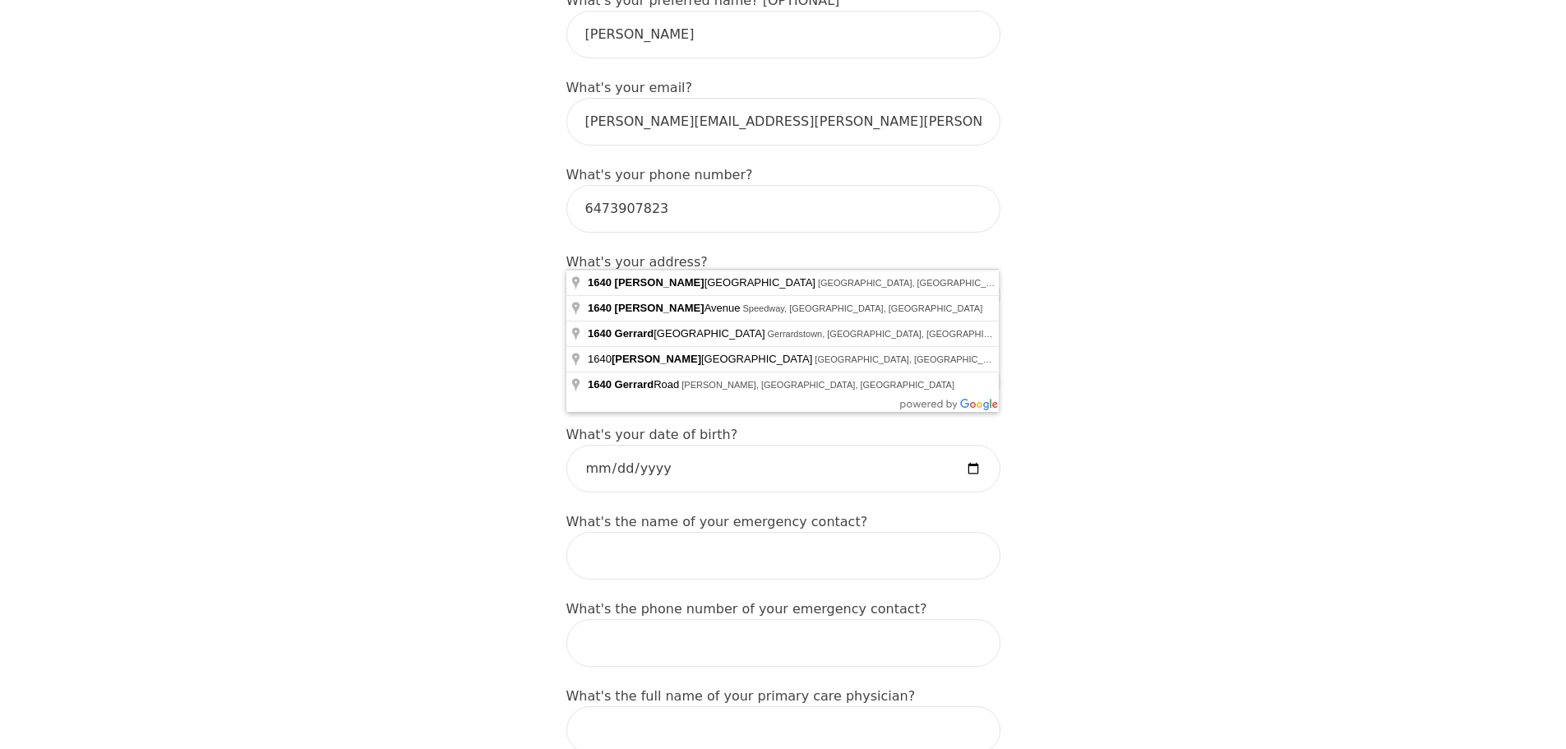
scroll to position [493, 0]
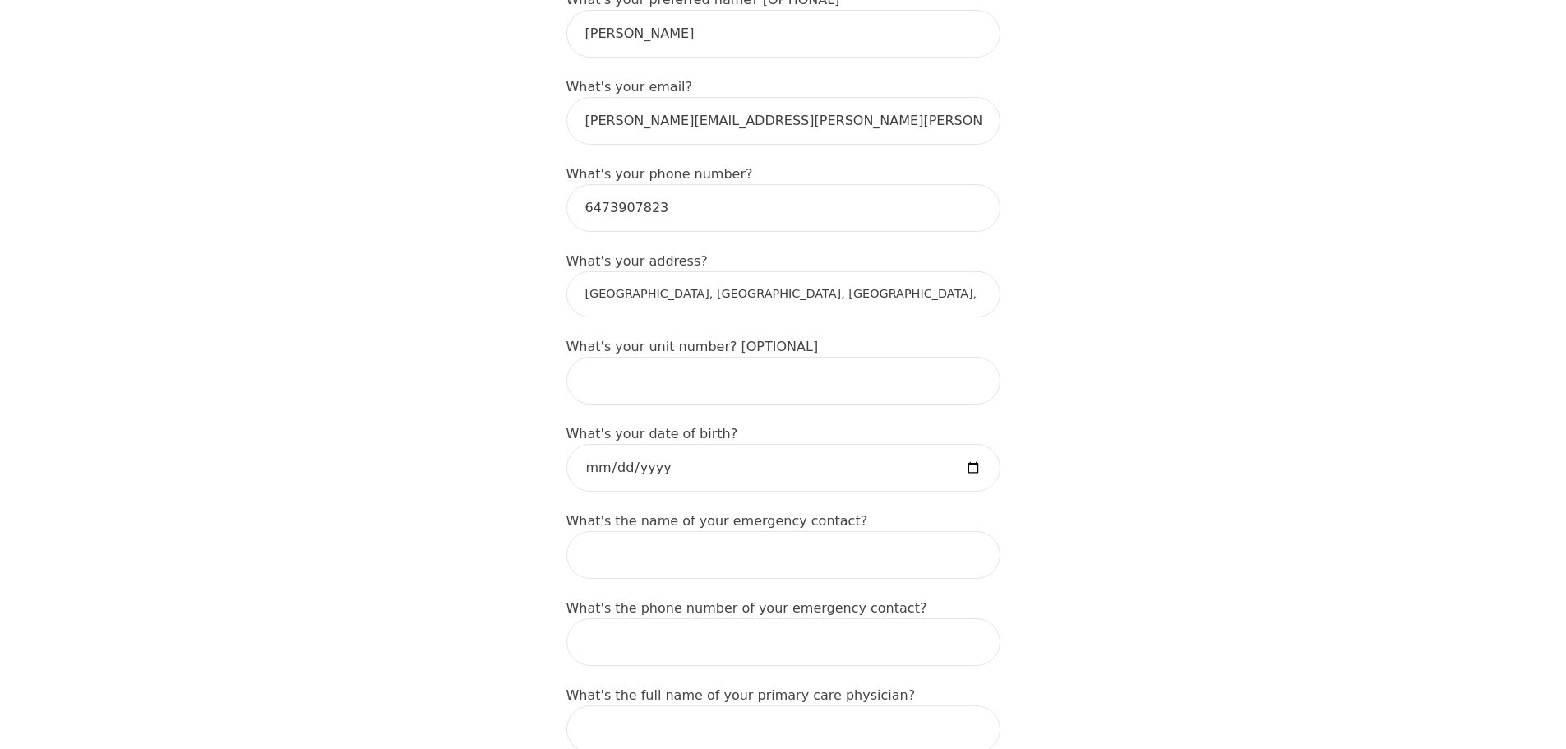
type input "[STREET_ADDRESS]"
click at [589, 444] on input "date" at bounding box center [783, 468] width 434 height 48
type input "[DATE]"
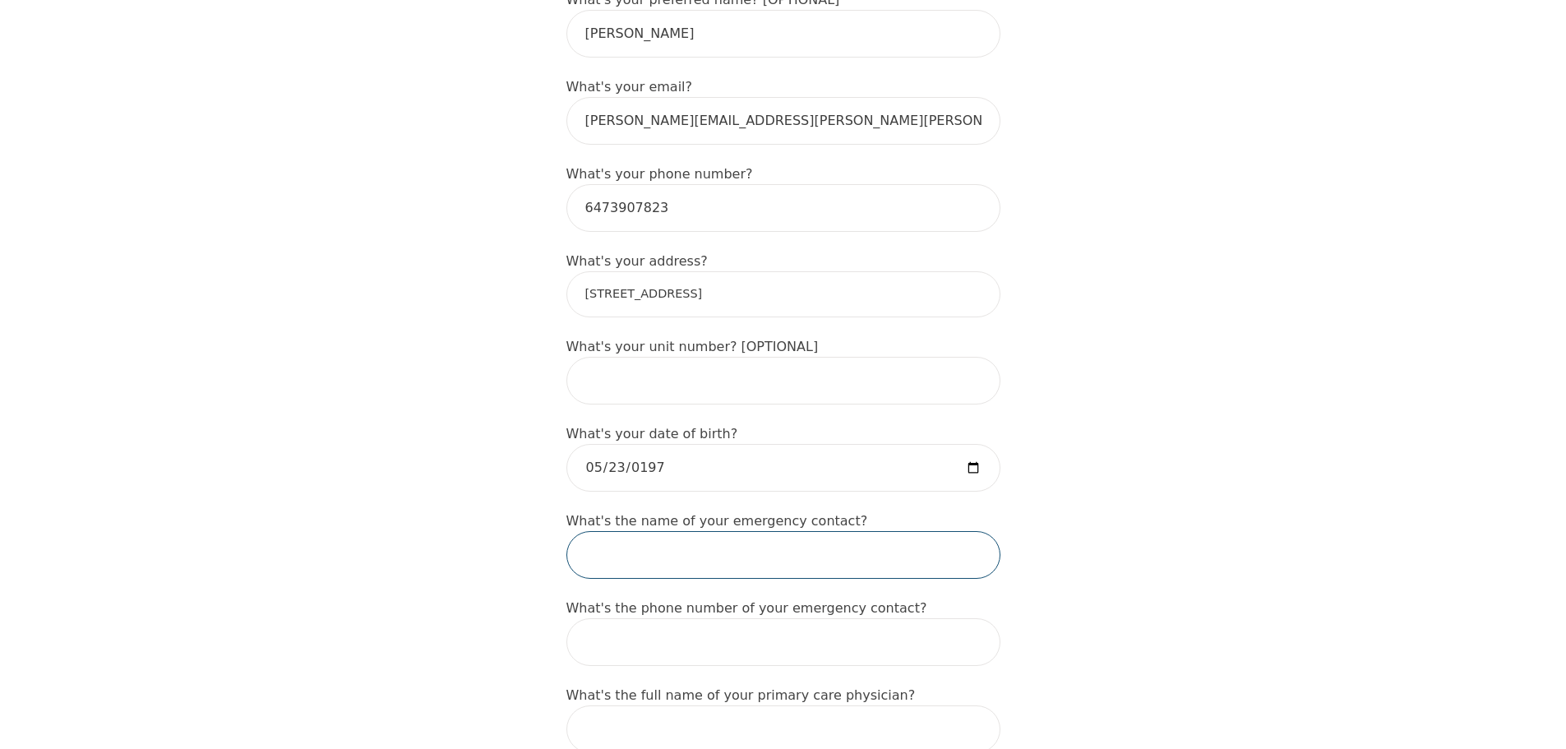
click at [654, 531] on input "text" at bounding box center [783, 555] width 434 height 48
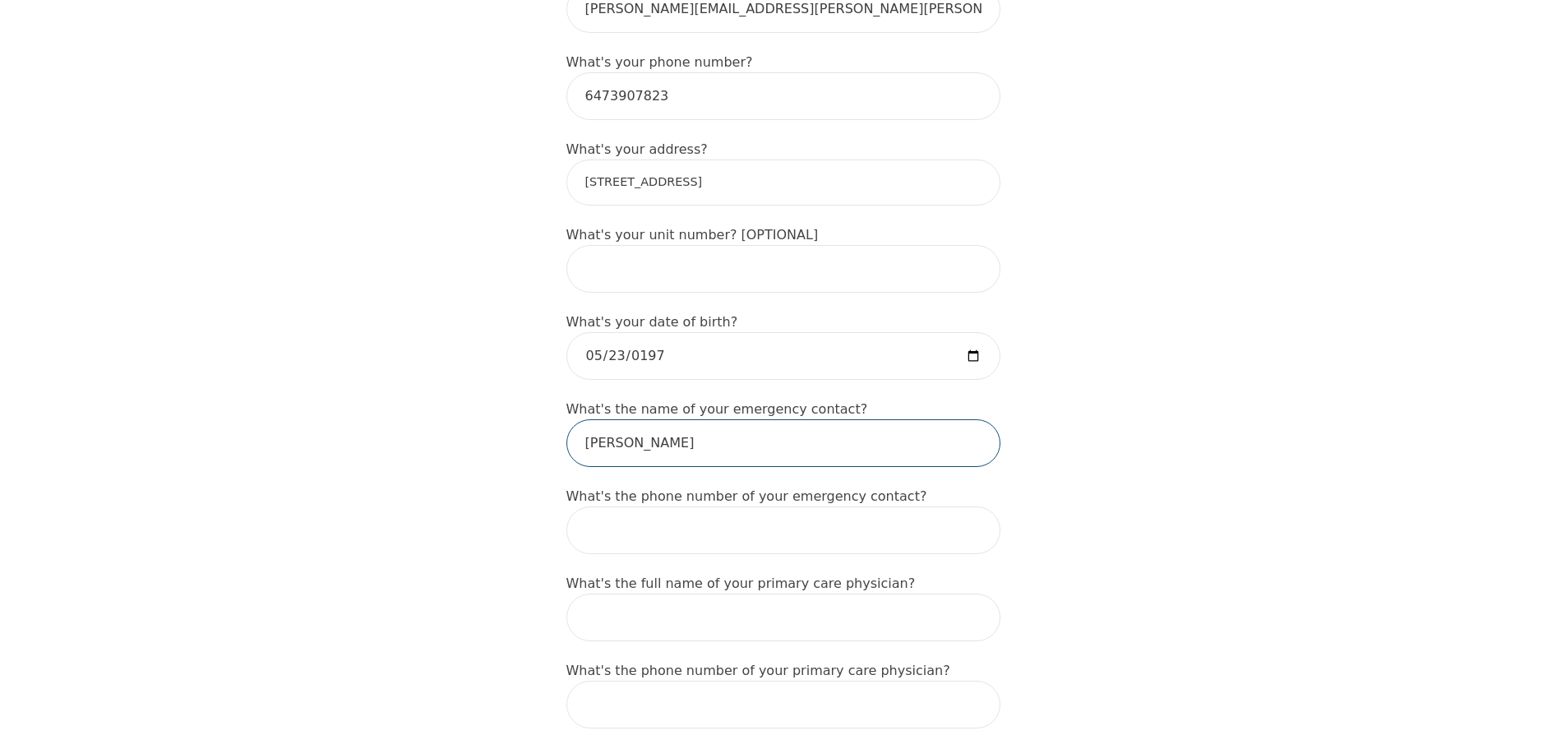
scroll to position [658, 0]
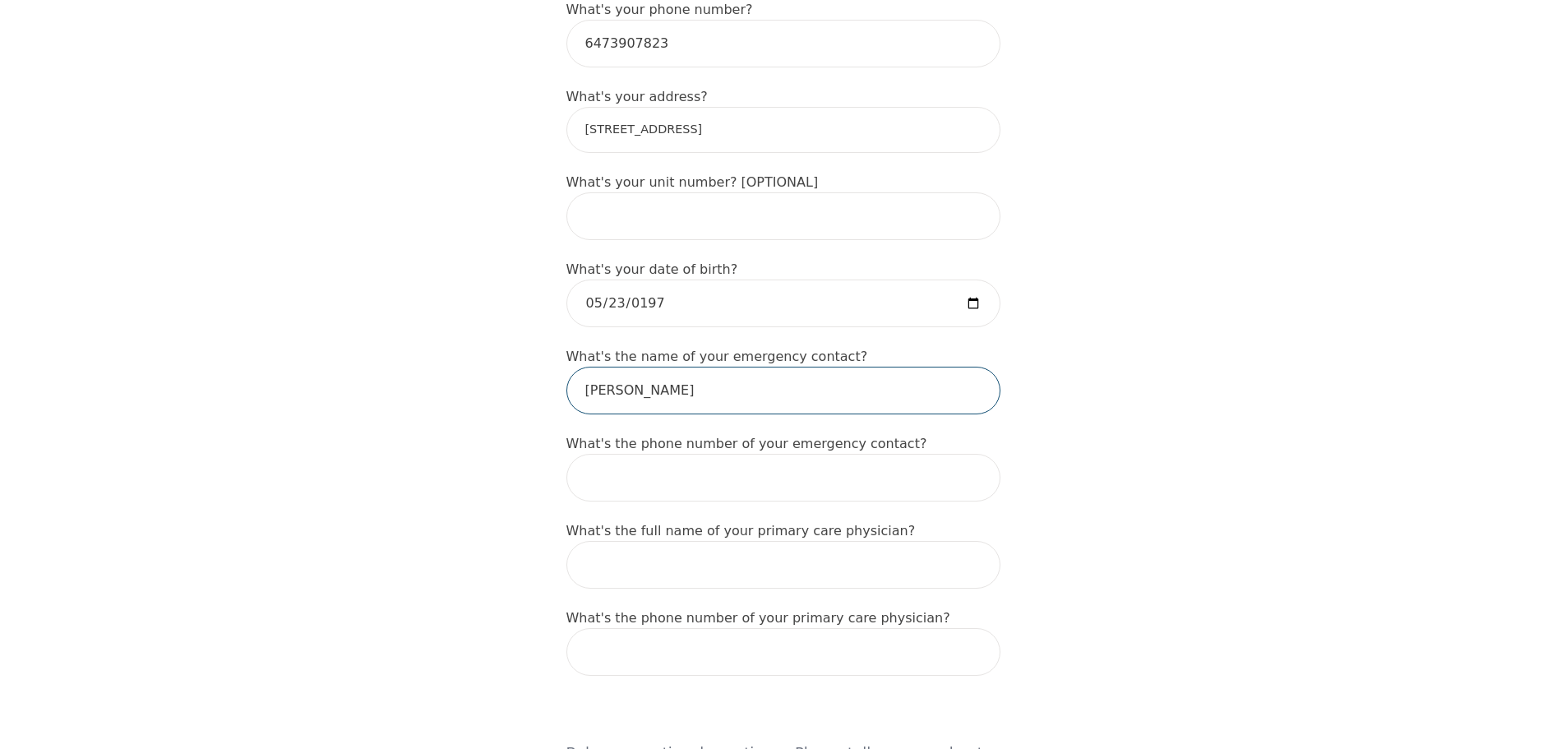
type input "[PERSON_NAME]"
click at [626, 454] on input "tel" at bounding box center [783, 478] width 434 height 48
type input "416853909"
click at [656, 541] on input "text" at bounding box center [783, 565] width 434 height 48
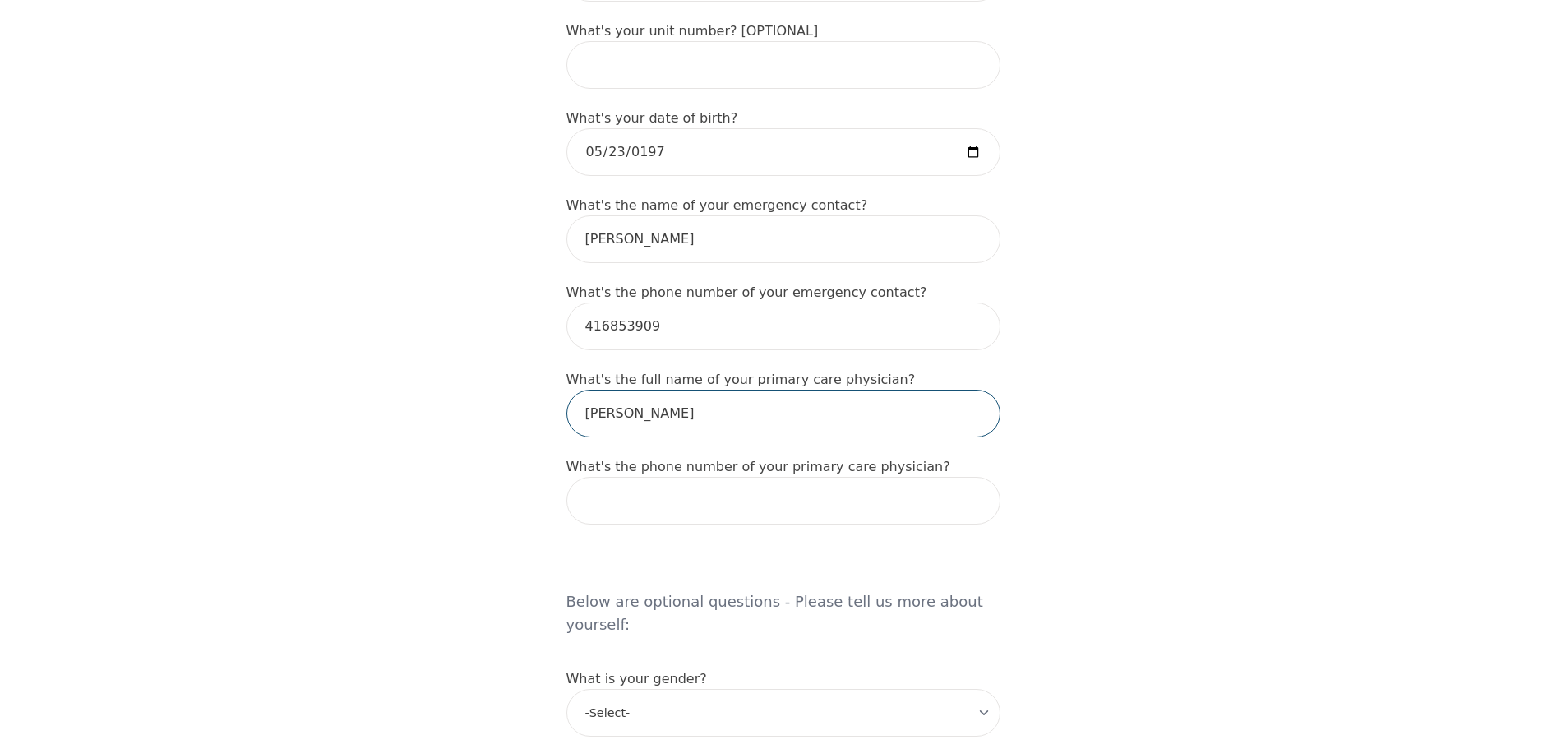
scroll to position [822, 0]
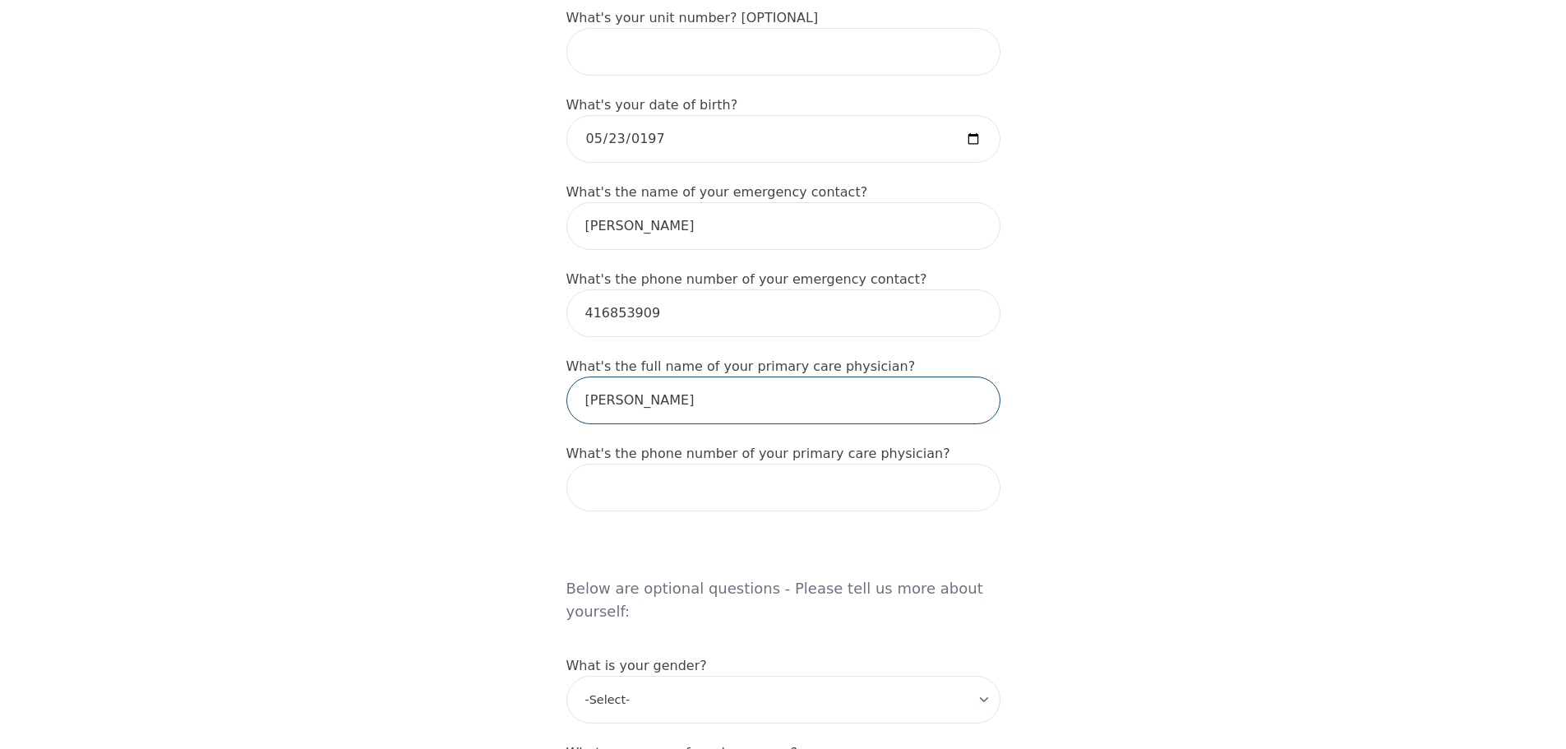
type input "[PERSON_NAME]"
click at [652, 464] on input "tel" at bounding box center [783, 488] width 434 height 48
paste input "[PHONE_NUMBER]"
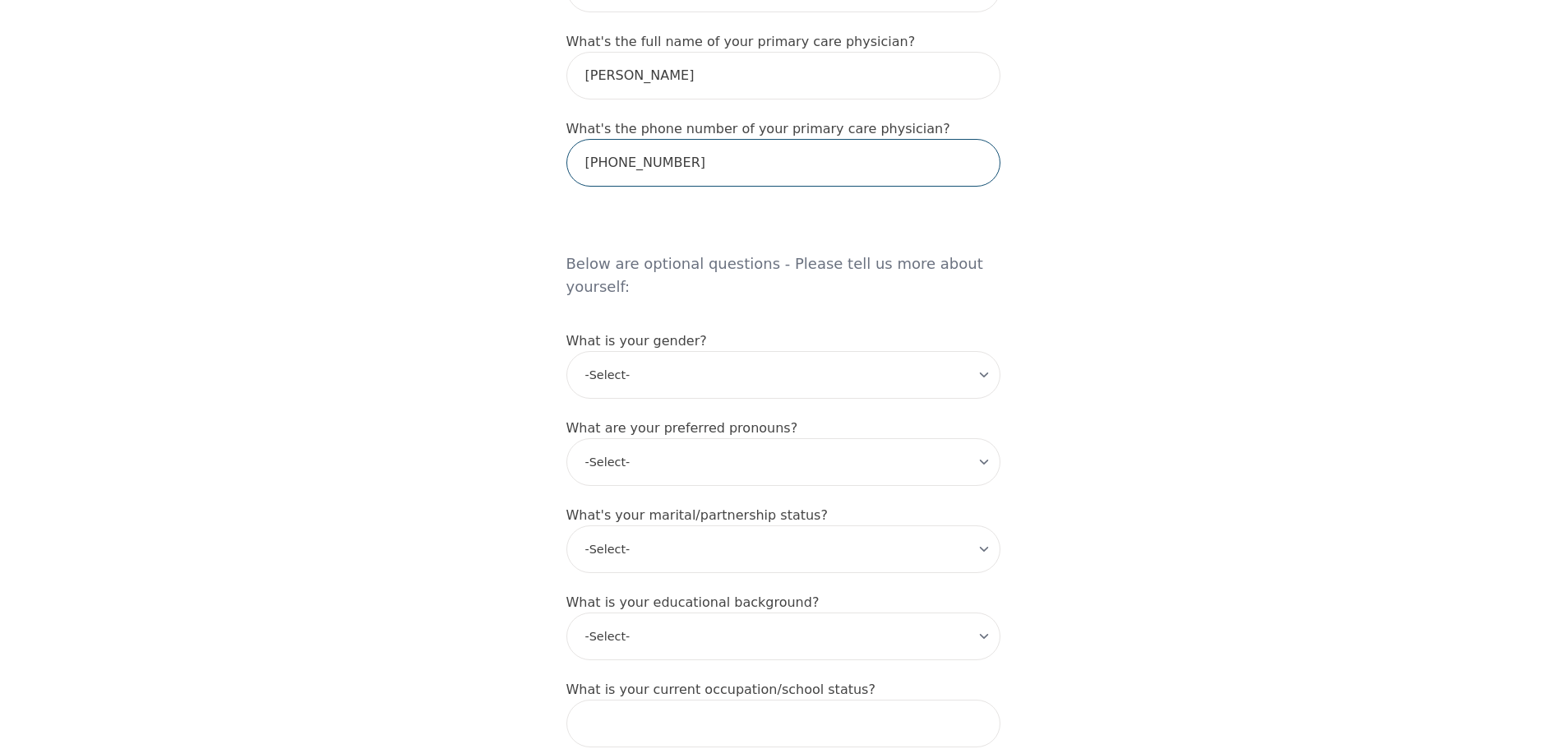
scroll to position [1151, 0]
type input "[PHONE_NUMBER]"
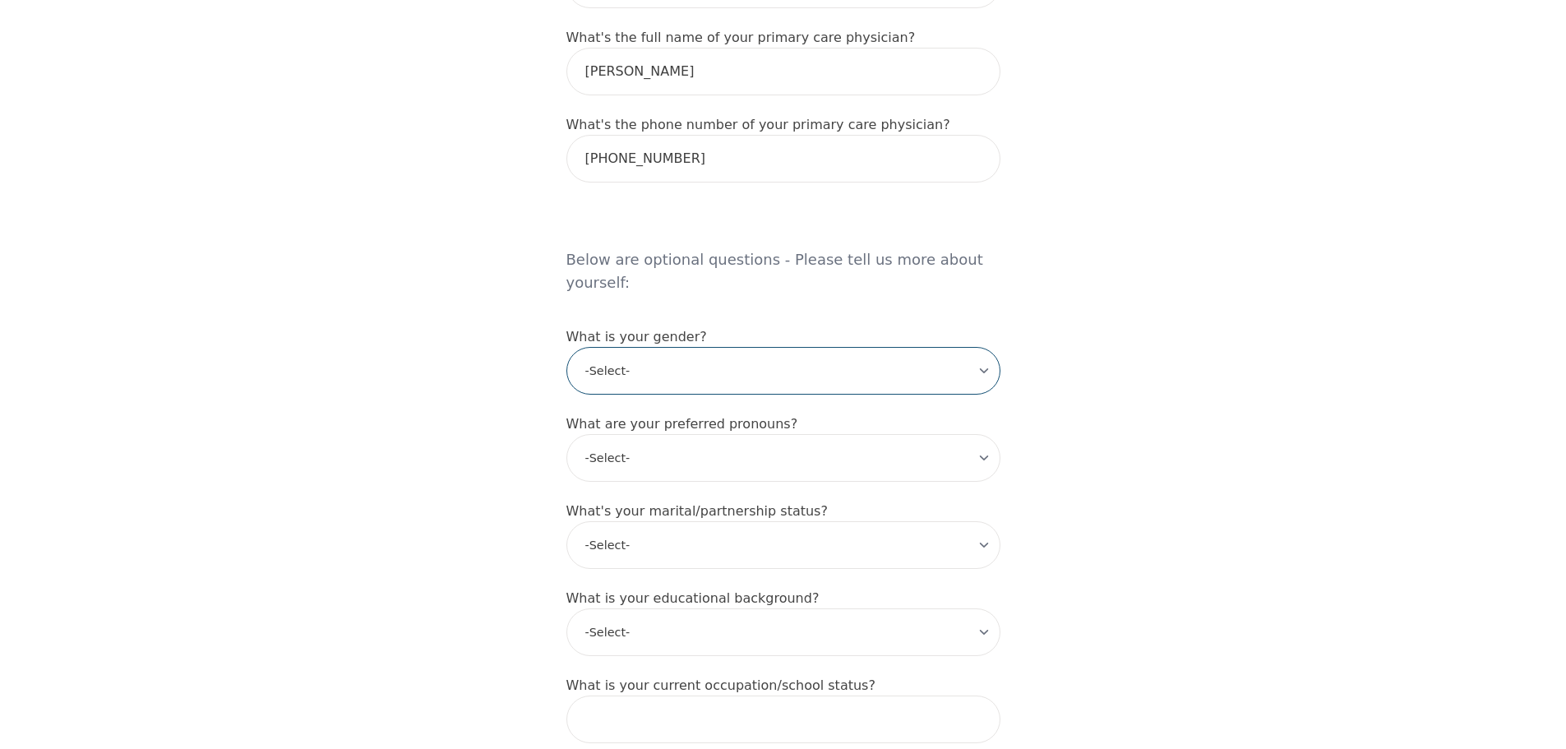
click at [663, 347] on select "-Select- [DEMOGRAPHIC_DATA] [DEMOGRAPHIC_DATA] [DEMOGRAPHIC_DATA] [DEMOGRAPHIC_…" at bounding box center [783, 371] width 434 height 48
select select "[DEMOGRAPHIC_DATA]"
click at [566, 347] on select "-Select- [DEMOGRAPHIC_DATA] [DEMOGRAPHIC_DATA] [DEMOGRAPHIC_DATA] [DEMOGRAPHIC_…" at bounding box center [783, 371] width 434 height 48
click at [676, 434] on select "-Select- he/him she/her they/them ze/zir xe/xem ey/em ve/ver tey/ter e/e per/pe…" at bounding box center [783, 458] width 434 height 48
select select "he/him"
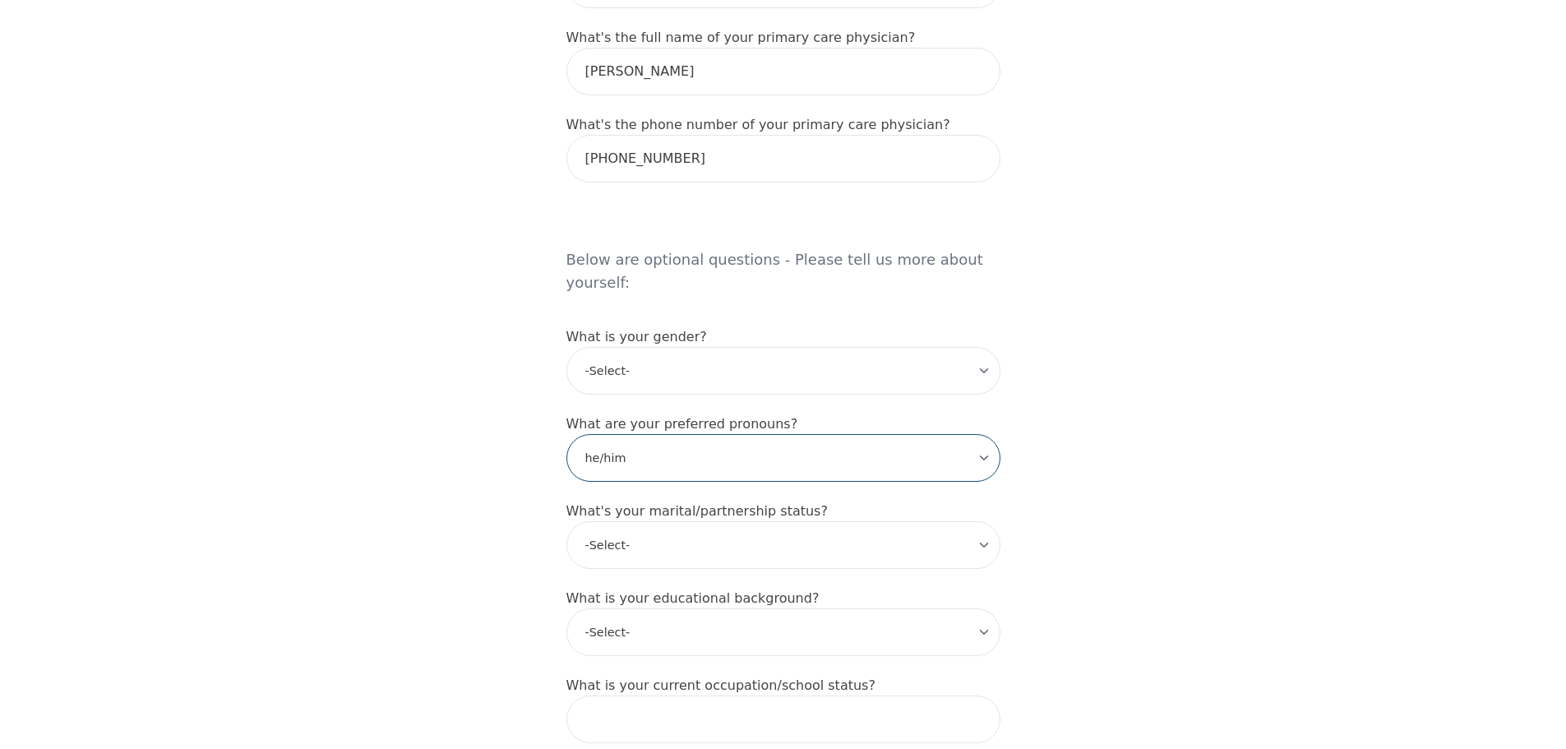
click at [566, 434] on select "-Select- he/him she/her they/them ze/zir xe/xem ey/em ve/ver tey/ter e/e per/pe…" at bounding box center [783, 458] width 434 height 48
click at [674, 521] on select "-Select- Single Partnered Married Common Law Widowed Separated Divorced" at bounding box center [783, 545] width 434 height 48
select select "Married"
click at [566, 521] on select "-Select- Single Partnered Married Common Law Widowed Separated Divorced" at bounding box center [783, 545] width 434 height 48
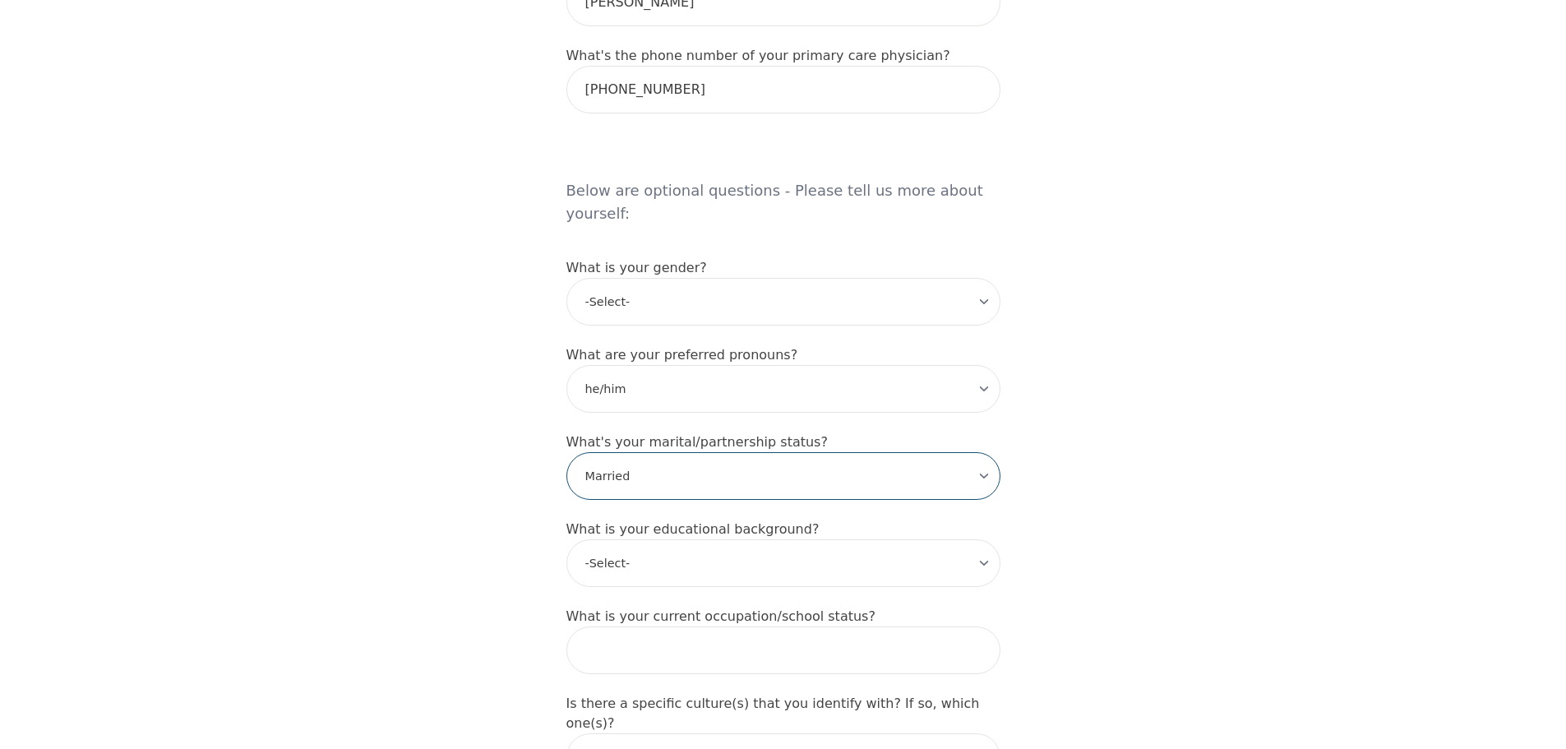
scroll to position [1315, 0]
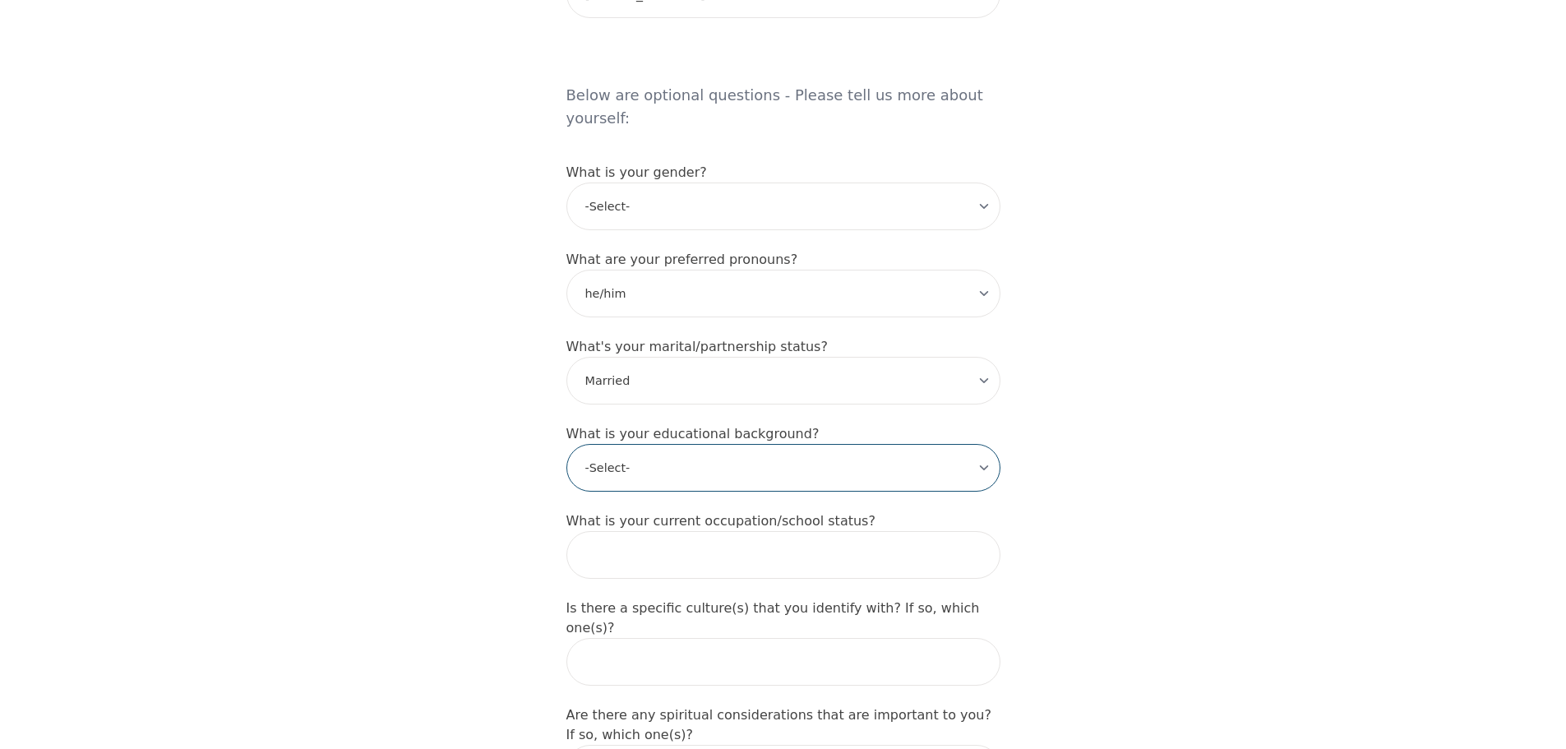
click at [654, 444] on select "-Select- Less than high school High school Associate degree Bachelor degree Mas…" at bounding box center [783, 468] width 434 height 48
select select "Bachelor degree"
click at [566, 444] on select "-Select- Less than high school High school Associate degree Bachelor degree Mas…" at bounding box center [783, 468] width 434 height 48
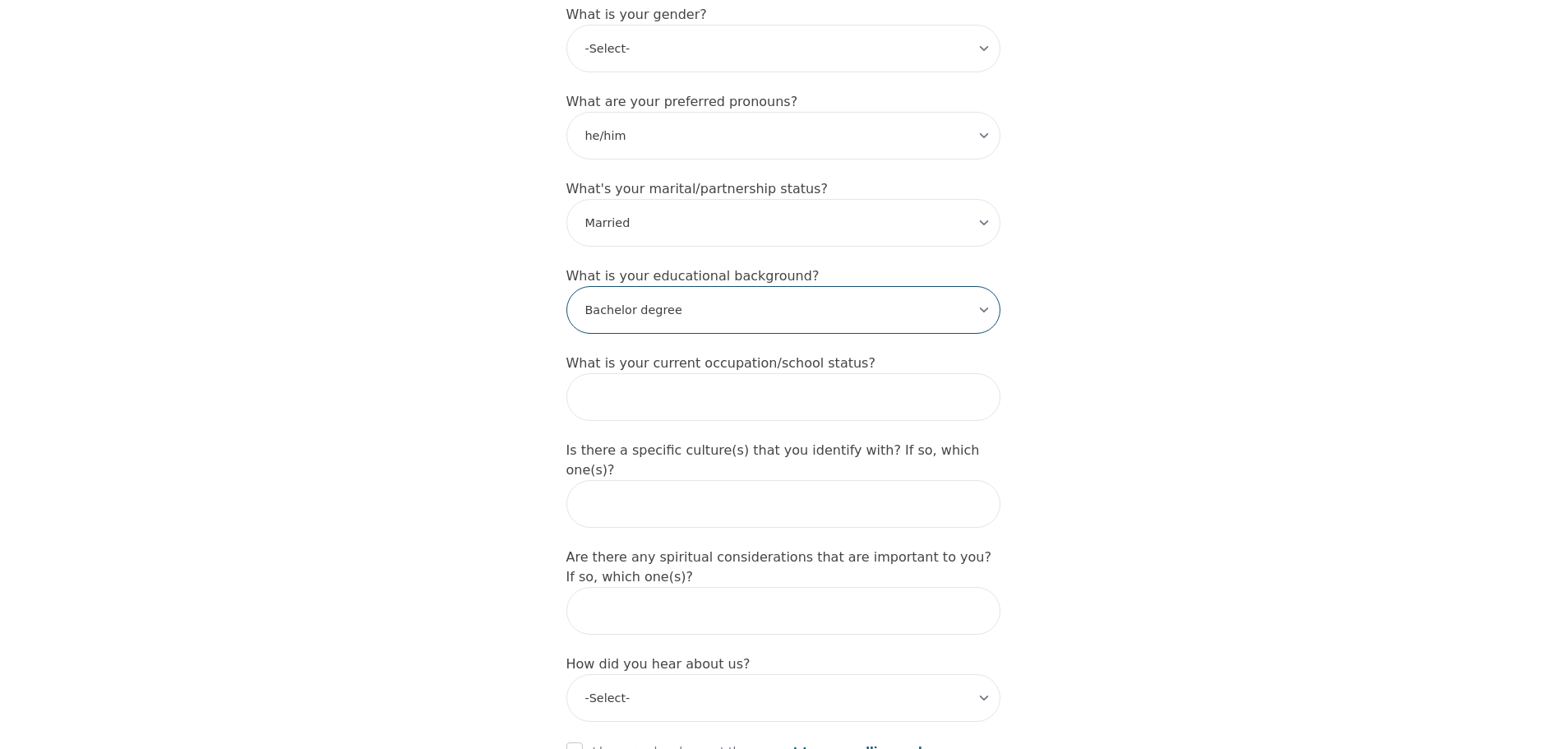
scroll to position [1480, 0]
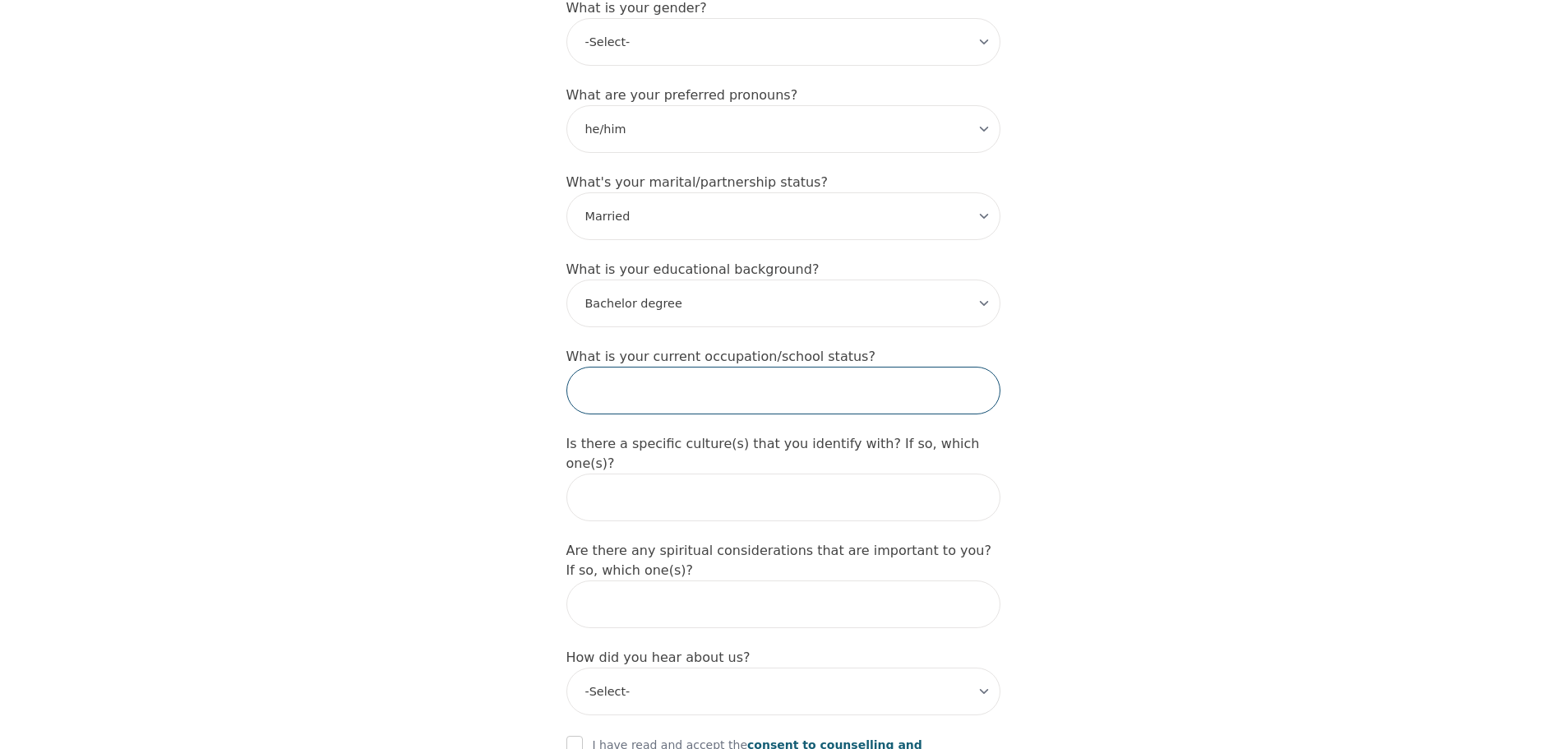
click at [648, 367] on input "text" at bounding box center [783, 391] width 434 height 48
type input "[DEMOGRAPHIC_DATA]"
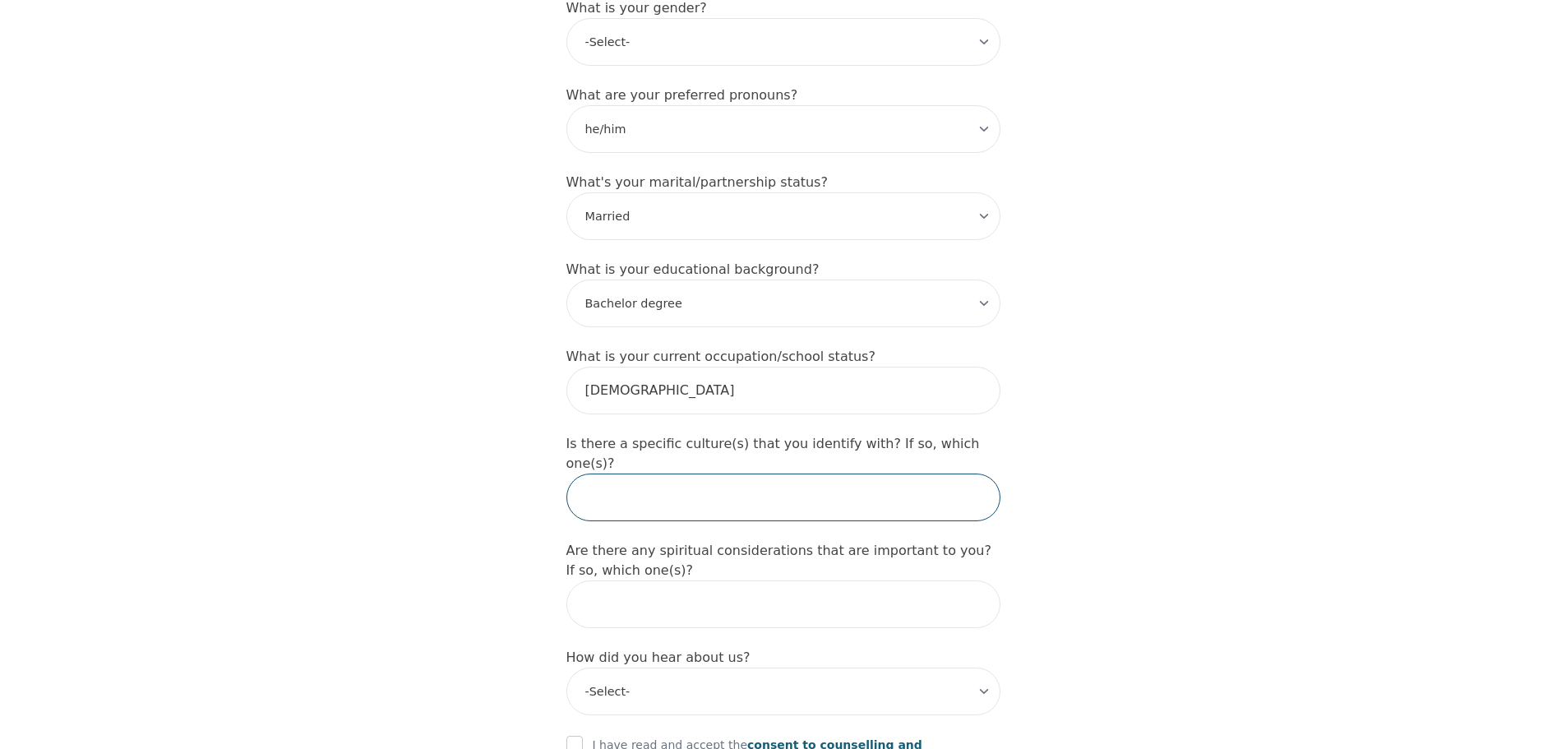
click at [658, 474] on input "text" at bounding box center [783, 498] width 434 height 48
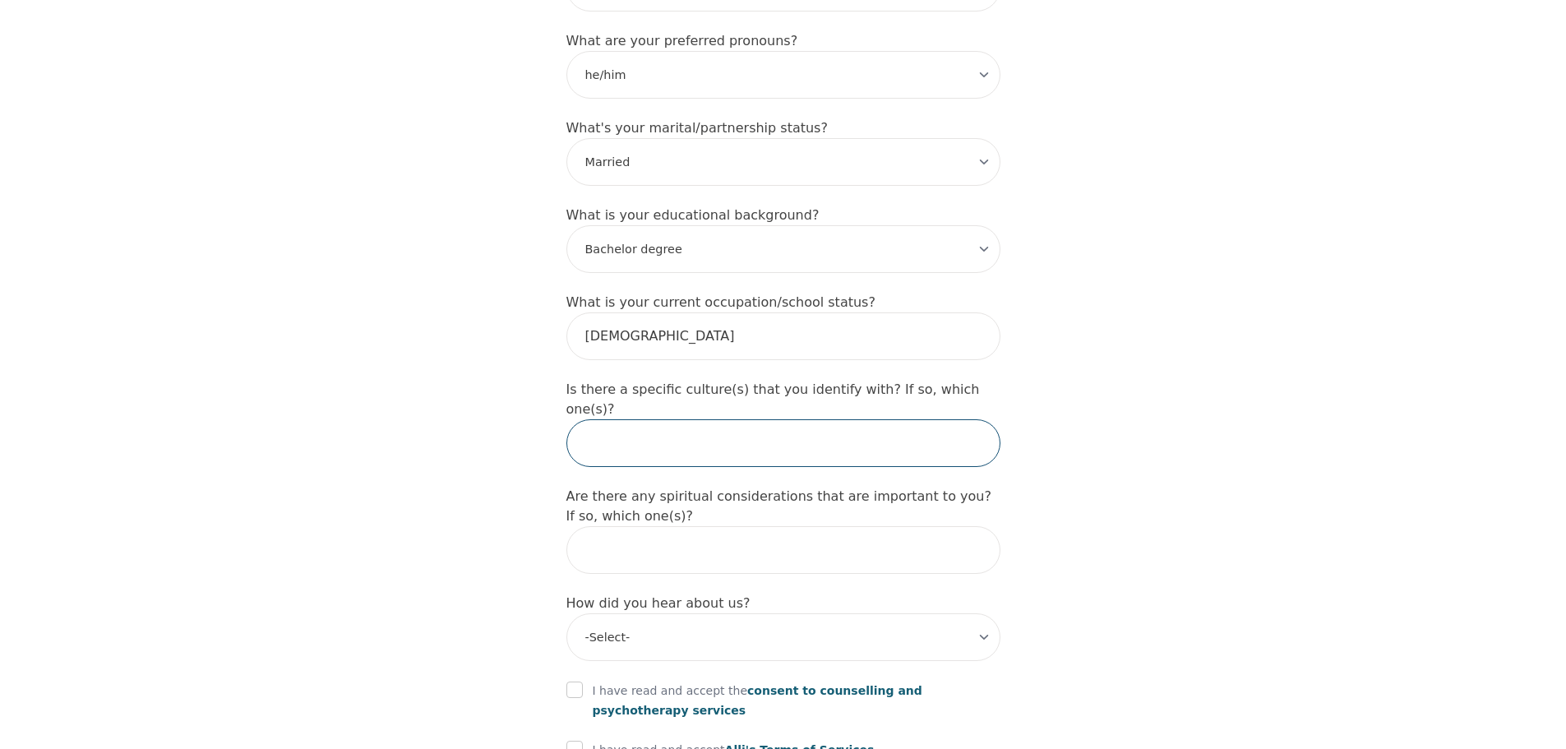
scroll to position [1562, 0]
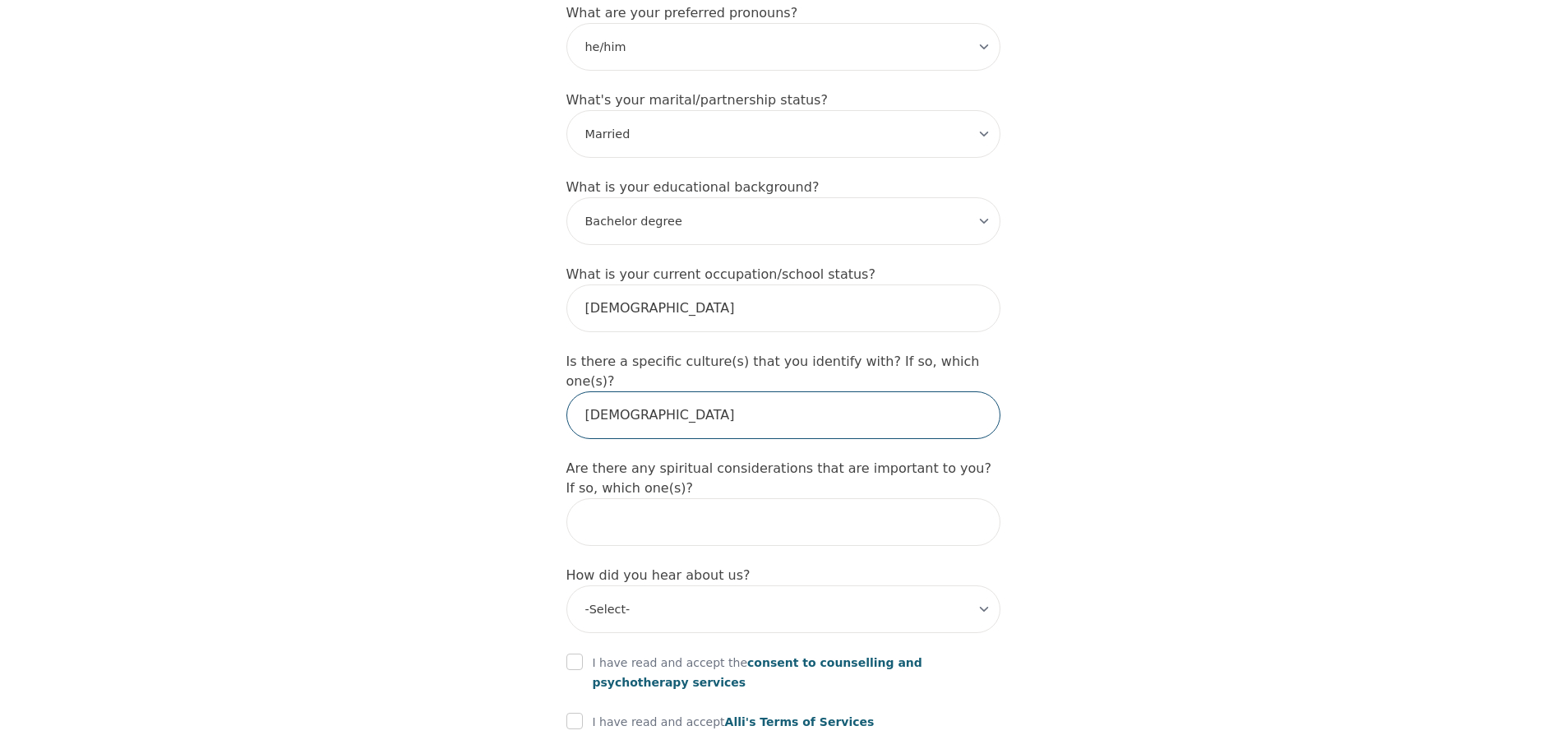
type input "[DEMOGRAPHIC_DATA]"
click at [652, 498] on input "text" at bounding box center [783, 522] width 434 height 48
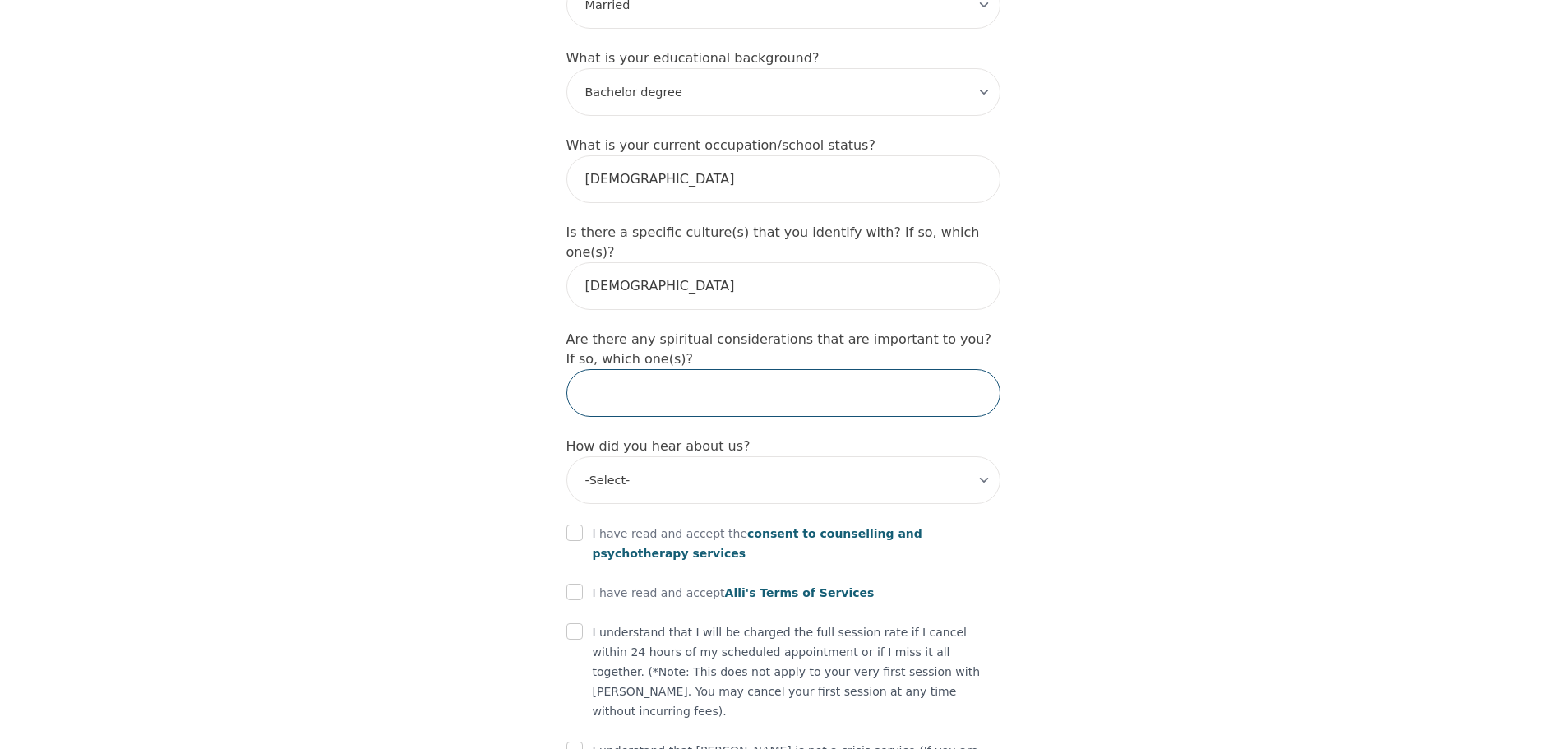
scroll to position [1712, 0]
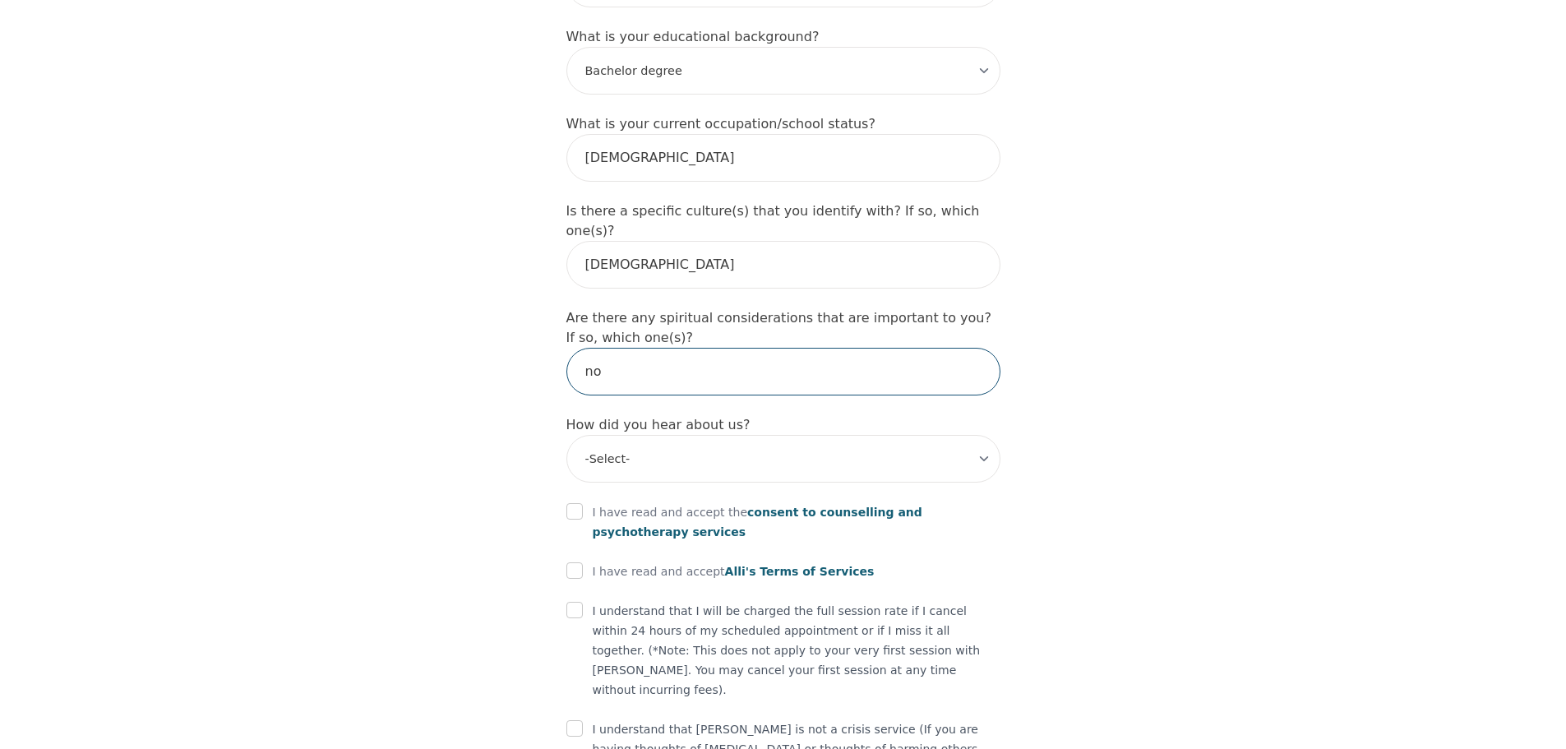
type input "no"
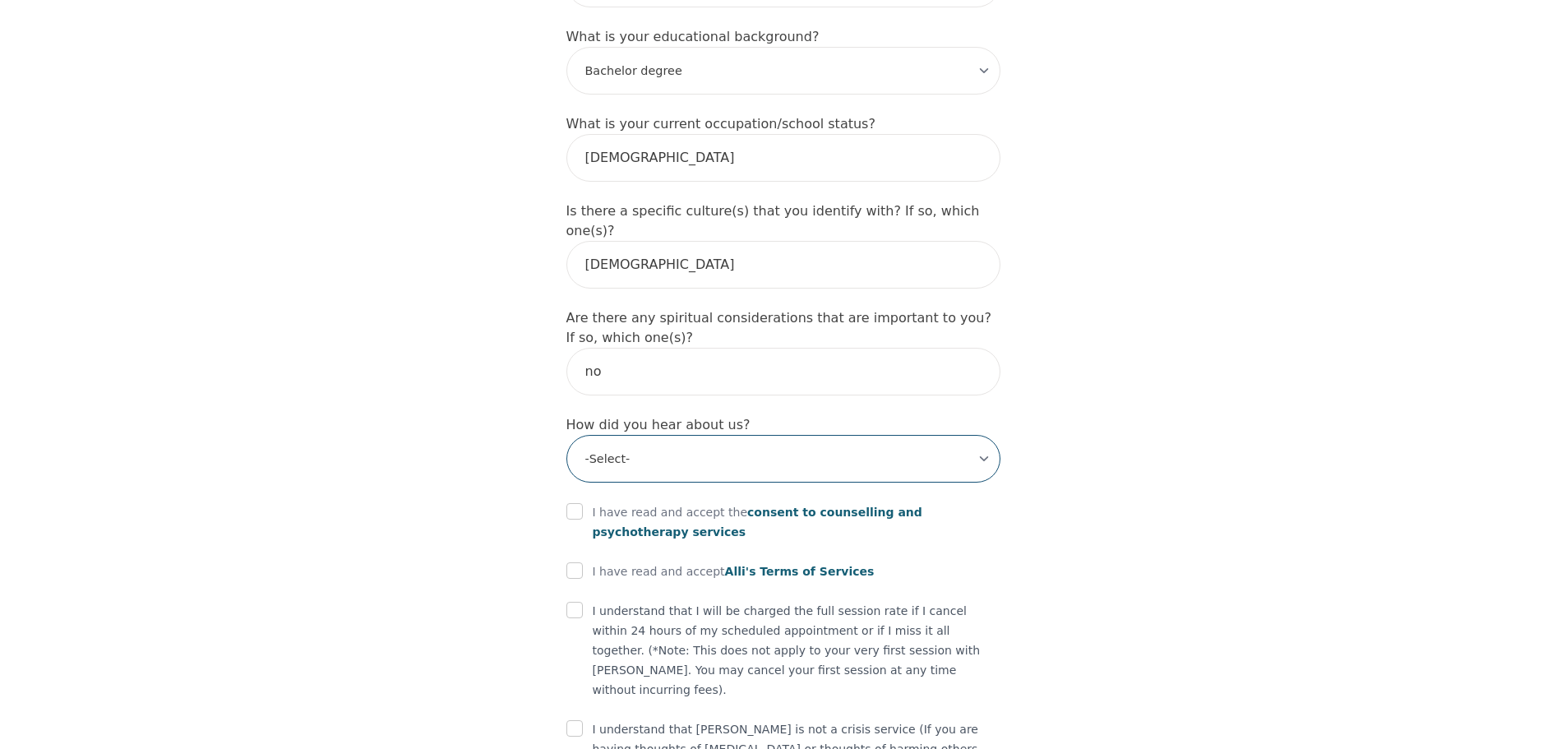
click at [651, 435] on select "-Select- Physician/Specialist Friend Facebook Instagram Google Search Google Ad…" at bounding box center [783, 459] width 434 height 48
click at [566, 435] on select "-Select- Physician/Specialist Friend Facebook Instagram Google Search Google Ad…" at bounding box center [783, 459] width 434 height 48
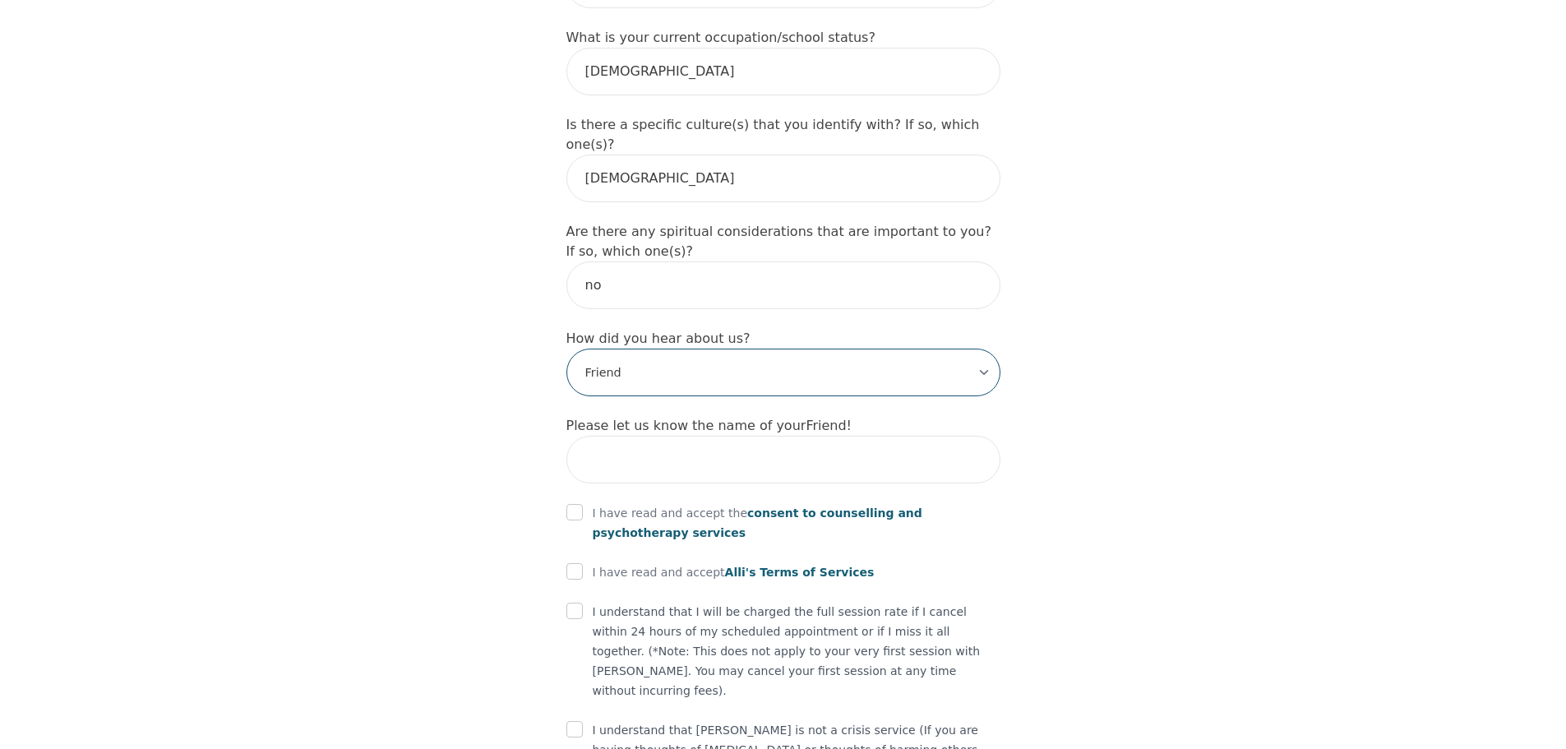
scroll to position [1799, 0]
click at [649, 348] on select "-Select- Physician/Specialist Friend Facebook Instagram Google Search Google Ad…" at bounding box center [783, 372] width 434 height 48
select select "Google Search"
click at [566, 348] on select "-Select- Physician/Specialist Friend Facebook Instagram Google Search Google Ad…" at bounding box center [783, 372] width 434 height 48
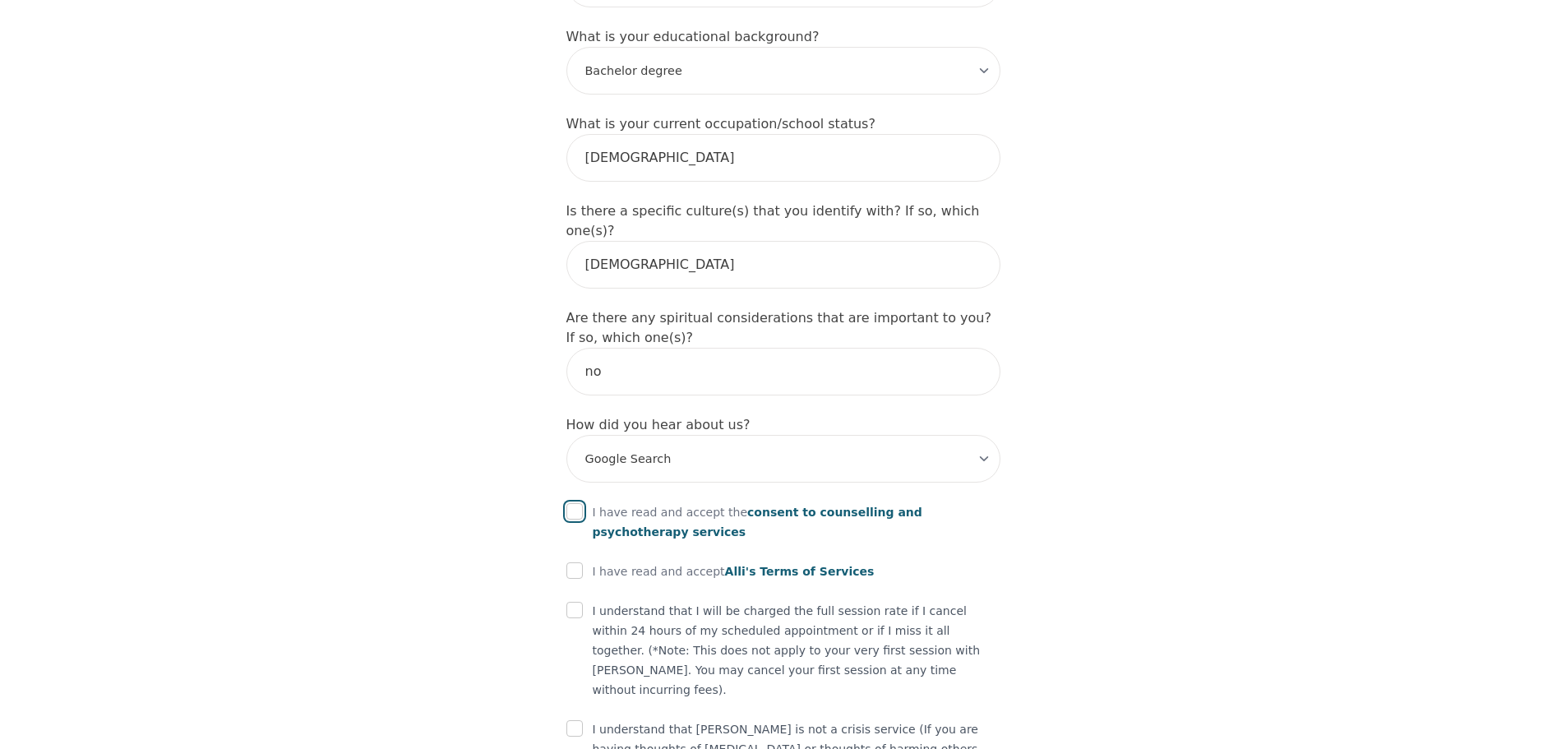
click at [577, 503] on input "checkbox" at bounding box center [574, 511] width 16 height 16
checkbox input "true"
click at [575, 562] on input "checkbox" at bounding box center [574, 570] width 16 height 16
checkbox input "true"
click at [578, 602] on input "checkbox" at bounding box center [574, 610] width 16 height 16
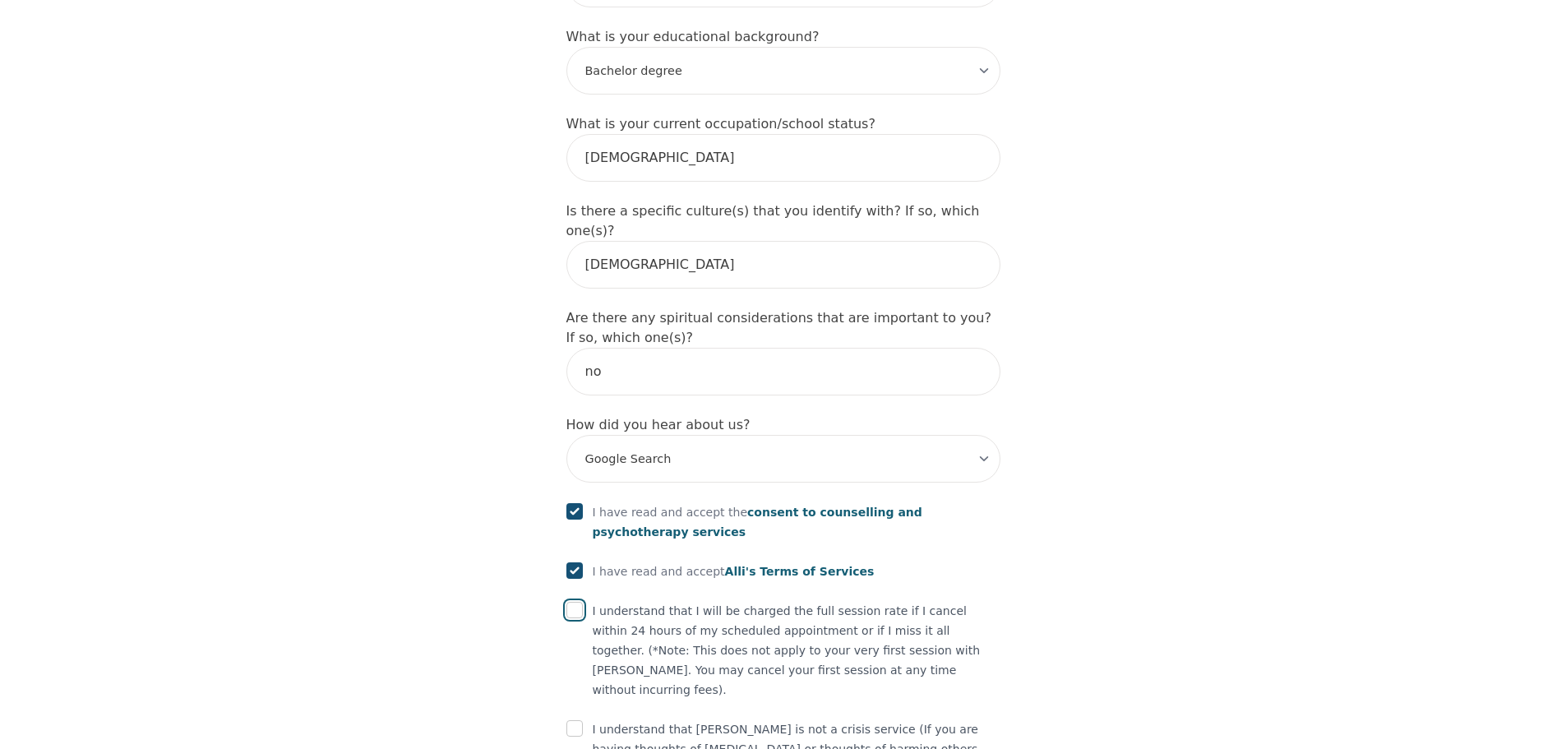
checkbox input "true"
click at [575, 720] on input "checkbox" at bounding box center [574, 728] width 16 height 16
checkbox input "true"
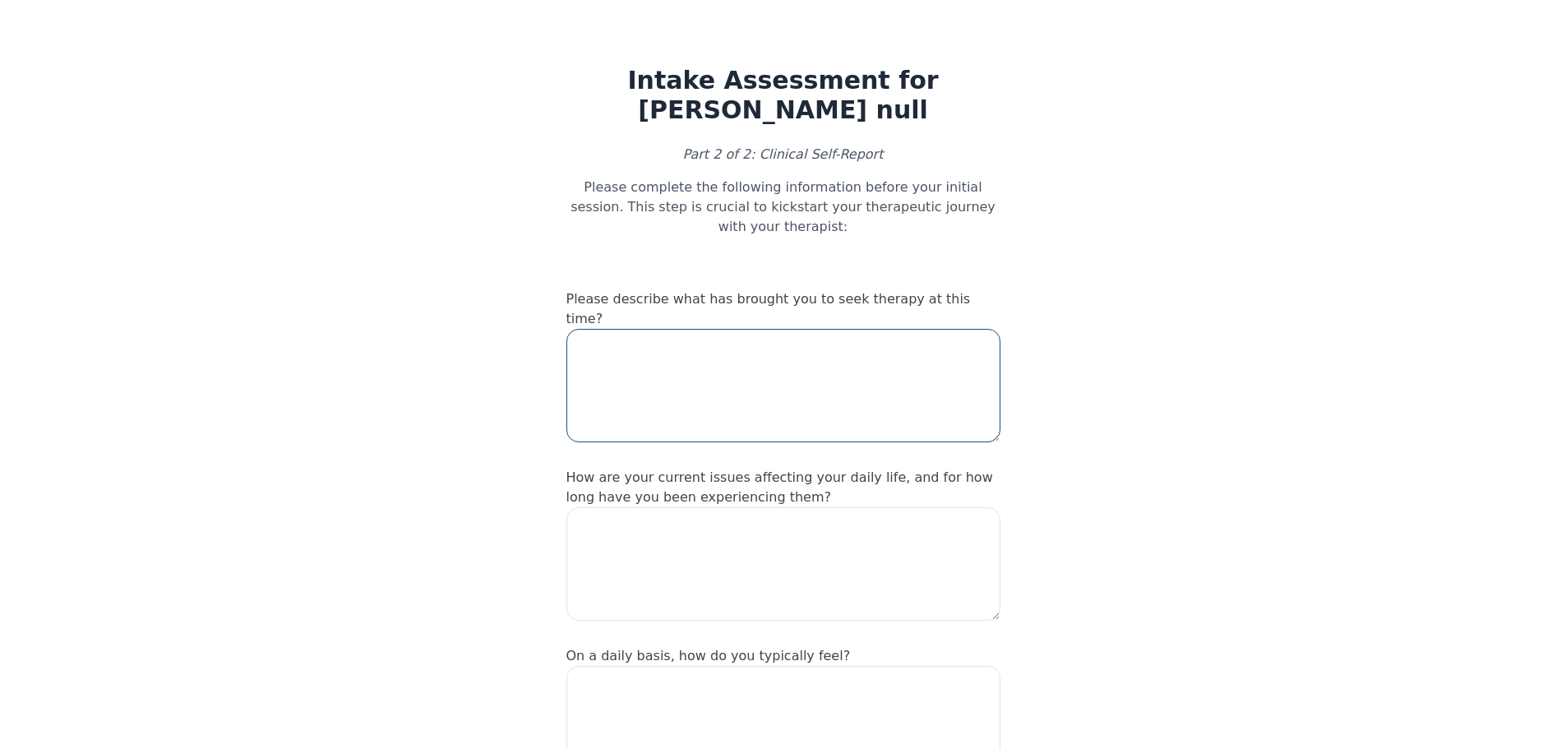
click at [858, 329] on textarea at bounding box center [783, 385] width 434 height 113
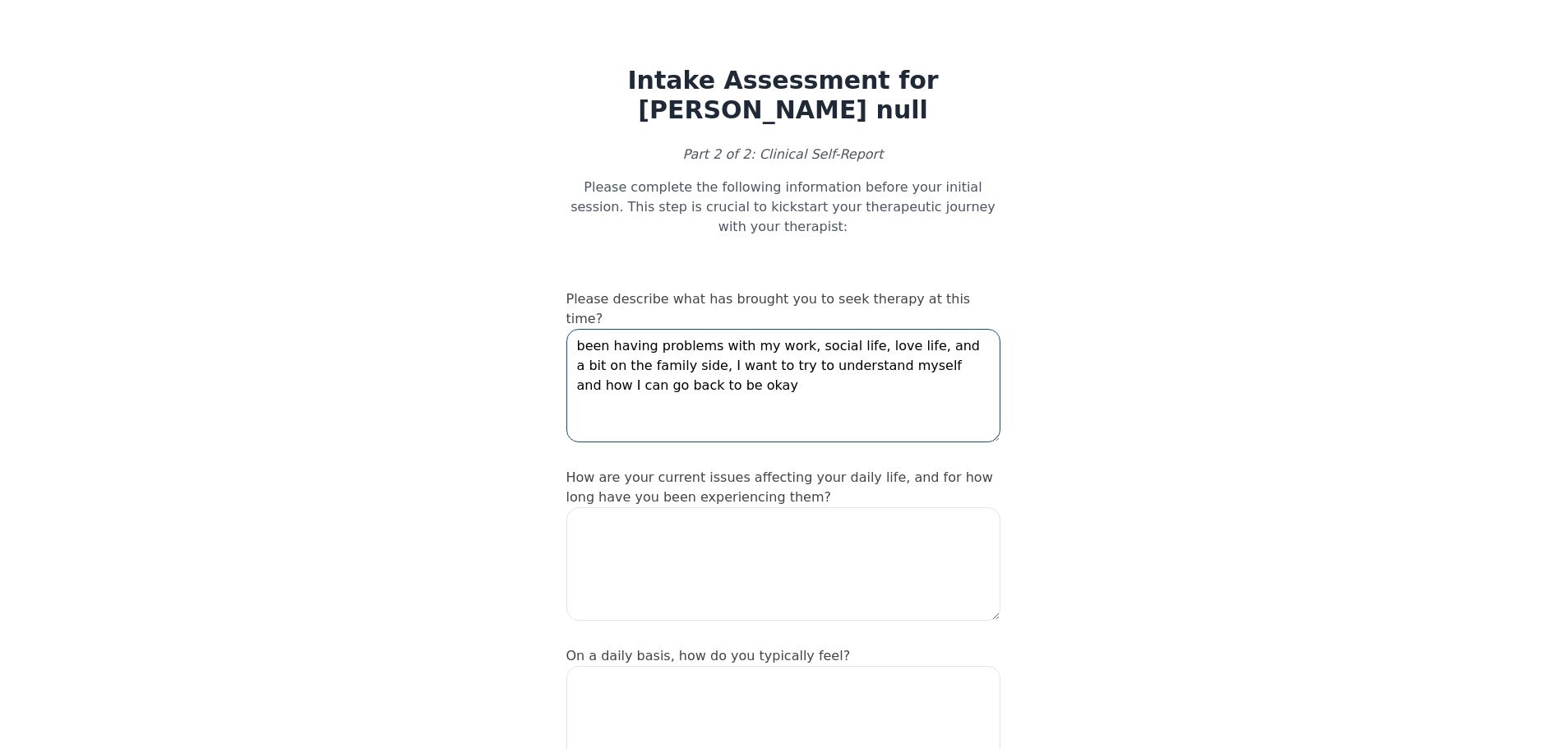
type textarea "been having problems with my work, social life, love life, and a bit on the fam…"
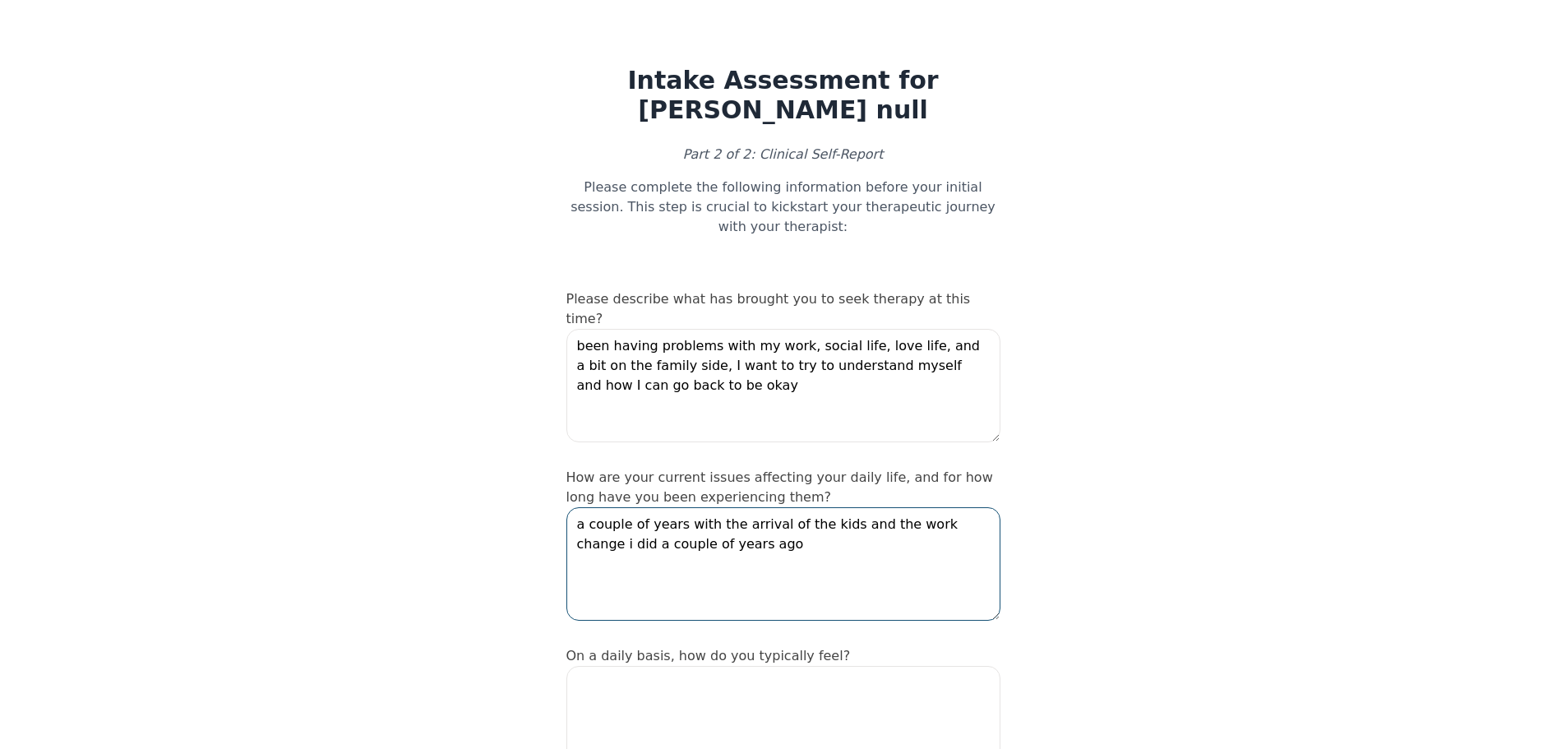
type textarea "a couple of years with the arrival of the kids and the work change i did a coup…"
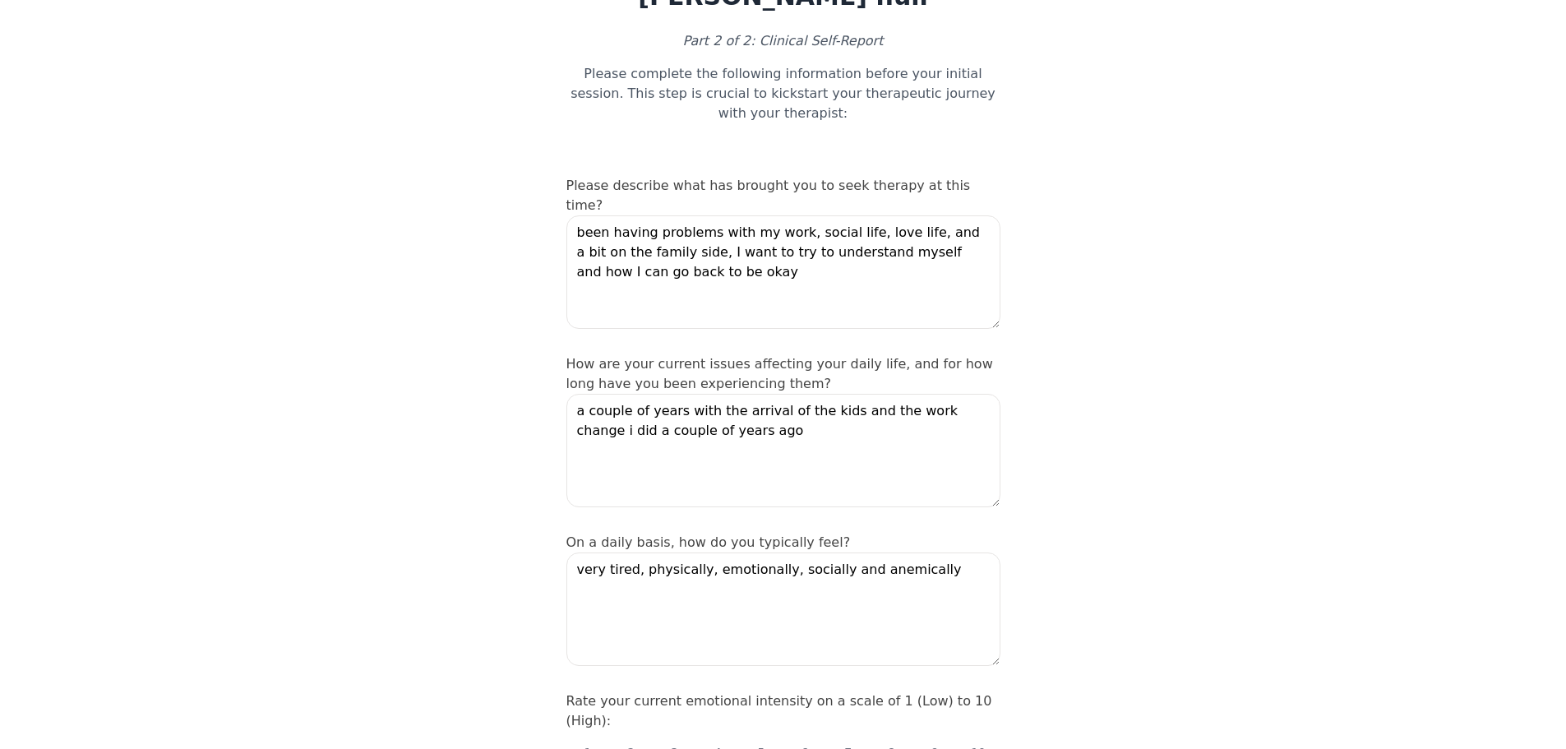
scroll to position [411, 0]
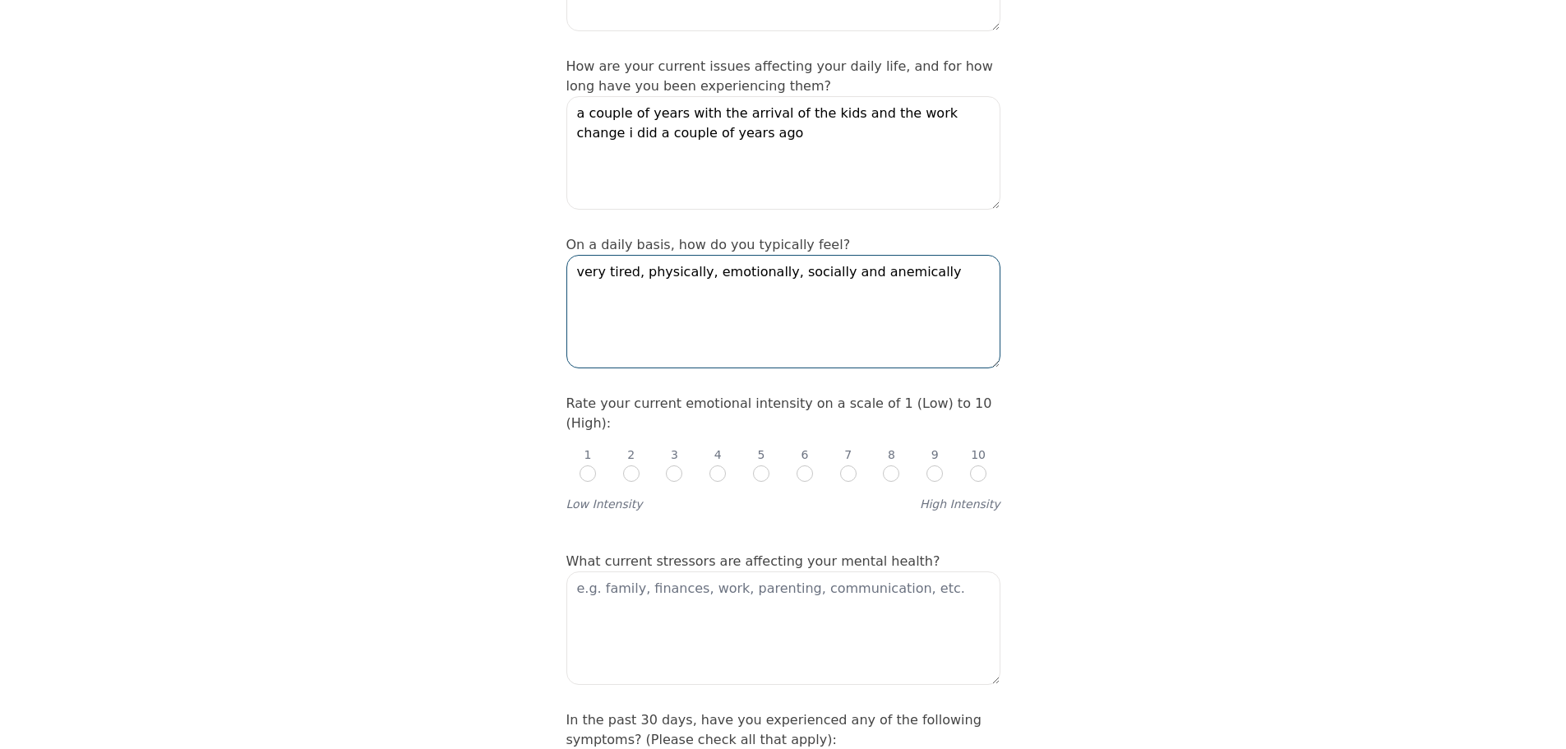
click at [877, 255] on textarea "very tired, physically, emotionally, socially and anemically" at bounding box center [783, 311] width 434 height 113
click at [765, 255] on textarea "very tired, physically, emotionally, socially and anemically" at bounding box center [783, 311] width 434 height 113
click at [769, 255] on textarea "very tired, physically, emotionally, socially and anemically" at bounding box center [783, 311] width 434 height 113
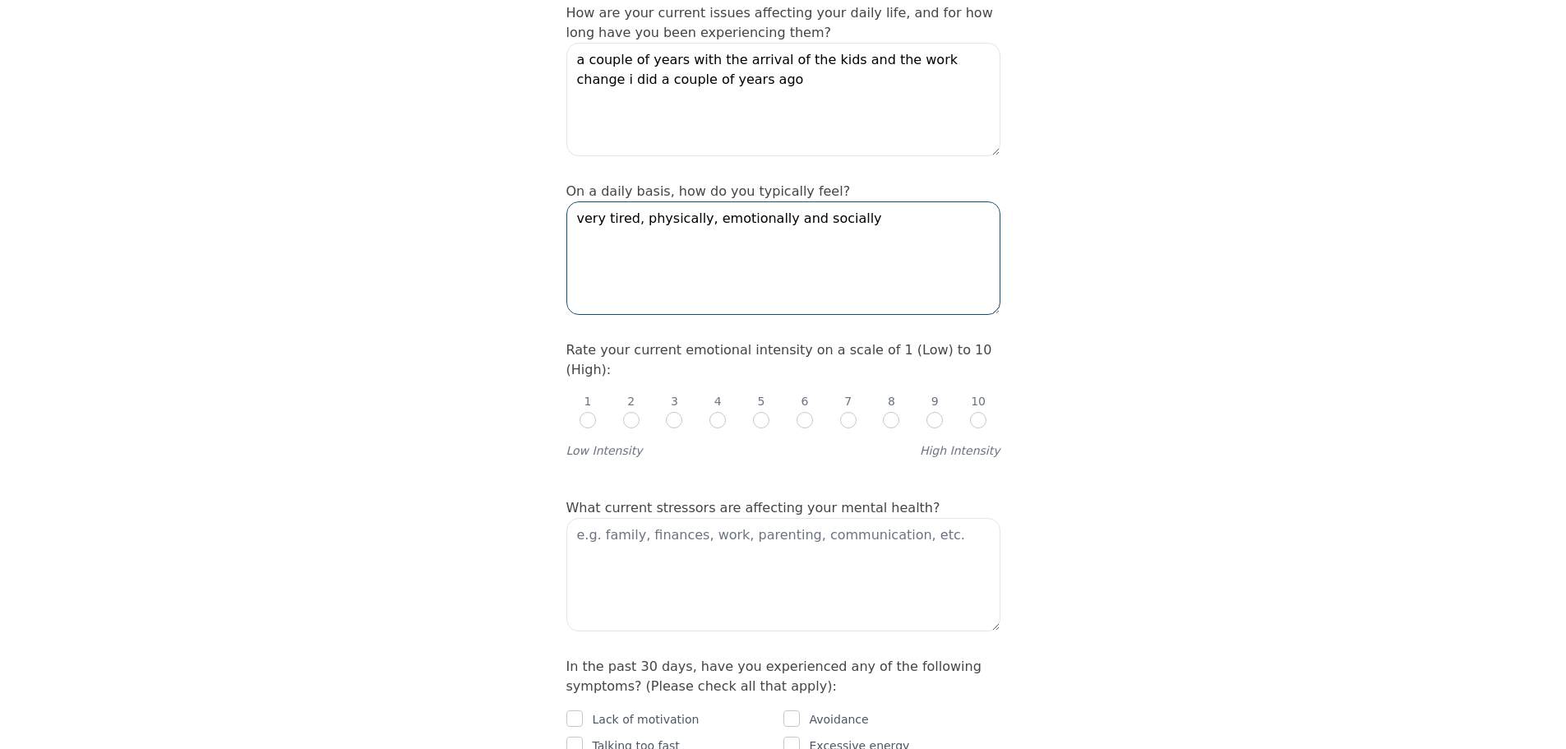
scroll to position [493, 0]
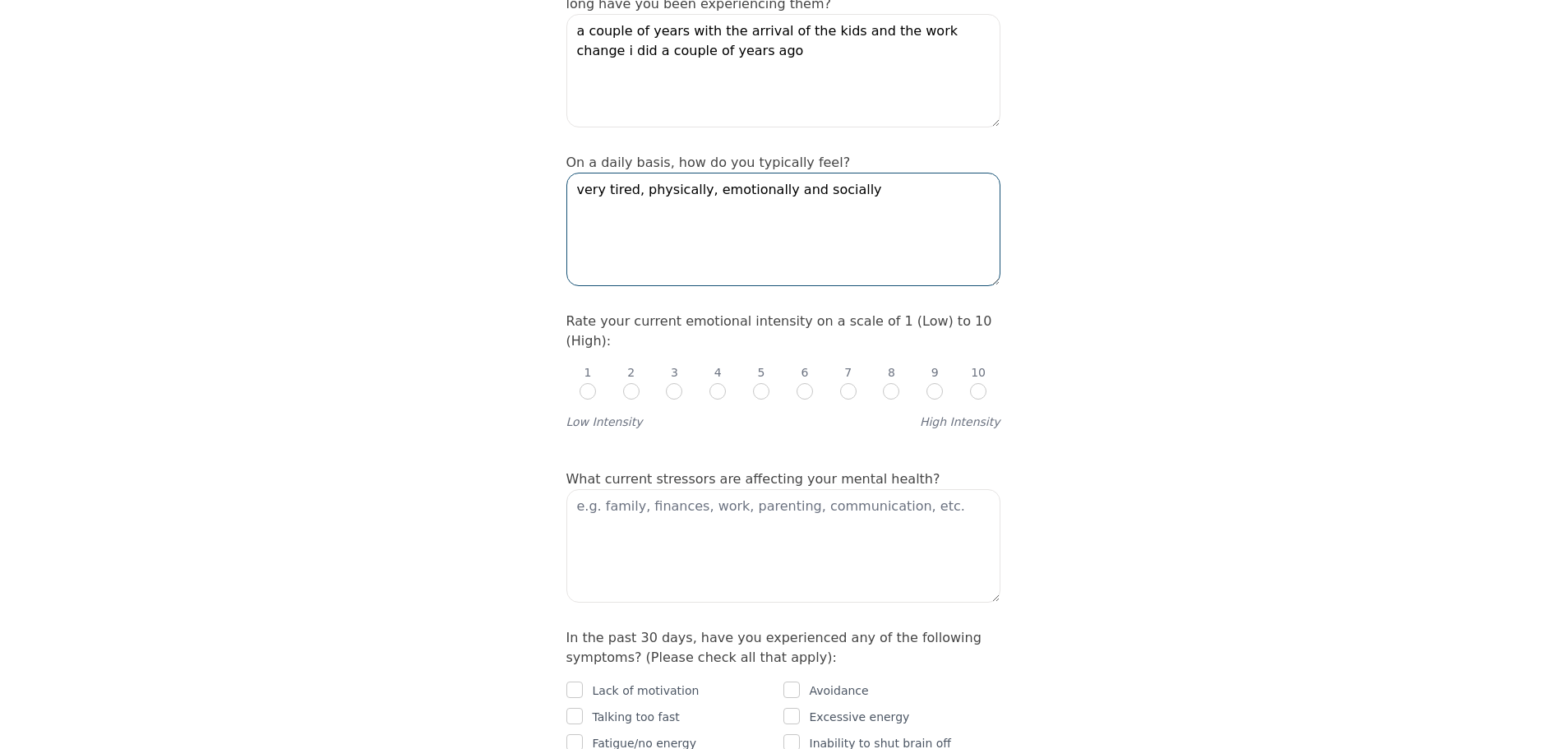
type textarea "very tired, physically, emotionally and socially"
click at [629, 383] on input "radio" at bounding box center [631, 391] width 16 height 16
radio input "true"
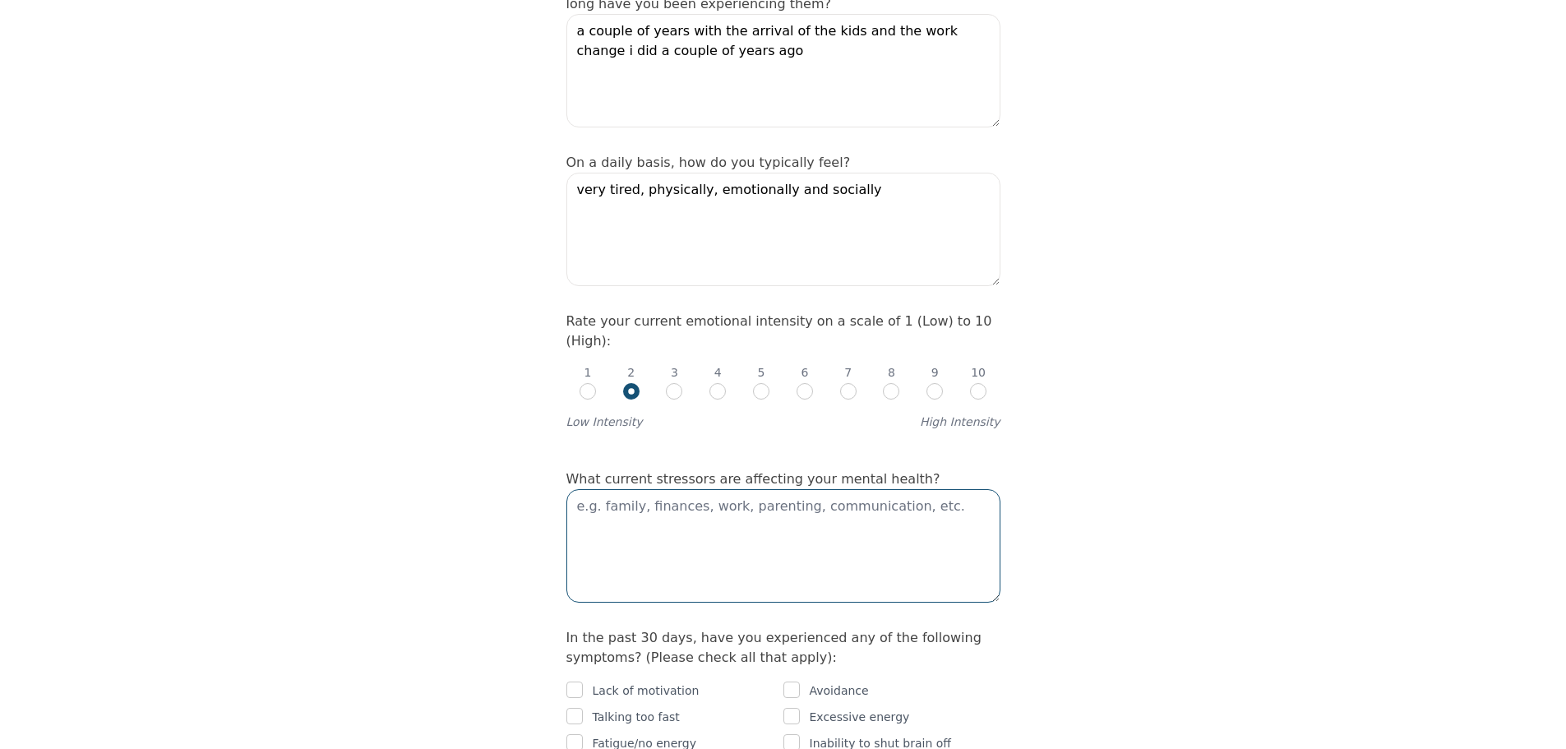
click at [676, 489] on textarea at bounding box center [783, 545] width 434 height 113
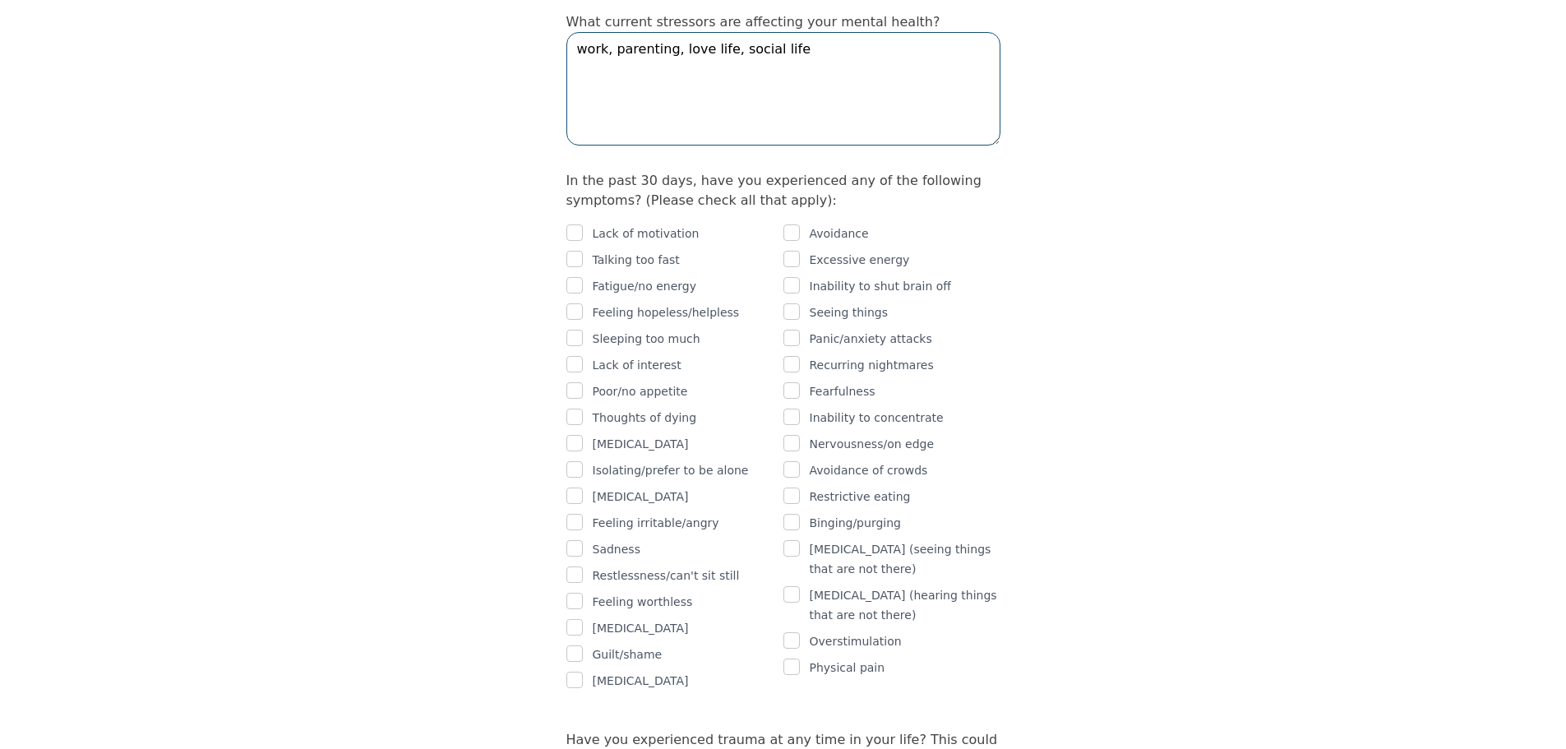
scroll to position [986, 0]
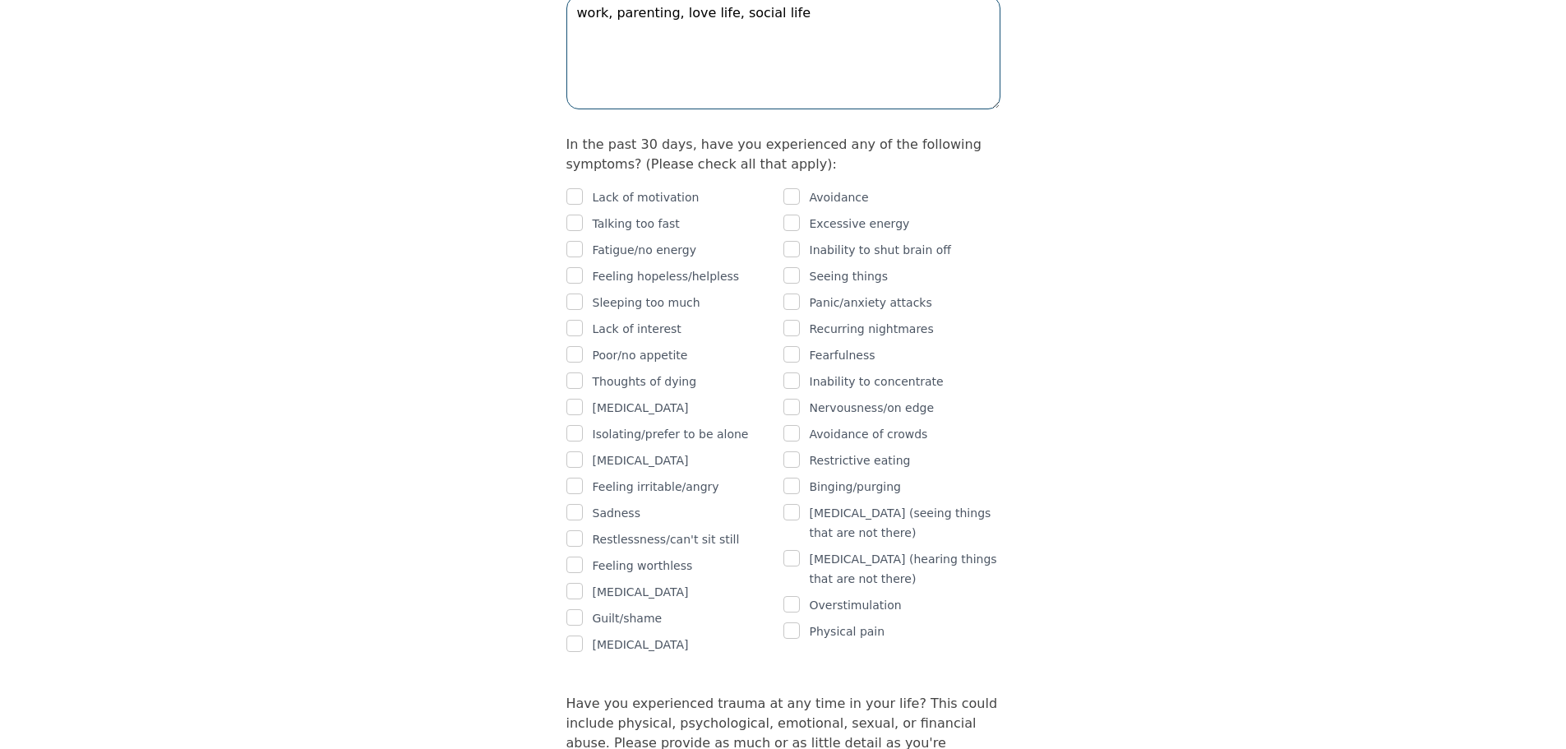
type textarea "work, parenting, love life, social life"
click at [571, 188] on input "checkbox" at bounding box center [574, 196] width 16 height 16
checkbox input "true"
click at [576, 241] on input "checkbox" at bounding box center [574, 249] width 16 height 16
checkbox input "true"
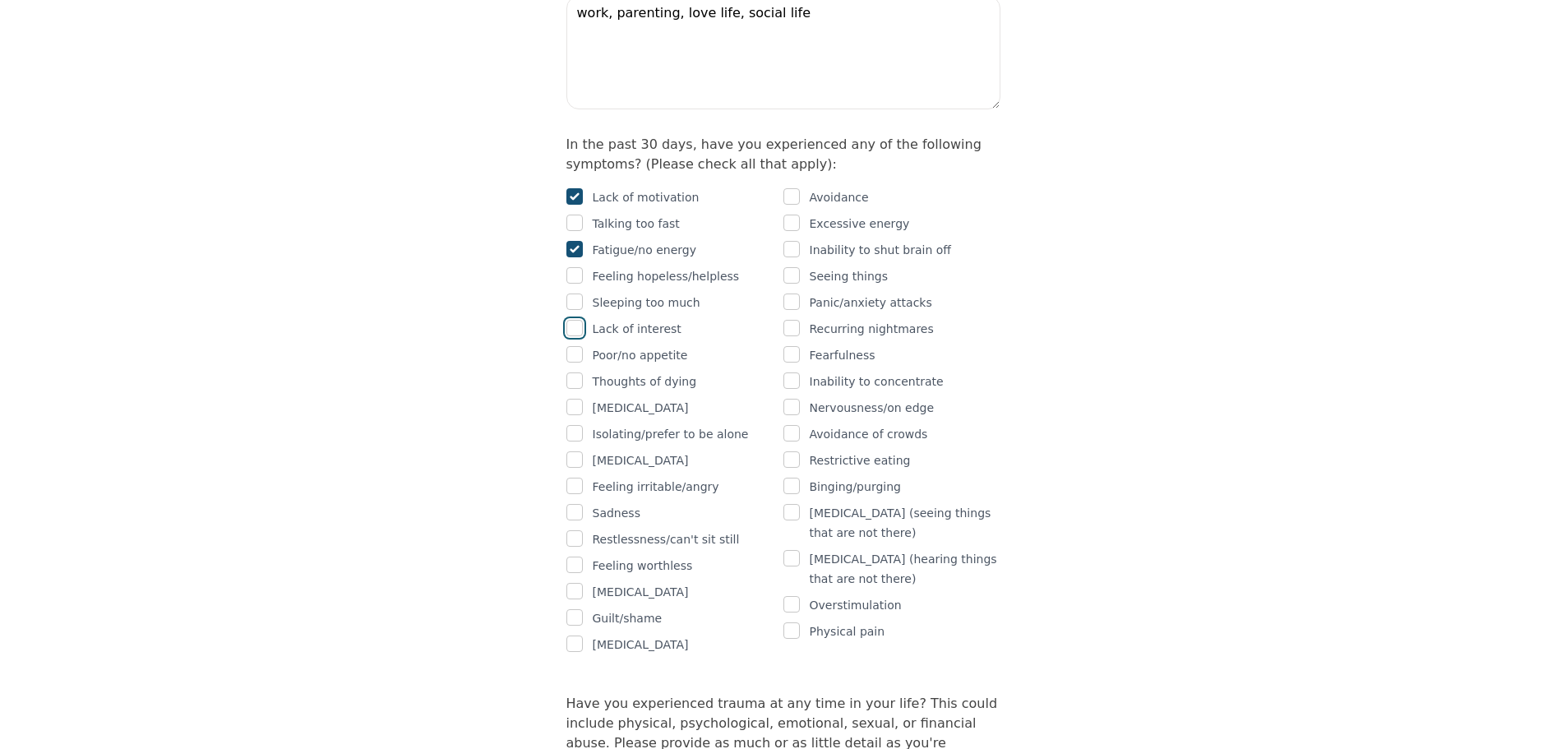
click at [574, 320] on input "checkbox" at bounding box center [574, 328] width 16 height 16
checkbox input "true"
click at [570, 504] on input "checkbox" at bounding box center [574, 512] width 16 height 16
checkbox input "true"
click at [575, 557] on input "checkbox" at bounding box center [574, 565] width 16 height 16
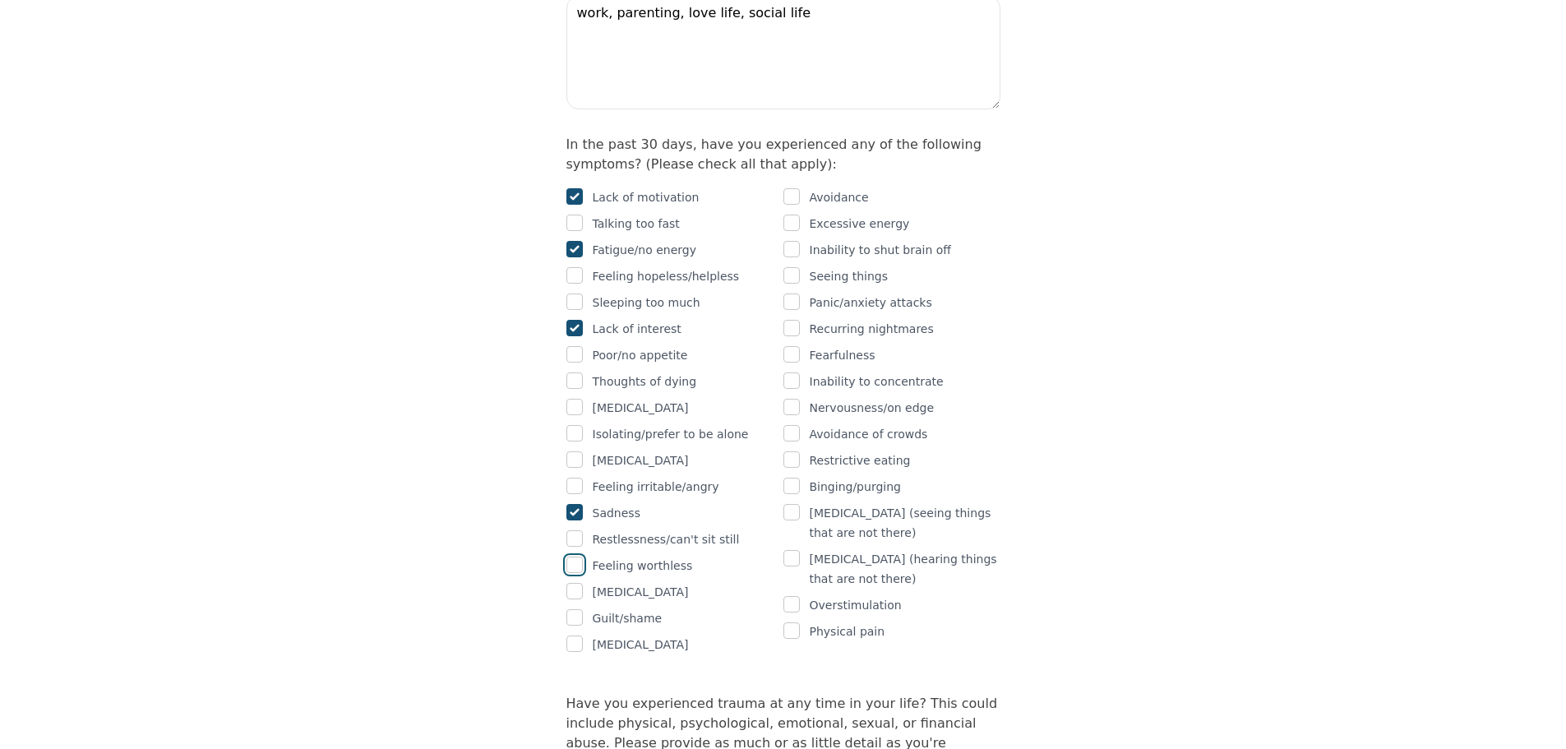
checkbox input "true"
click at [792, 320] on input "checkbox" at bounding box center [791, 328] width 16 height 16
checkbox input "true"
click at [580, 478] on input "checkbox" at bounding box center [574, 486] width 16 height 16
checkbox input "true"
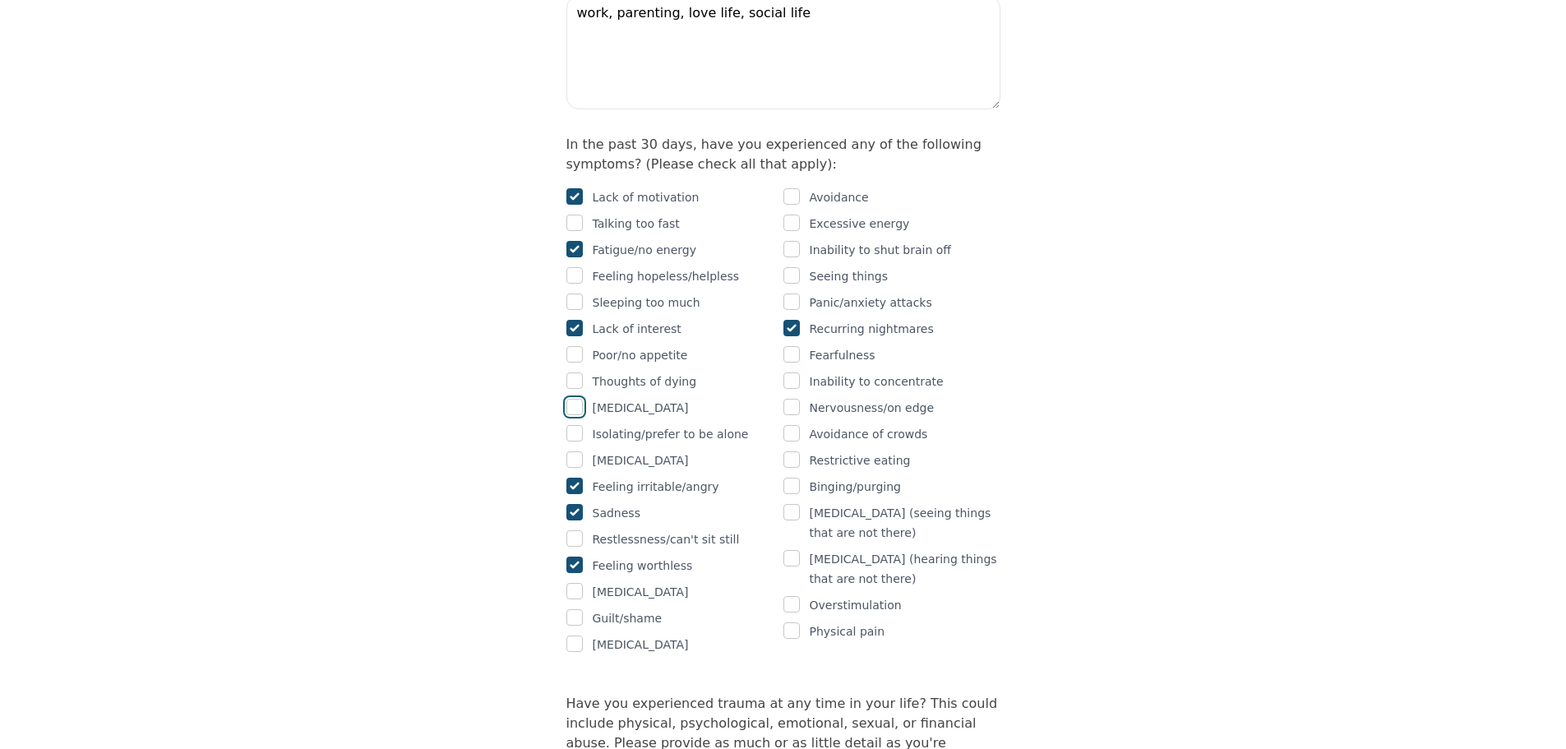
click at [579, 399] on input "checkbox" at bounding box center [574, 407] width 16 height 16
checkbox input "true"
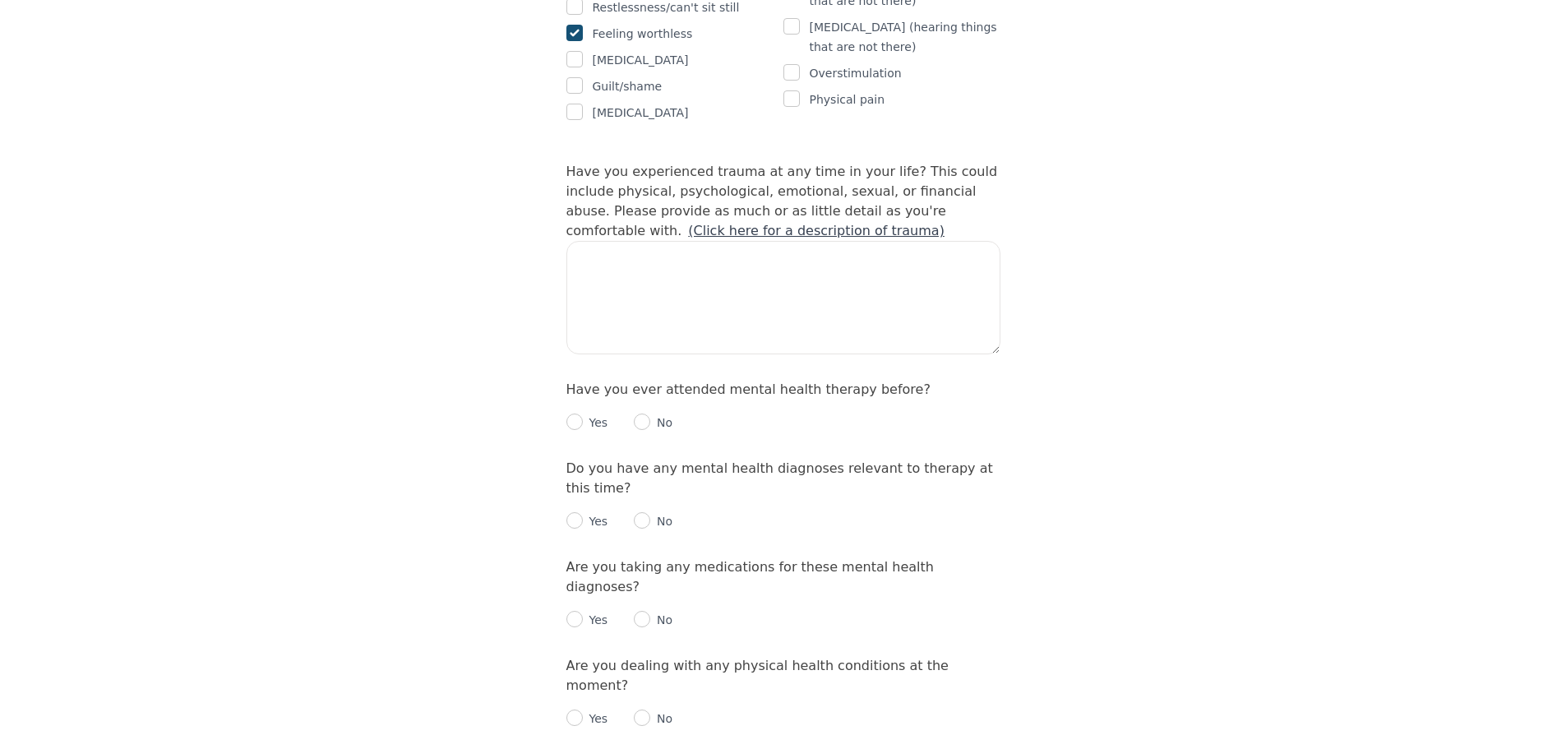
scroll to position [1562, 0]
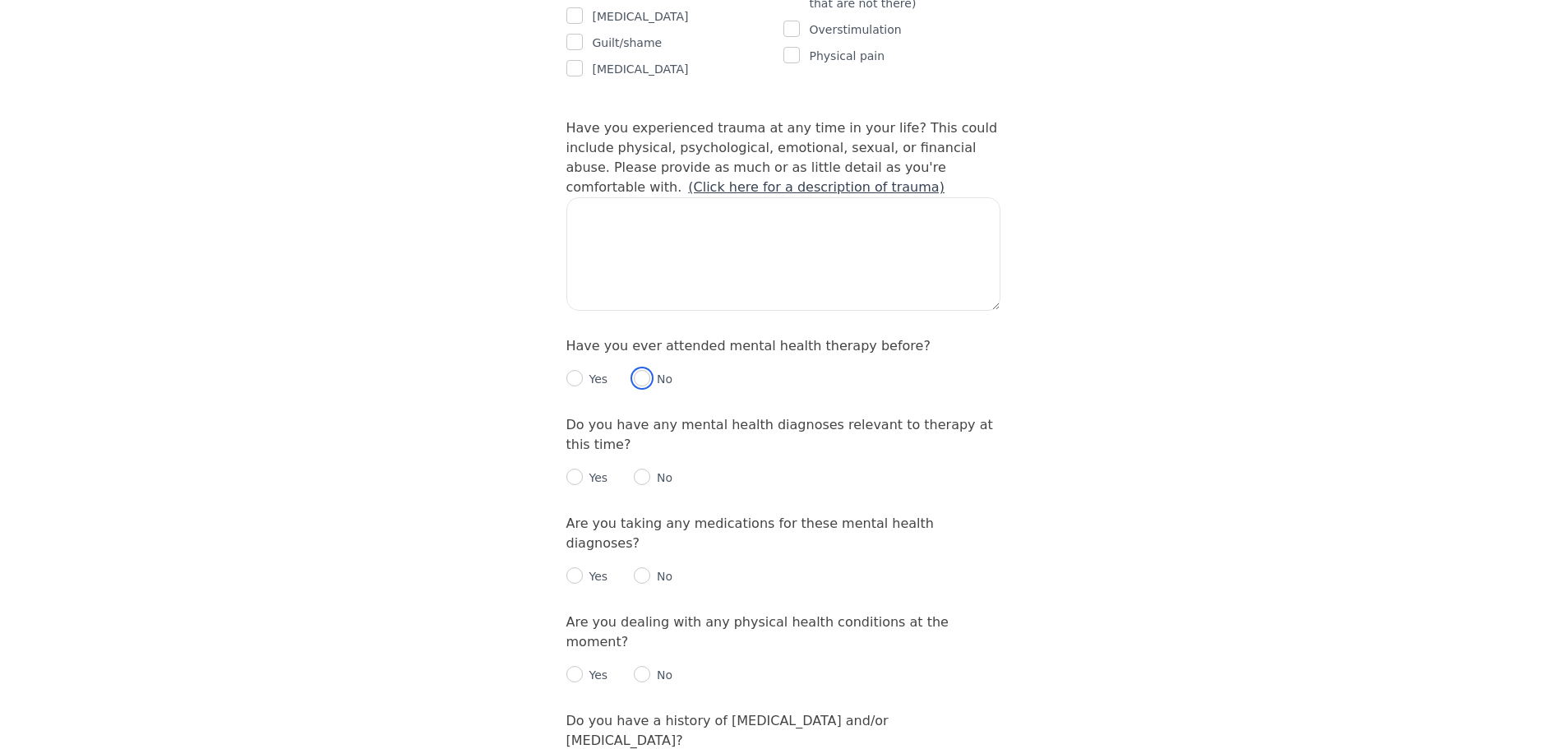
click at [637, 370] on input "radio" at bounding box center [642, 378] width 16 height 16
radio input "true"
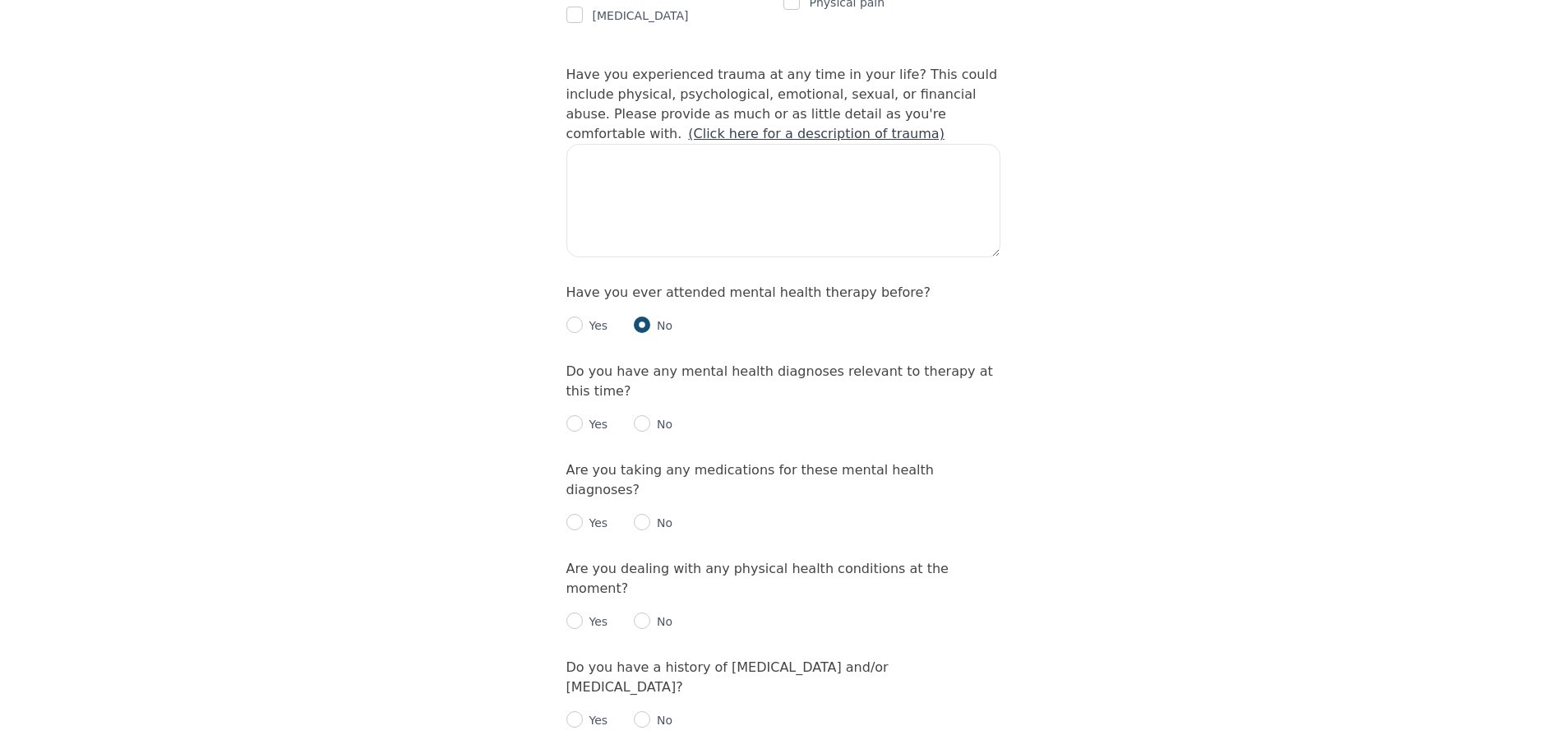
scroll to position [1644, 0]
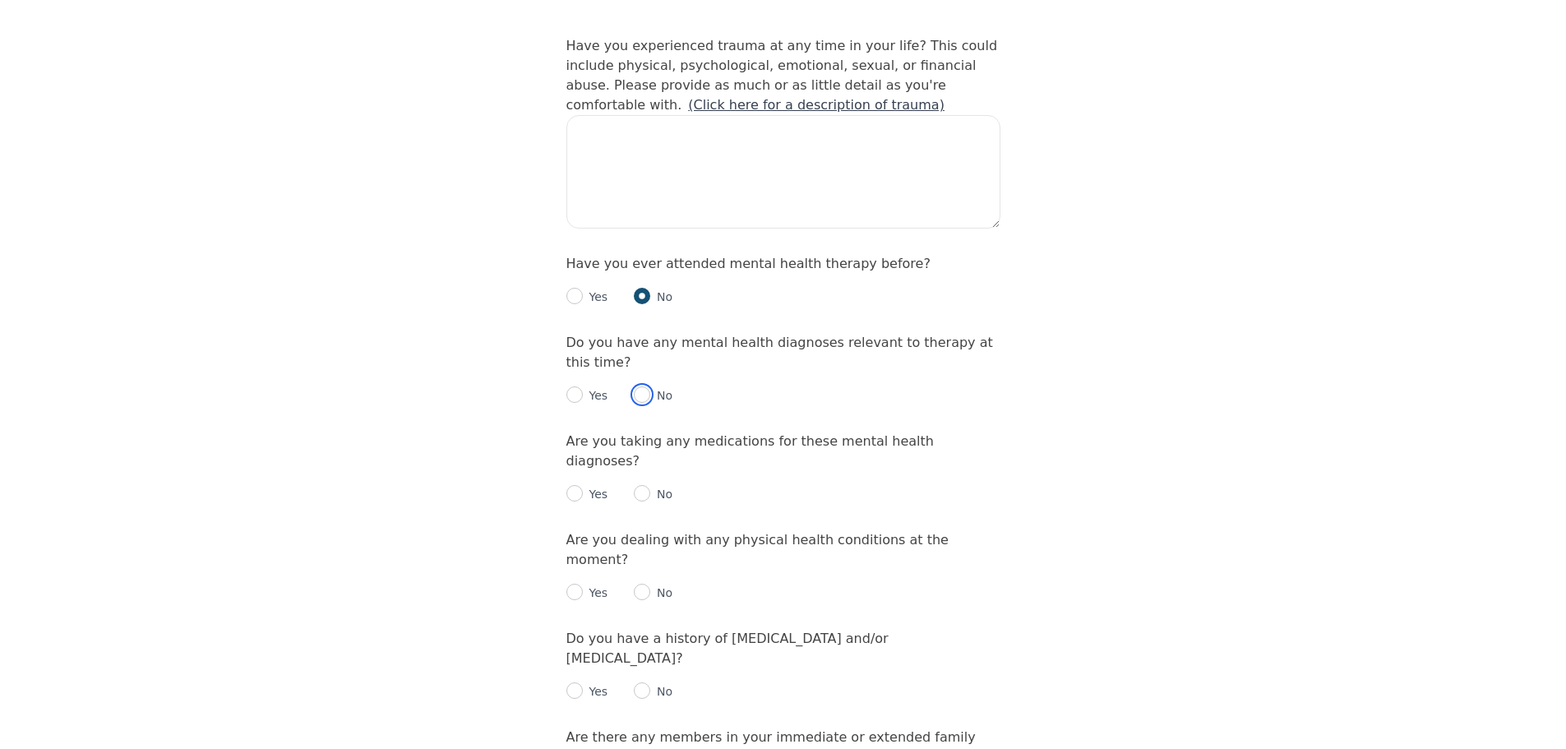
click at [639, 386] on input "radio" at bounding box center [642, 394] width 16 height 16
radio input "true"
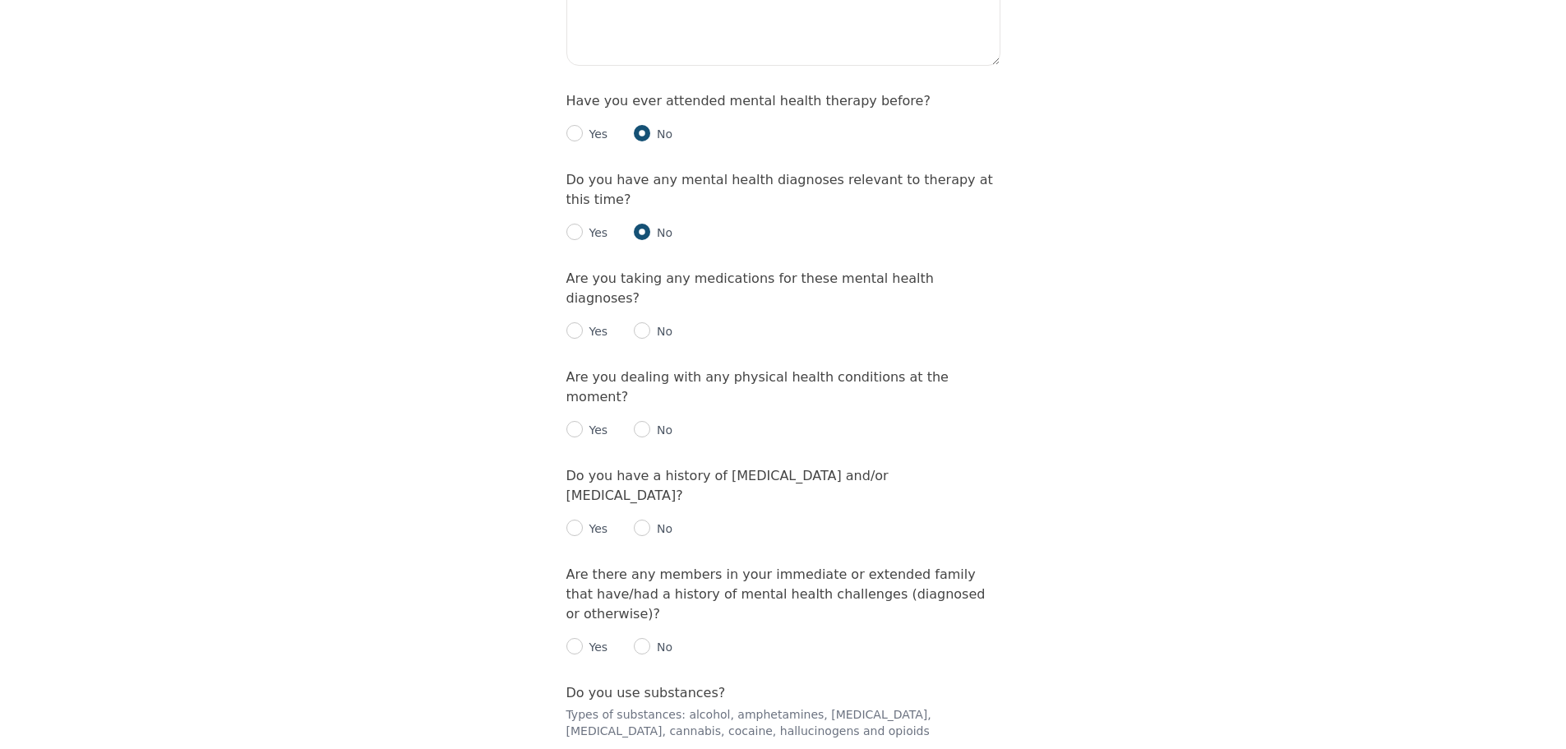
scroll to position [1809, 0]
click at [641, 321] on input "radio" at bounding box center [642, 329] width 16 height 16
radio input "true"
click at [637, 419] on input "radio" at bounding box center [642, 427] width 16 height 16
radio input "true"
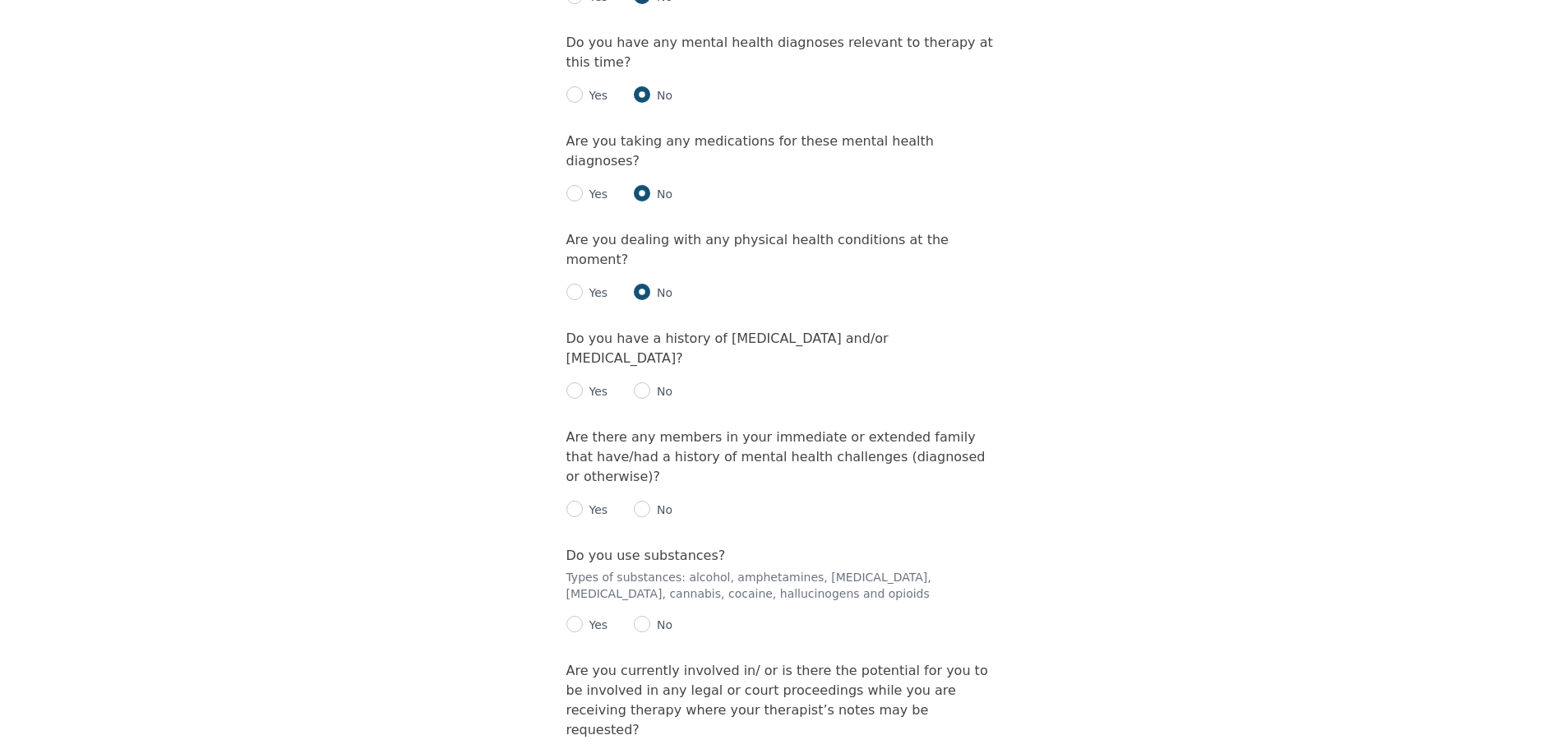
scroll to position [1973, 0]
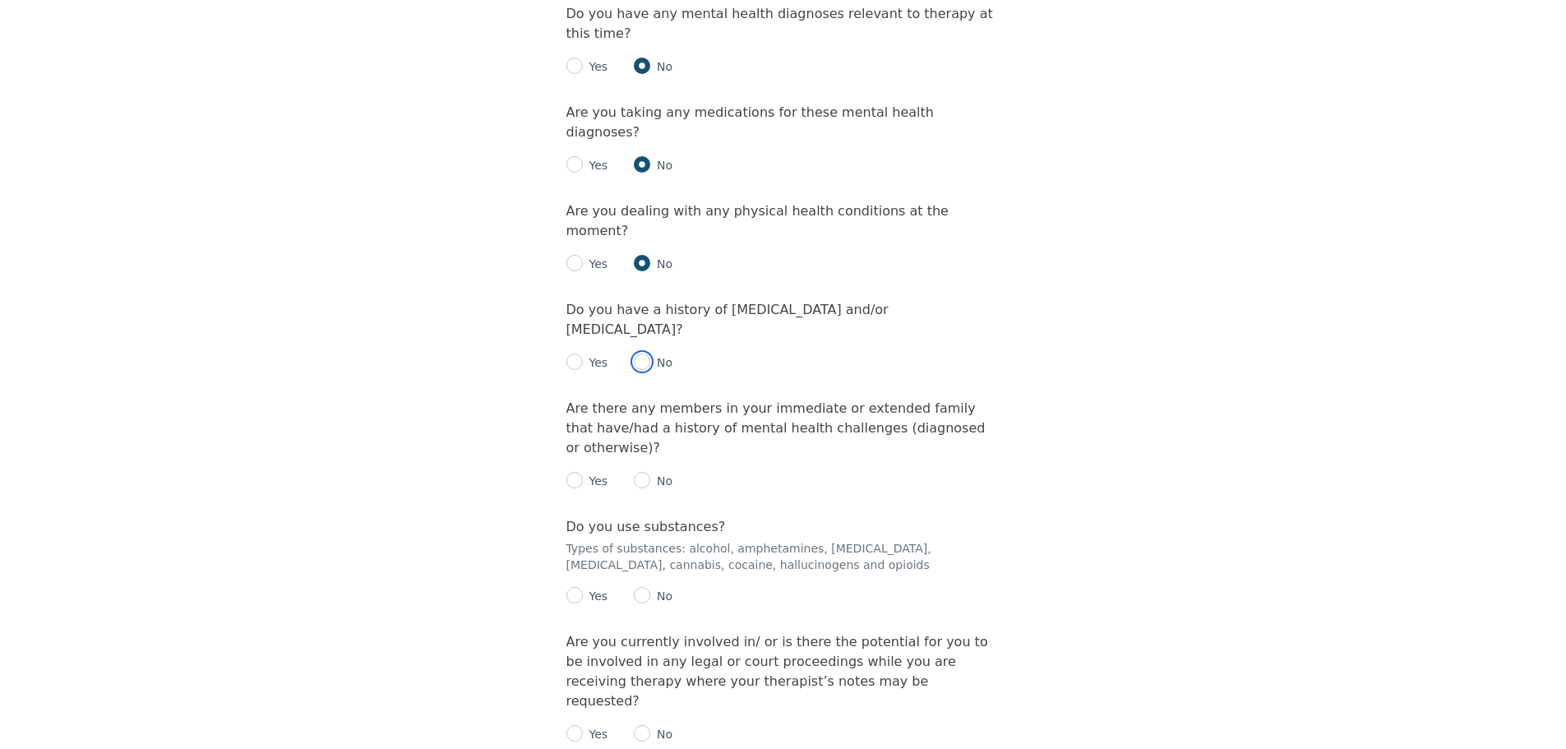
click at [640, 353] on input "radio" at bounding box center [642, 361] width 16 height 16
radio input "true"
click at [640, 472] on input "radio" at bounding box center [642, 480] width 16 height 16
radio input "true"
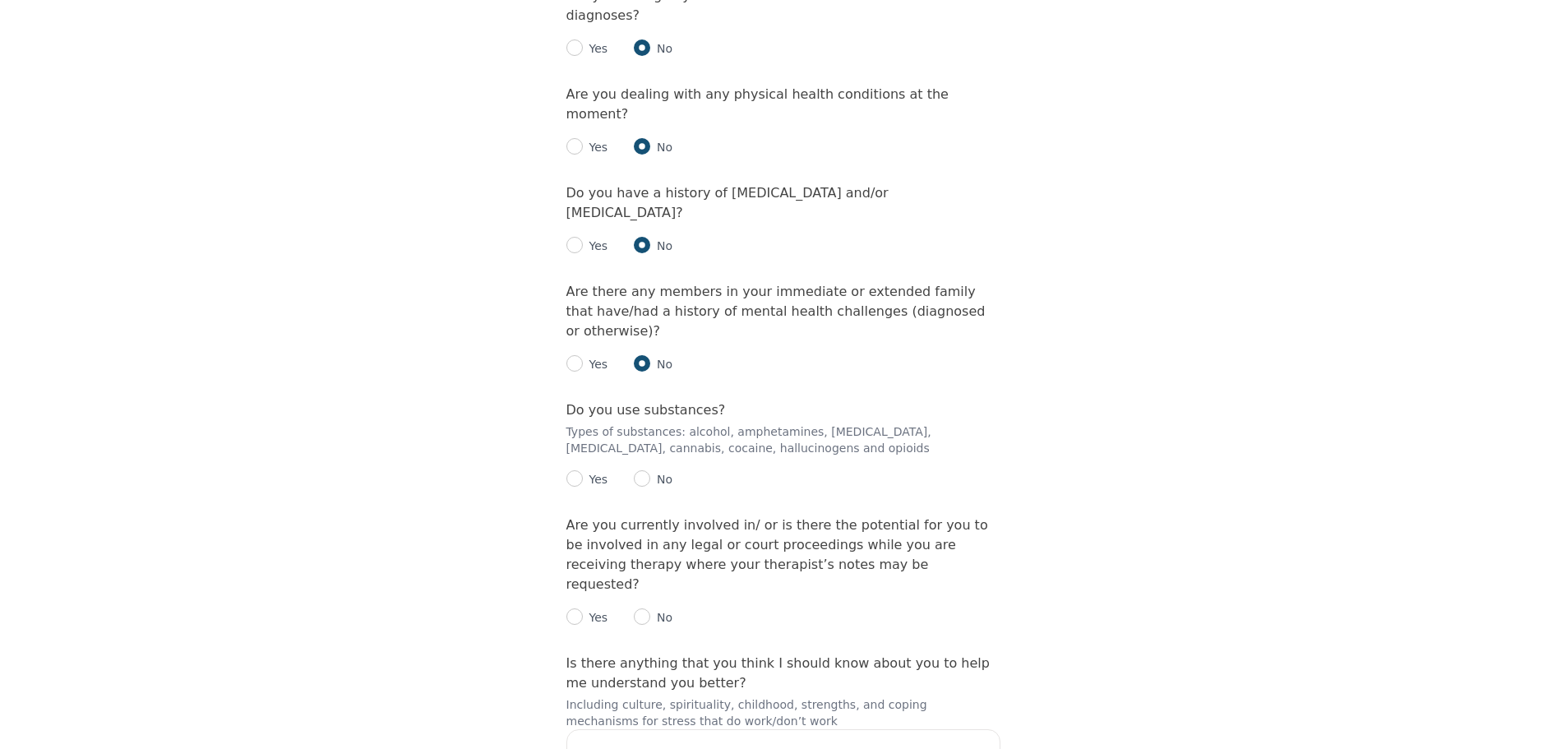
scroll to position [2137, 0]
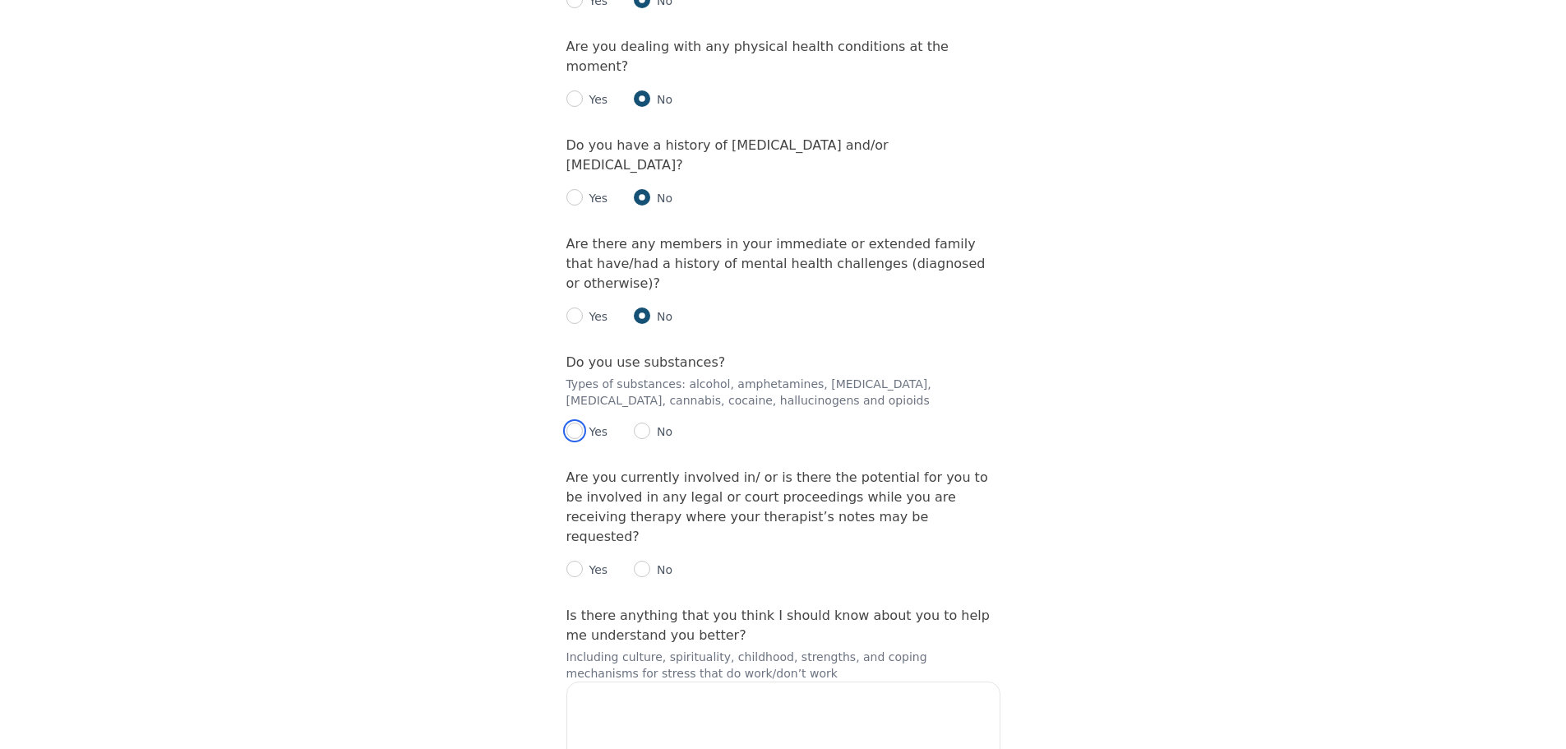
click at [573, 423] on input "radio" at bounding box center [574, 431] width 16 height 16
radio input "true"
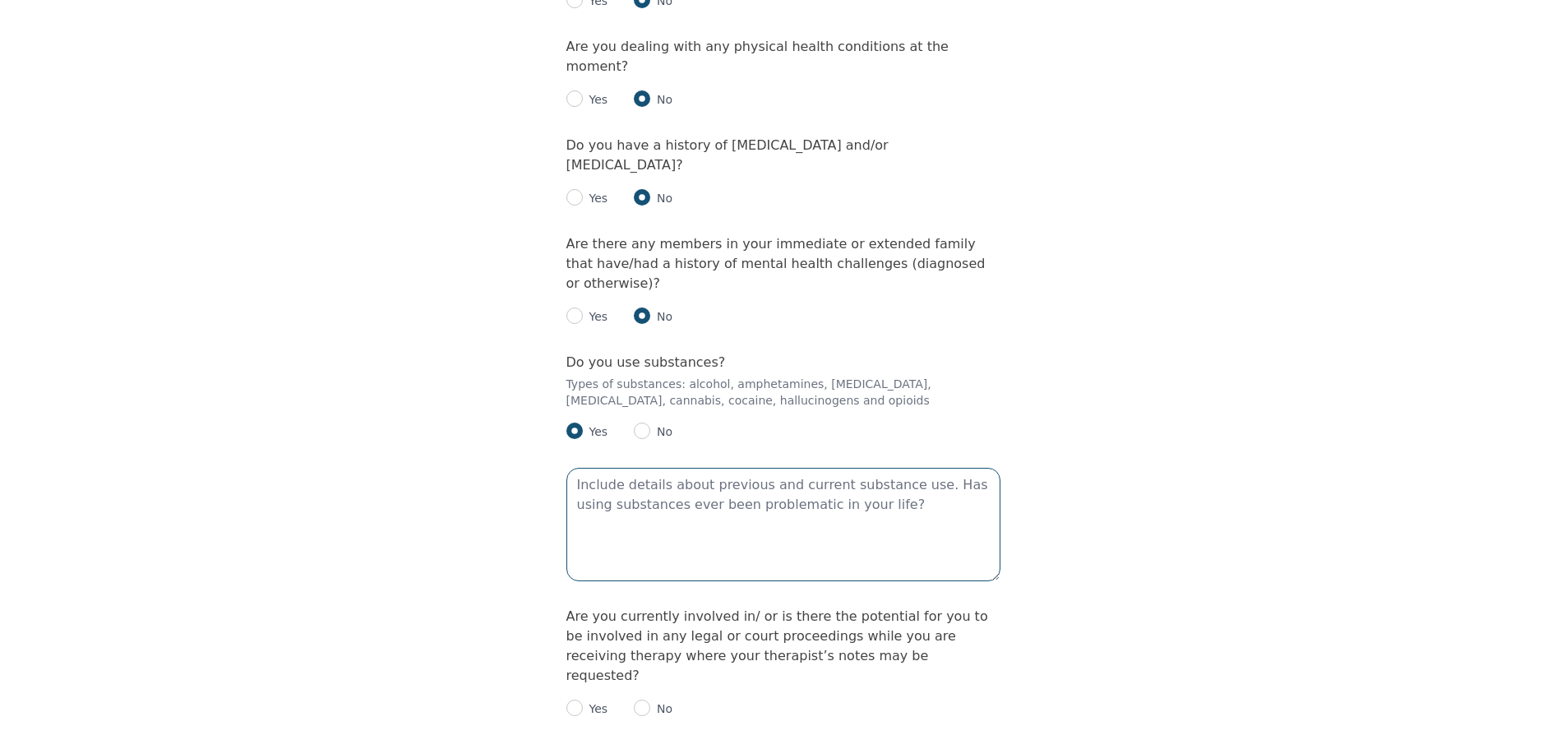
click at [678, 468] on textarea at bounding box center [783, 524] width 434 height 113
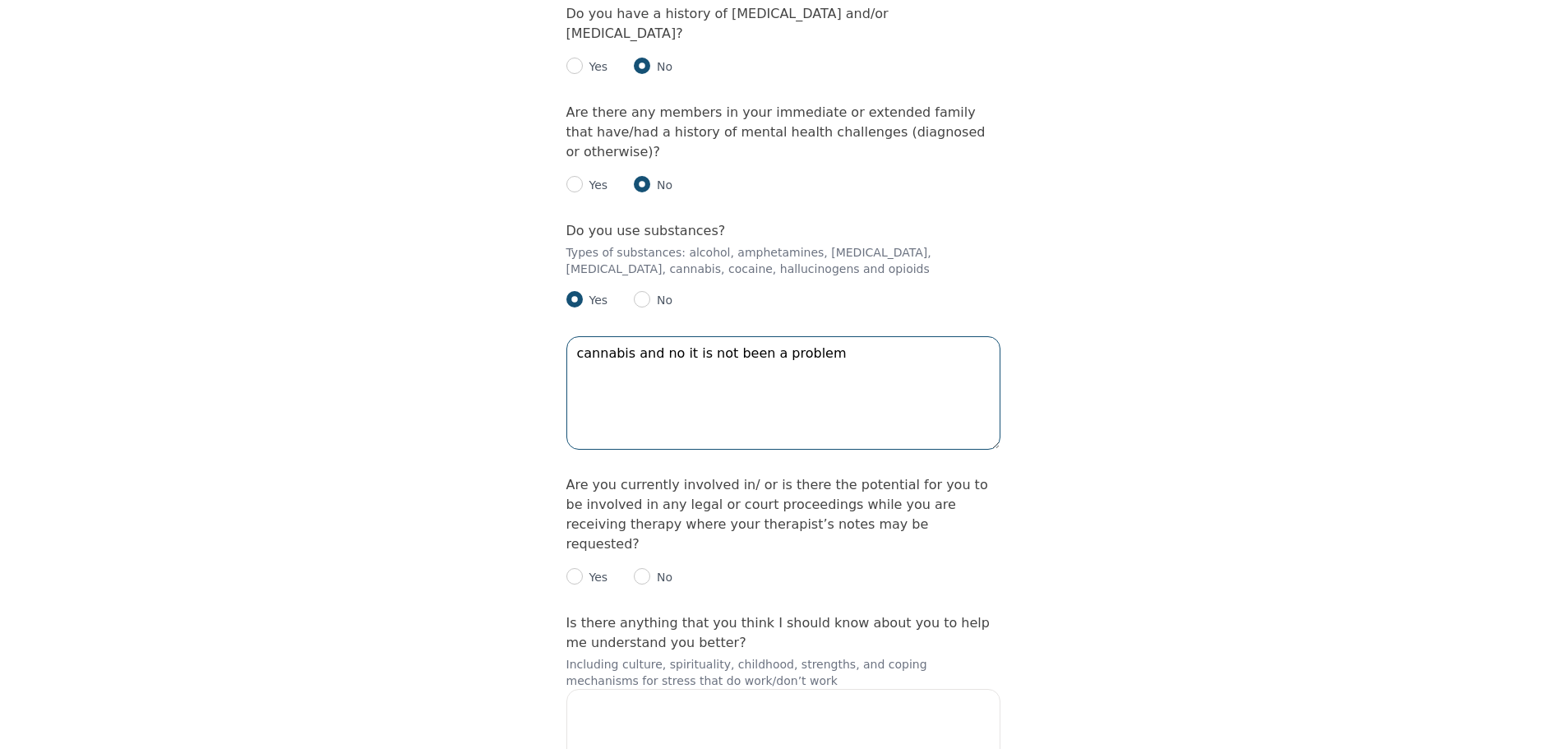
scroll to position [2302, 0]
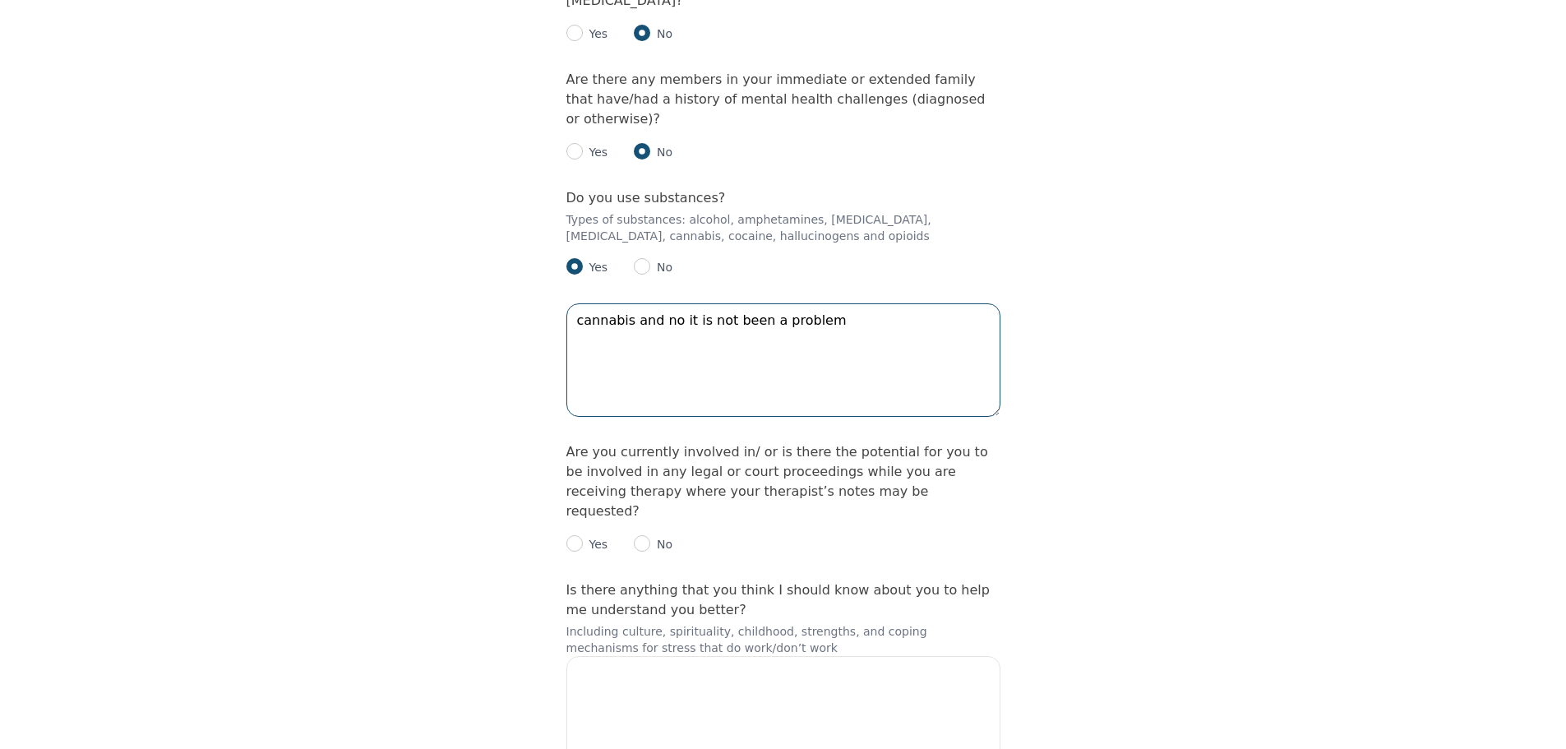
type textarea "cannabis and no it is not been a problem"
click at [647, 535] on input "radio" at bounding box center [642, 543] width 16 height 16
radio input "true"
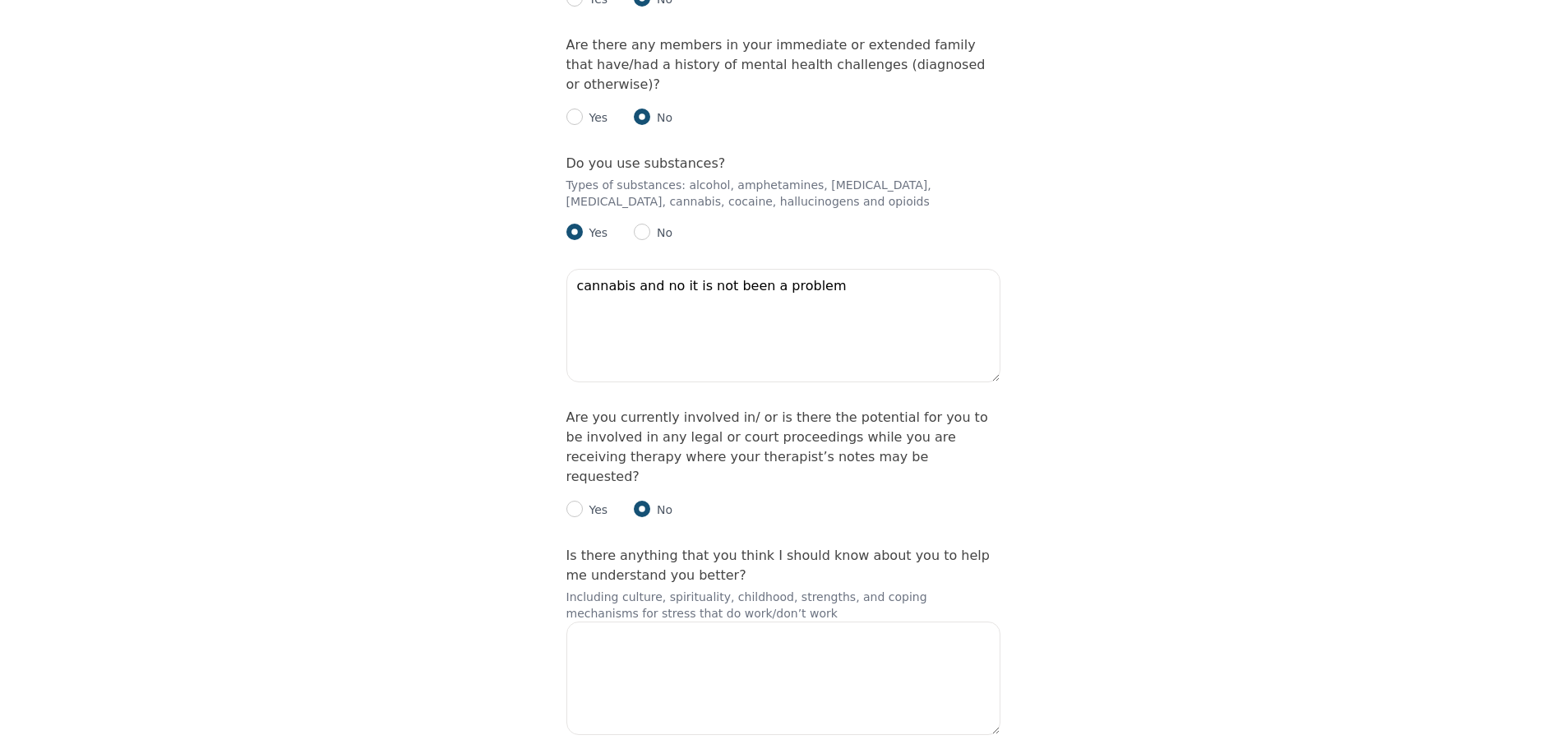
scroll to position [2355, 0]
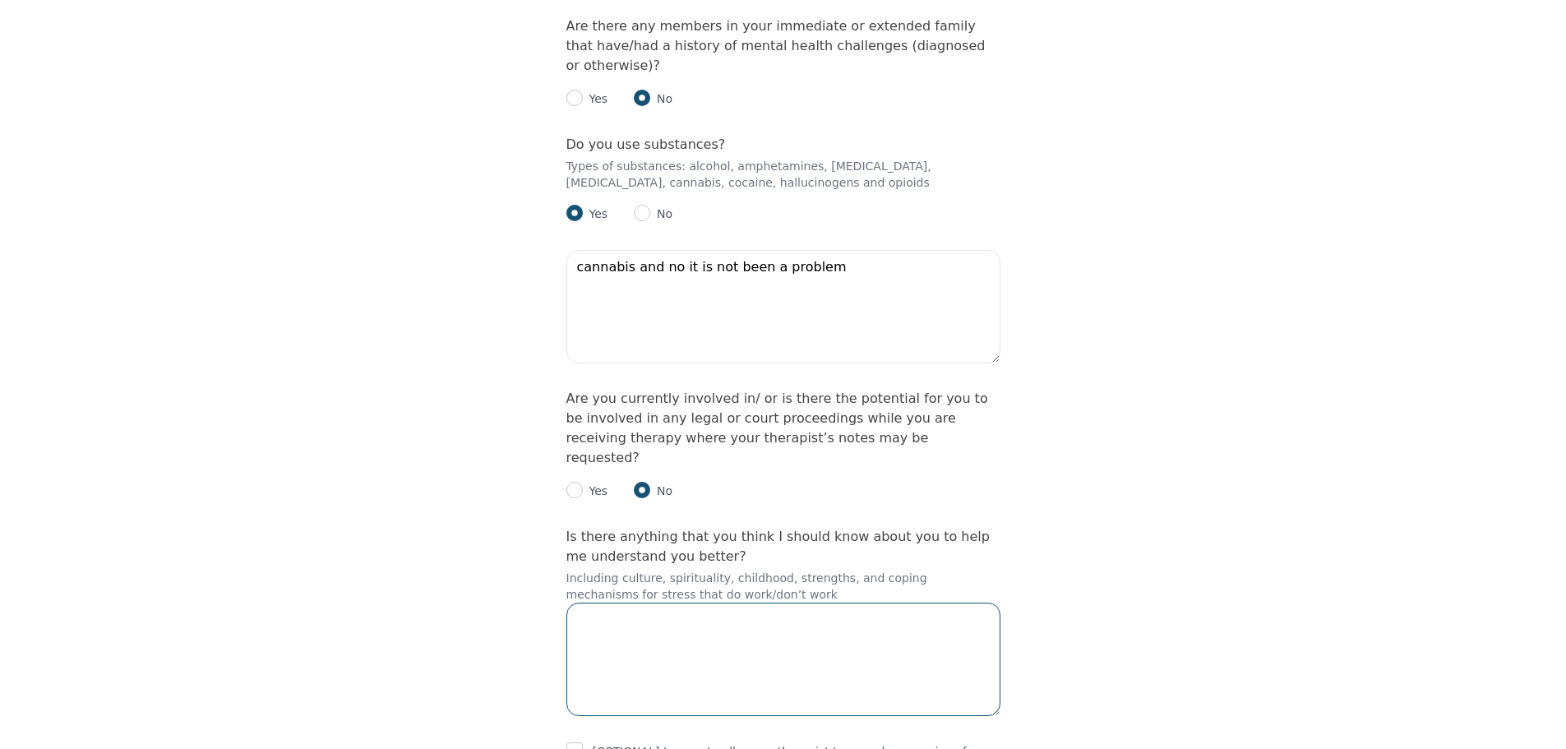
click at [671, 603] on textarea at bounding box center [783, 659] width 434 height 113
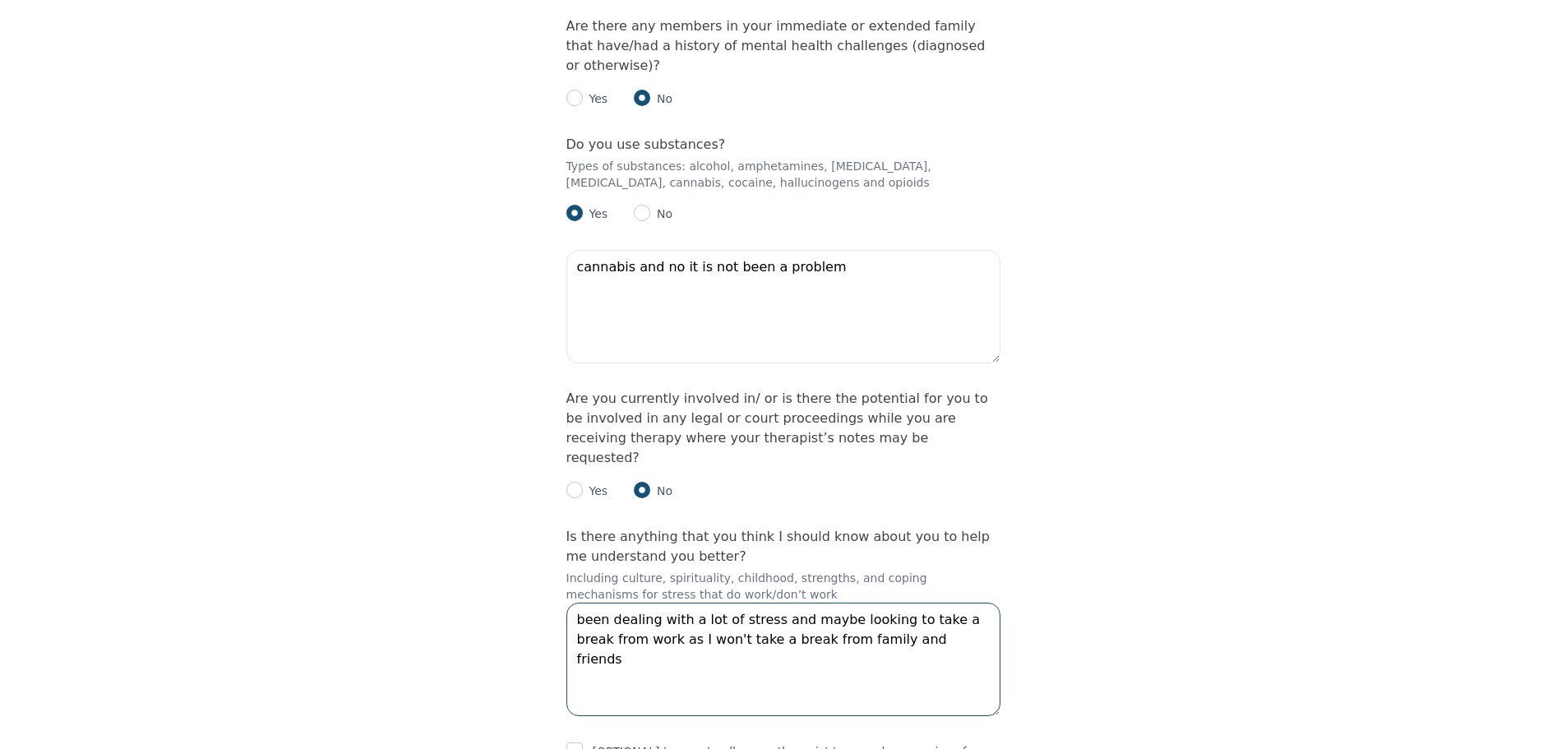
type textarea "been dealing with a lot of stress and maybe looking to take a break from work a…"
click at [573, 742] on input "checkbox" at bounding box center [574, 750] width 16 height 16
checkbox input "true"
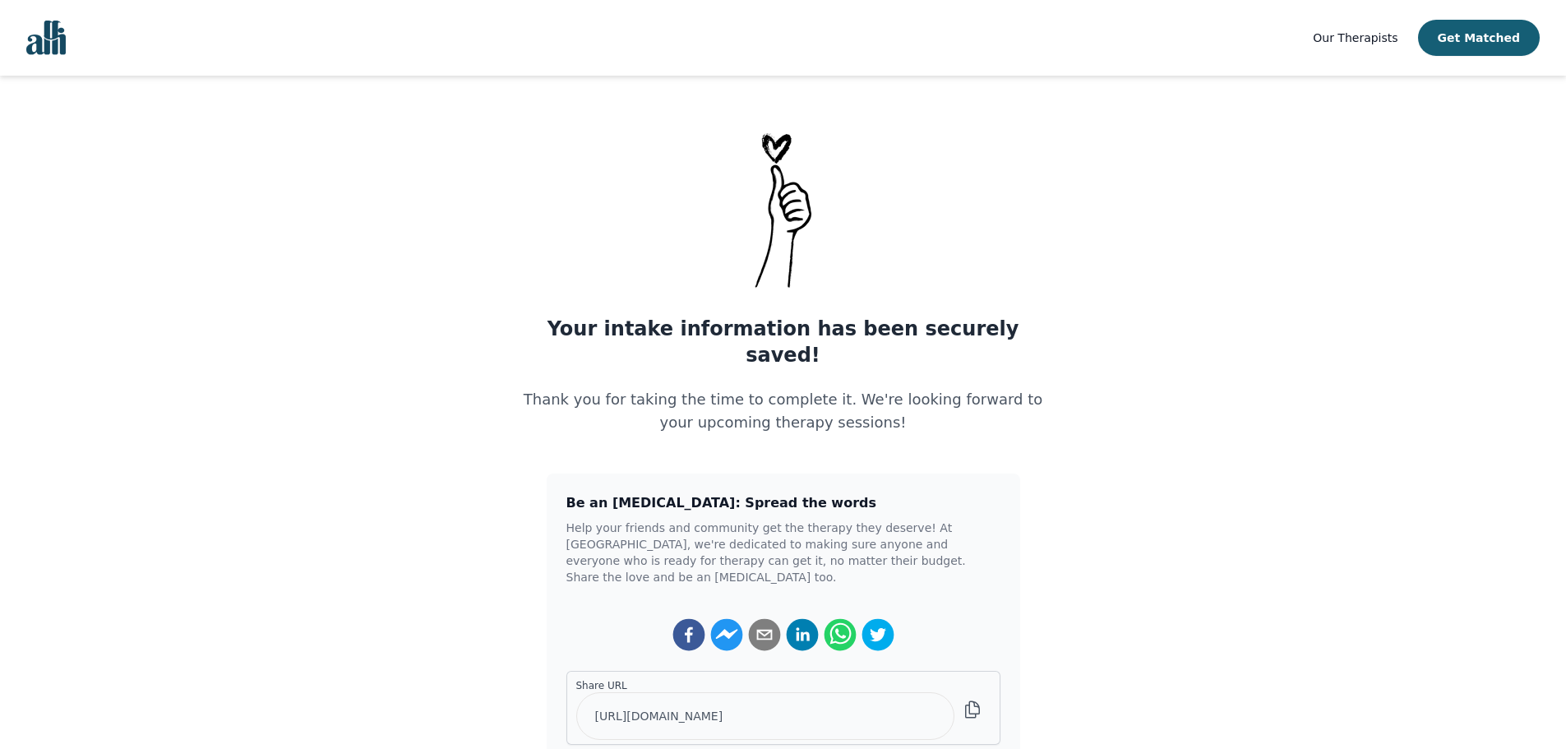
click at [53, 38] on img "Global" at bounding box center [45, 38] width 39 height 35
